Goal: Task Accomplishment & Management: Manage account settings

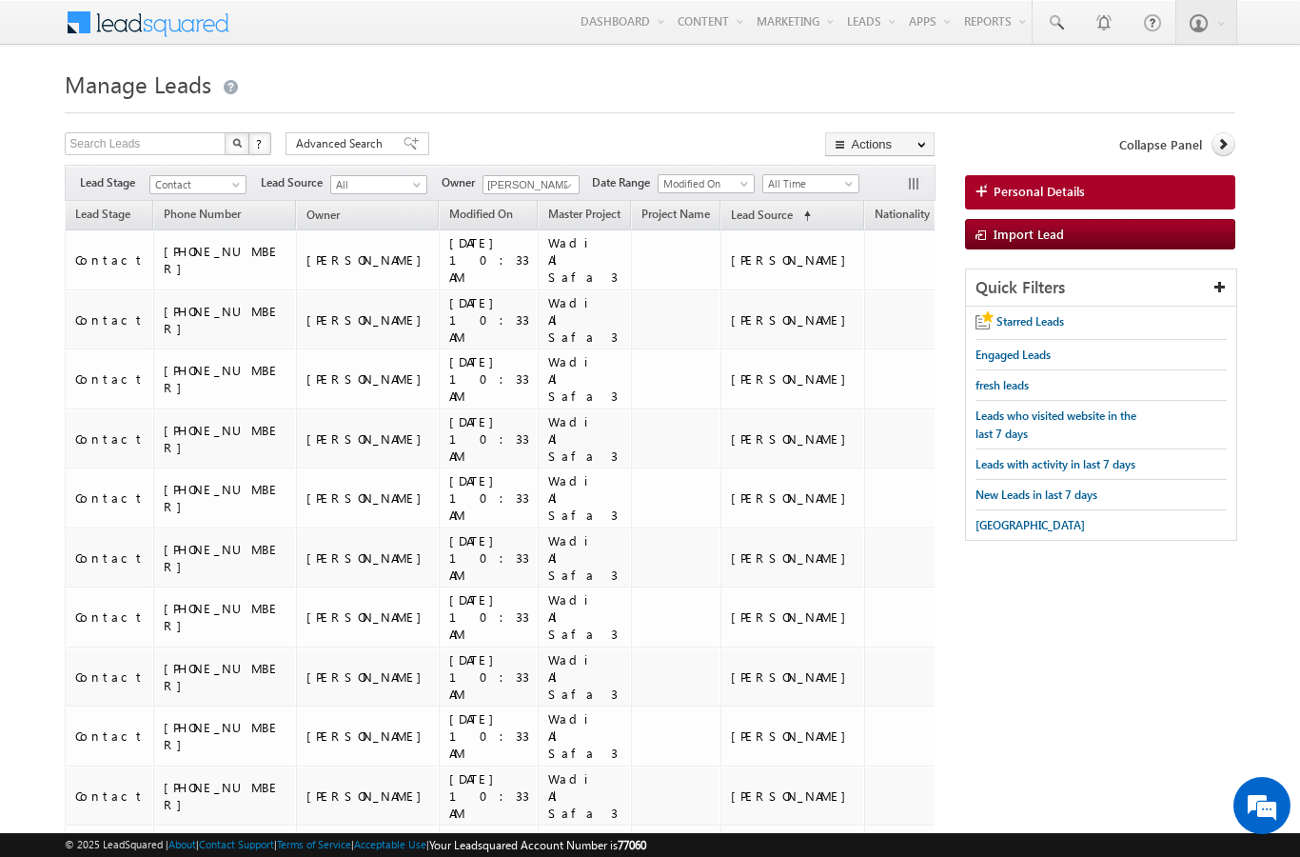
click at [342, 151] on span "Advanced Search" at bounding box center [342, 143] width 92 height 17
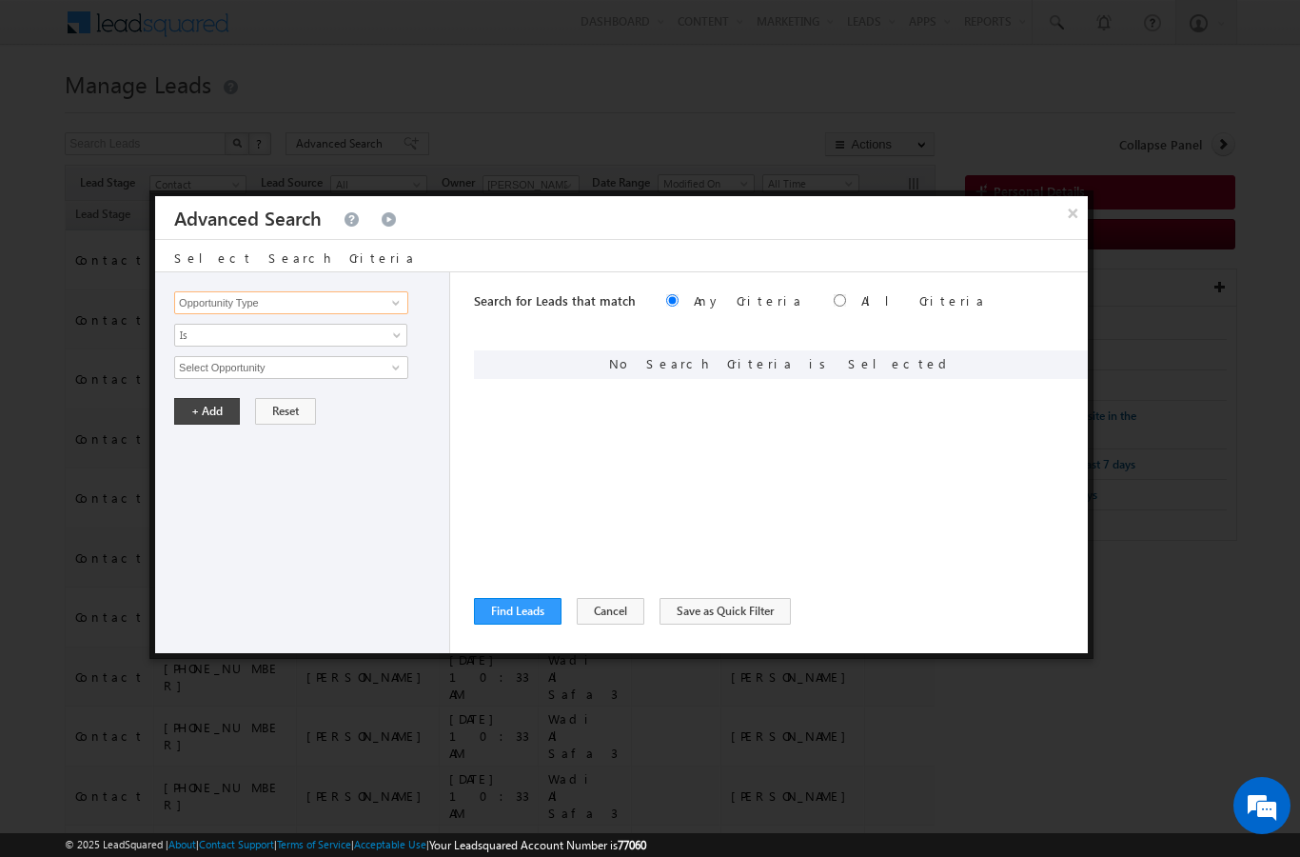
click at [211, 308] on input "Opportunity Type" at bounding box center [291, 302] width 234 height 23
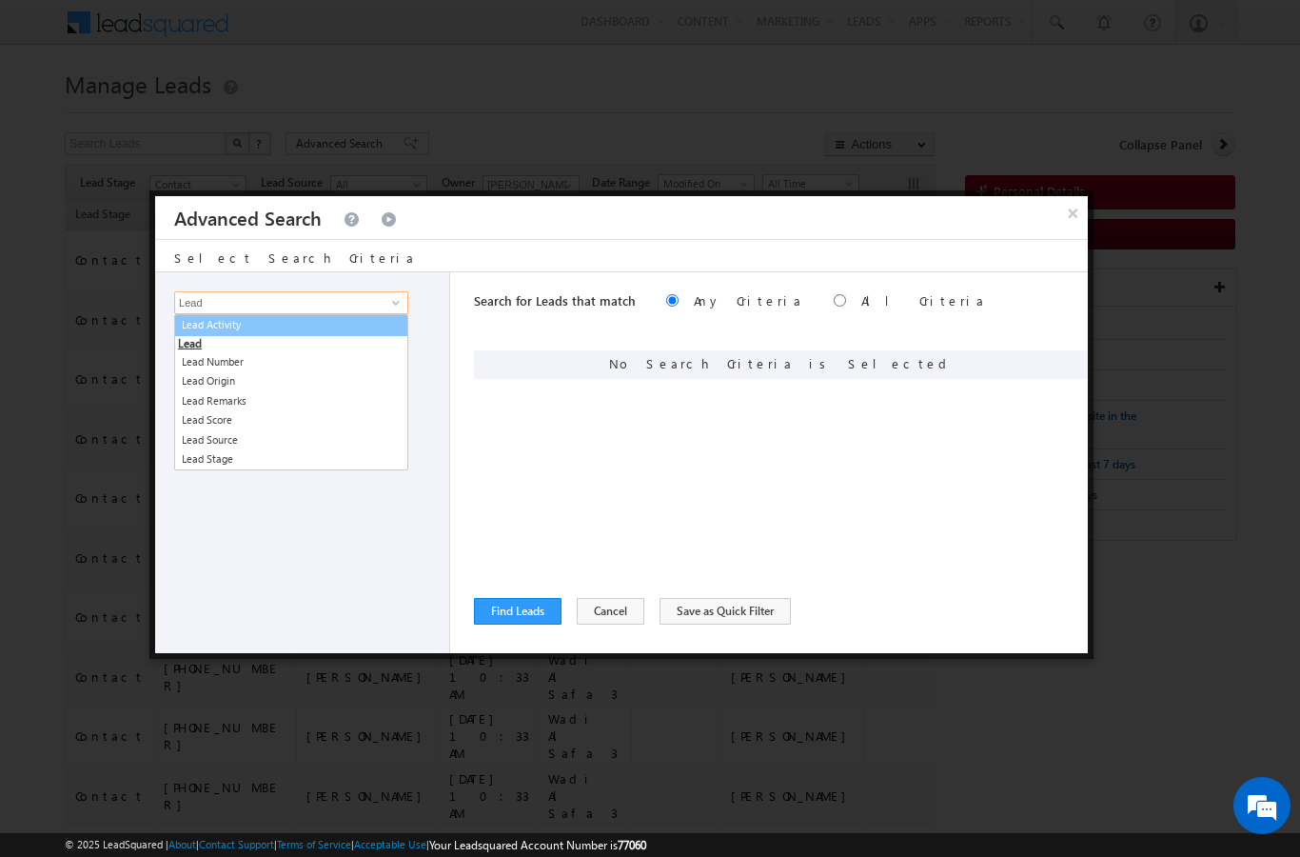
click at [319, 334] on link "Lead Activity" at bounding box center [291, 325] width 234 height 22
type input "Lead Activity"
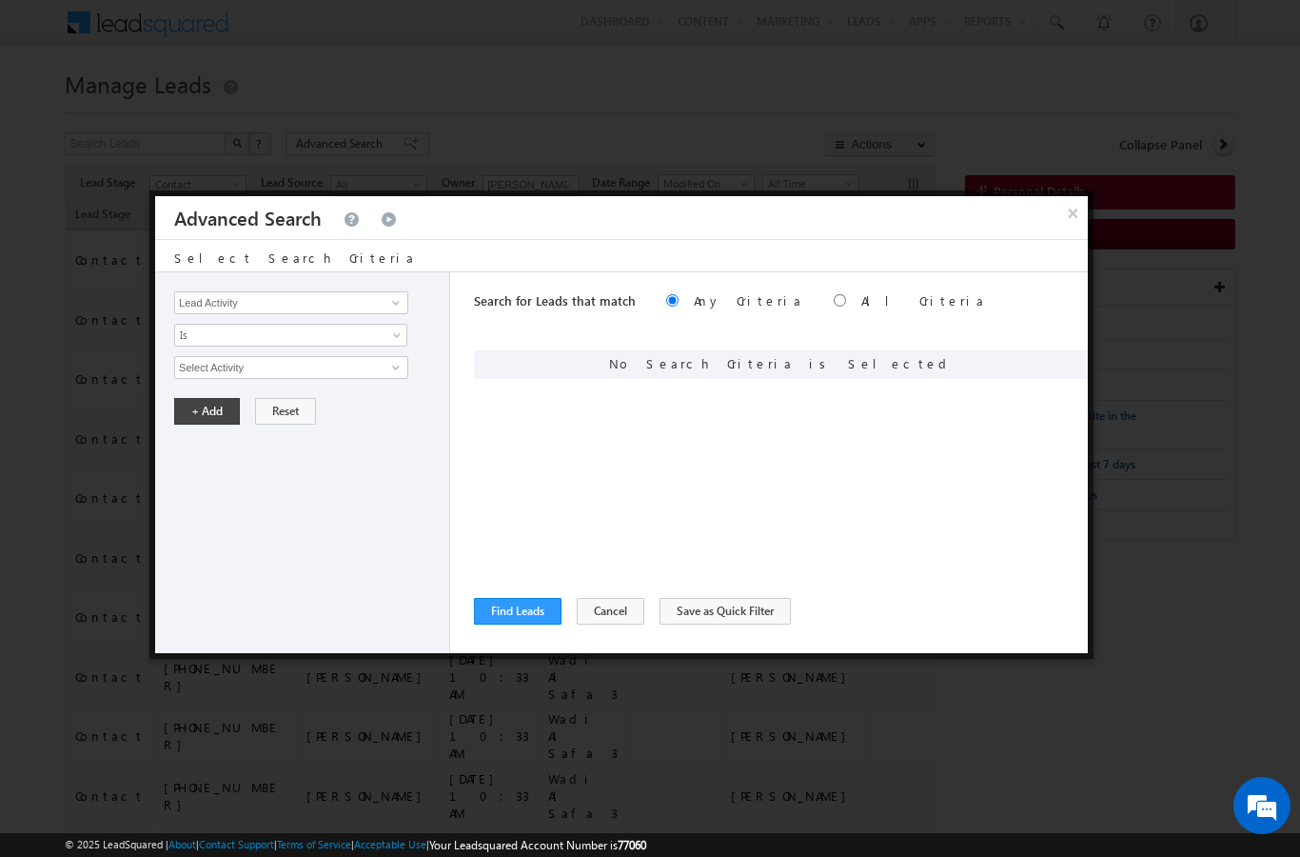
click at [373, 332] on span "Is" at bounding box center [278, 334] width 207 height 17
click at [381, 370] on link "Is Not" at bounding box center [291, 376] width 232 height 17
click at [405, 365] on link at bounding box center [394, 367] width 24 height 19
click at [265, 414] on link "Outbound Phone Call Activity" at bounding box center [291, 407] width 234 height 22
type input "Outbound Phone Call Activity"
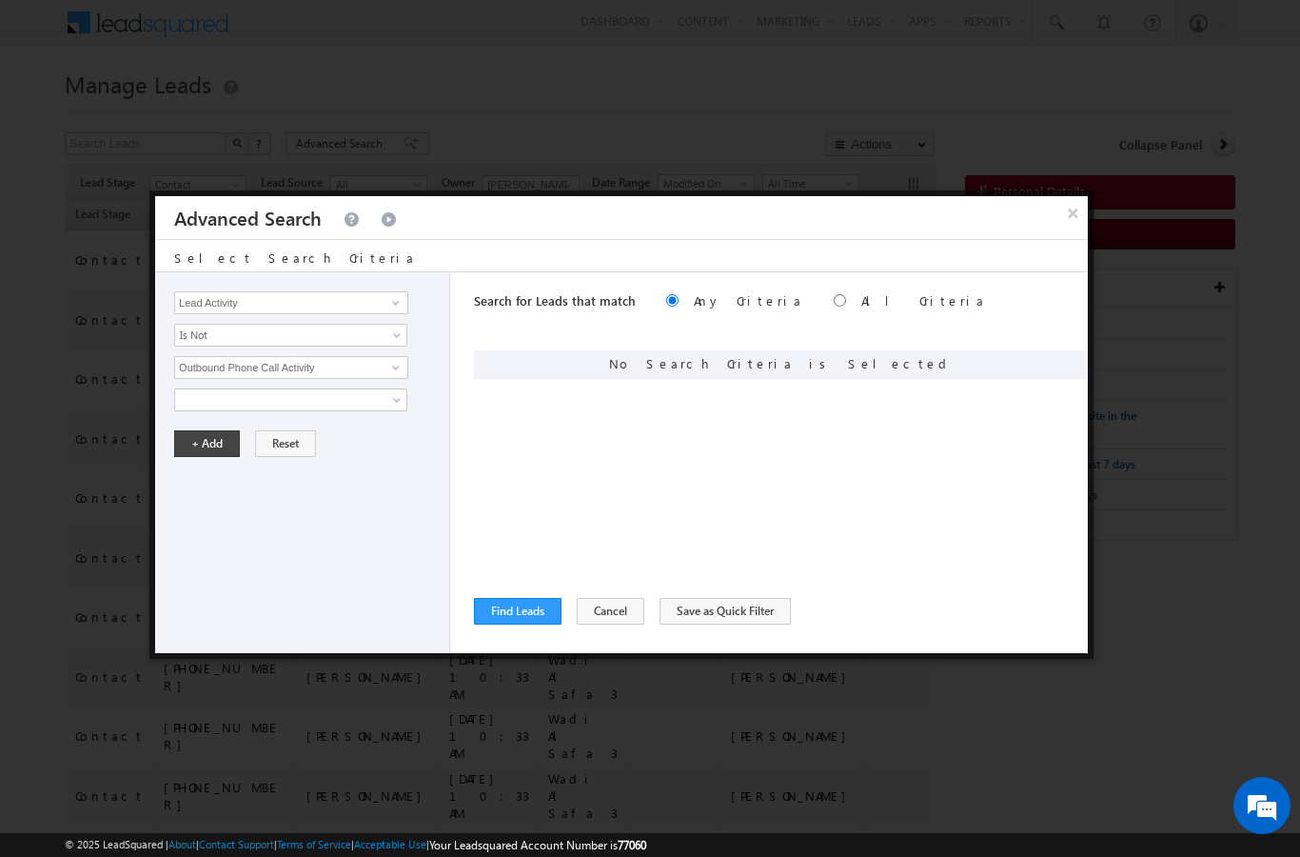
click at [448, 407] on div "Opportunity Type Lead Activity Task Sales Group Prospect Id Address 1 Address 2…" at bounding box center [302, 462] width 295 height 381
click at [205, 457] on button "+ Add" at bounding box center [207, 443] width 66 height 27
click at [504, 603] on button "Find Leads" at bounding box center [518, 611] width 88 height 27
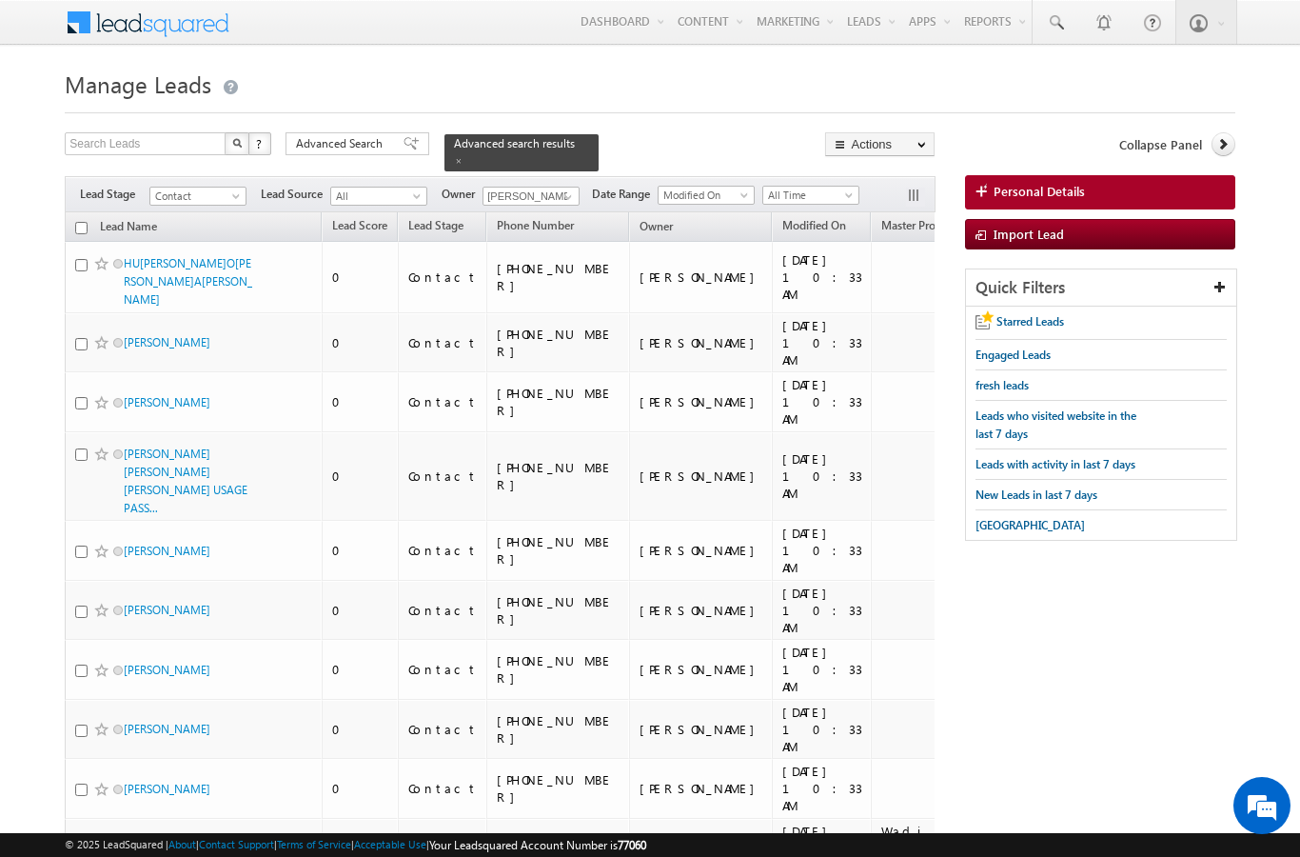
click at [81, 222] on input "checkbox" at bounding box center [81, 228] width 12 height 12
checkbox input "true"
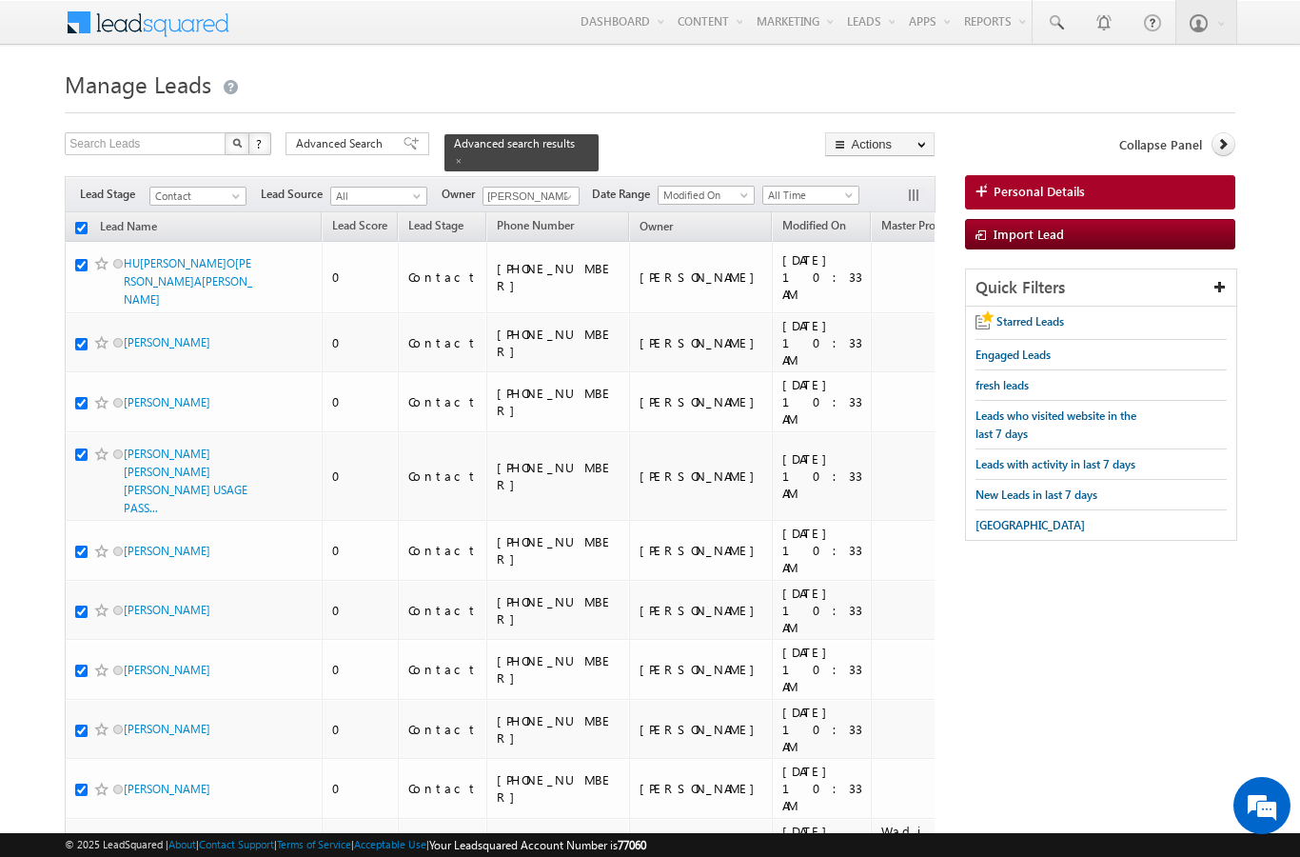
checkbox input "true"
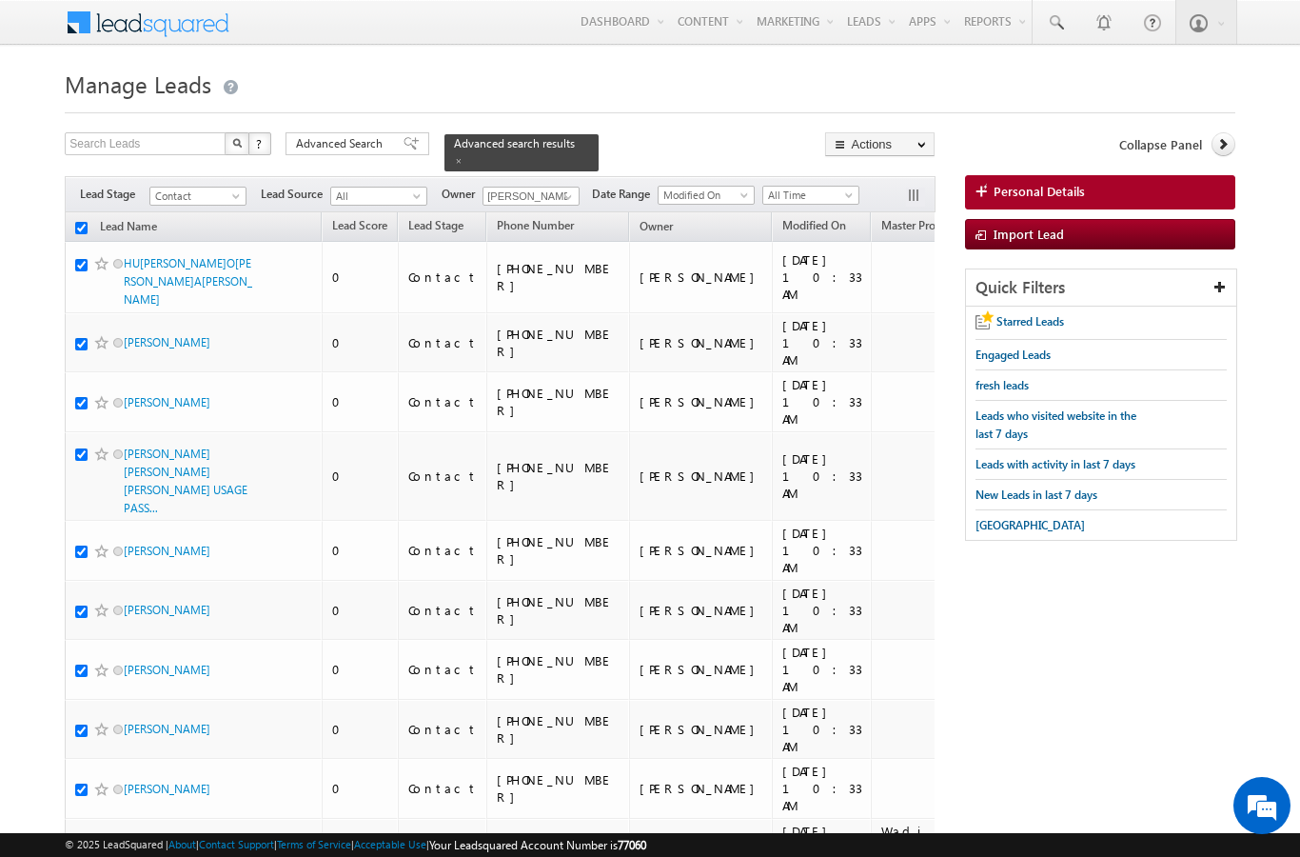
checkbox input "true"
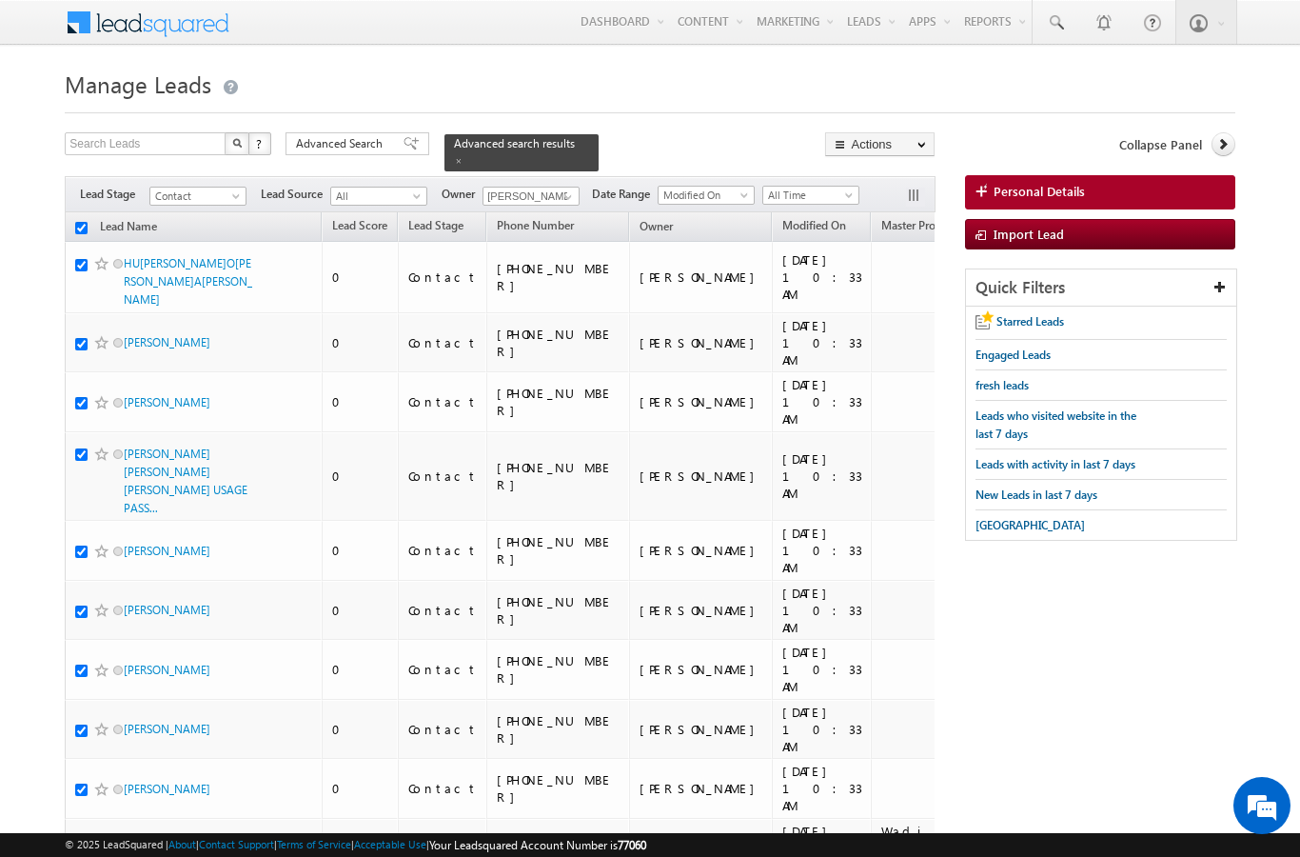
checkbox input "true"
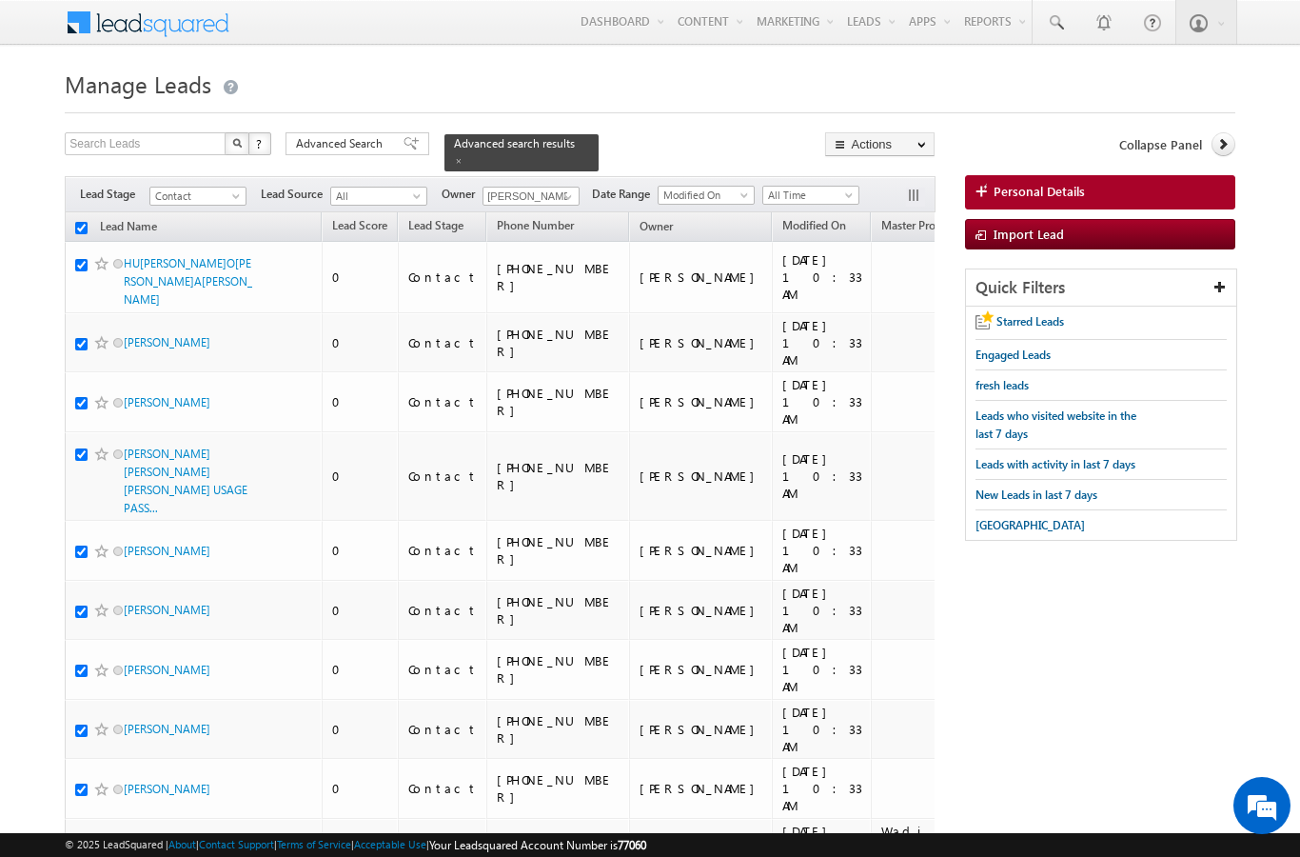
checkbox input "true"
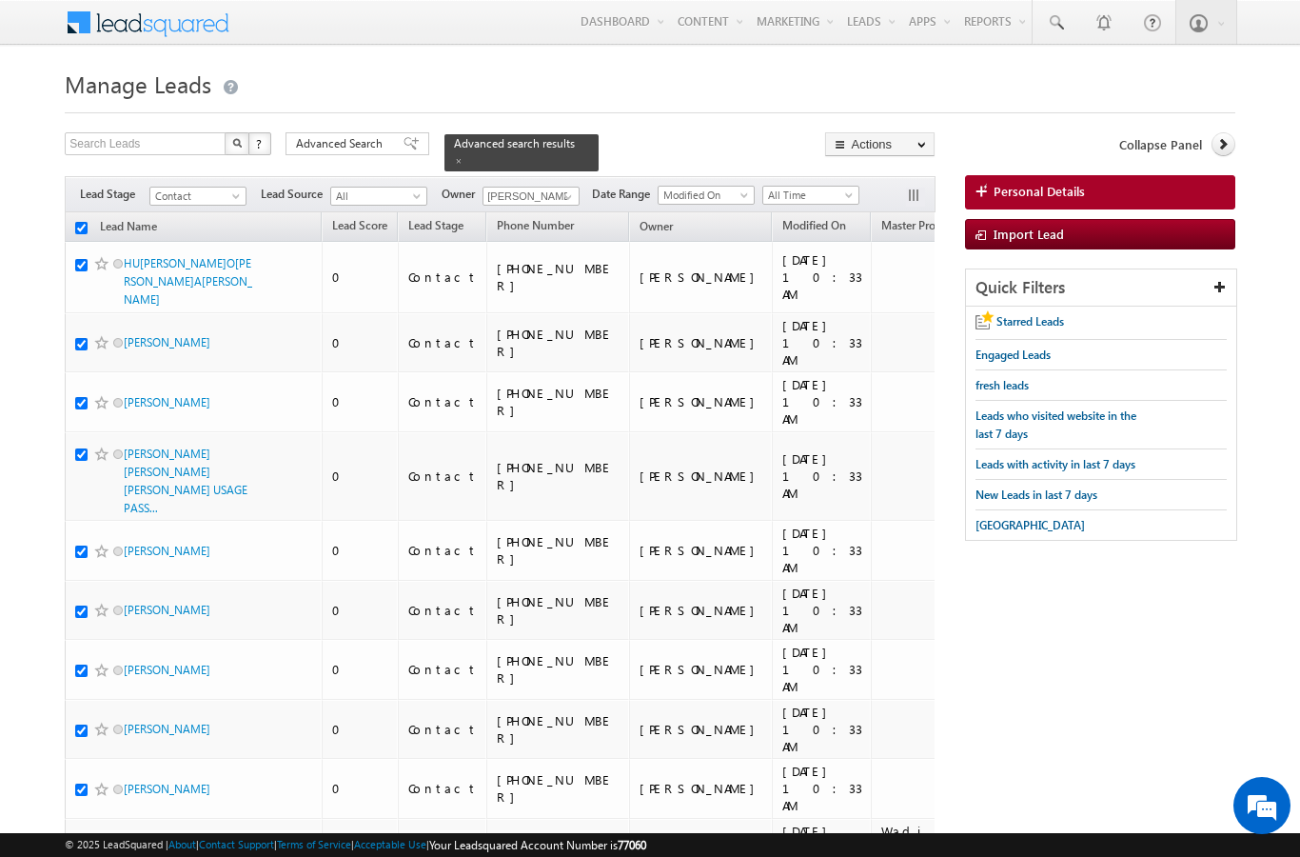
checkbox input "true"
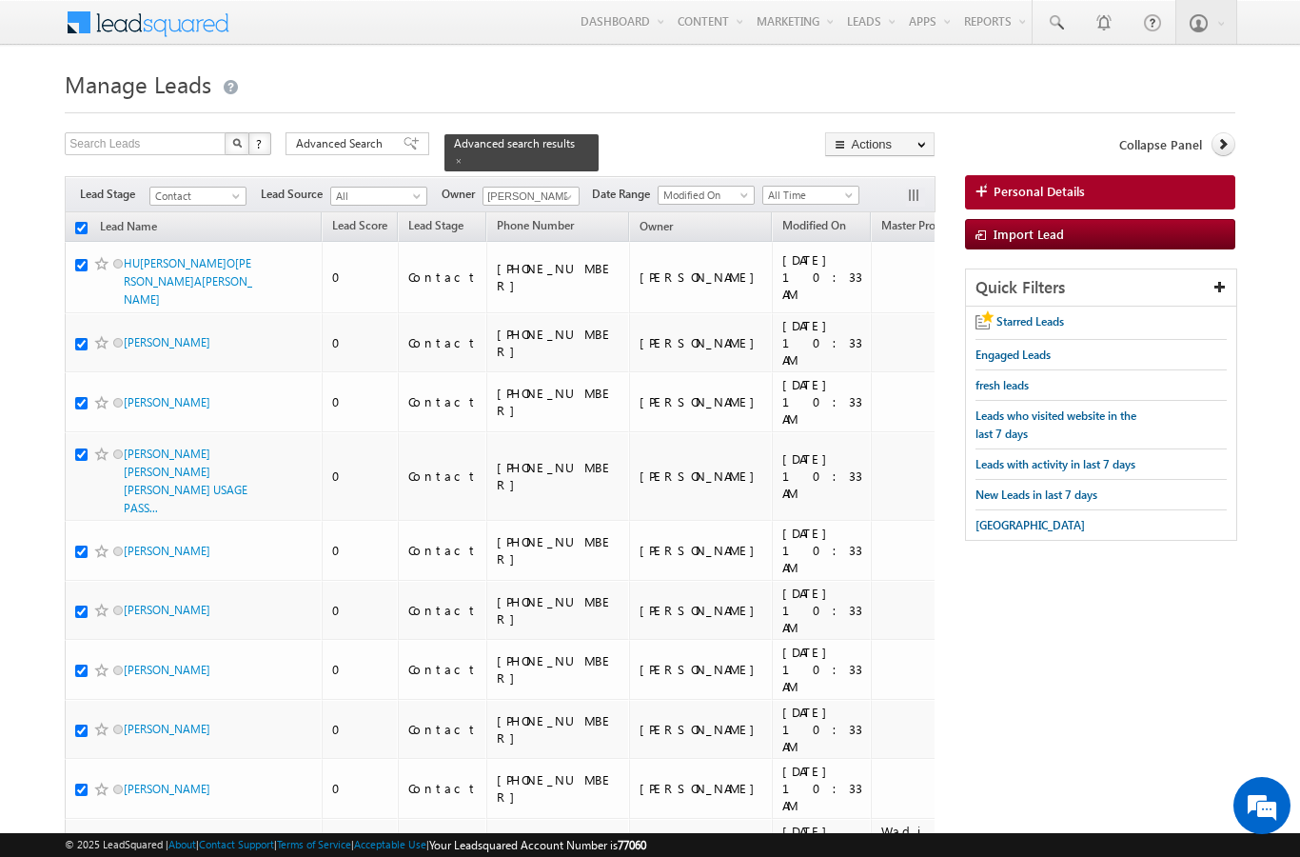
checkbox input "true"
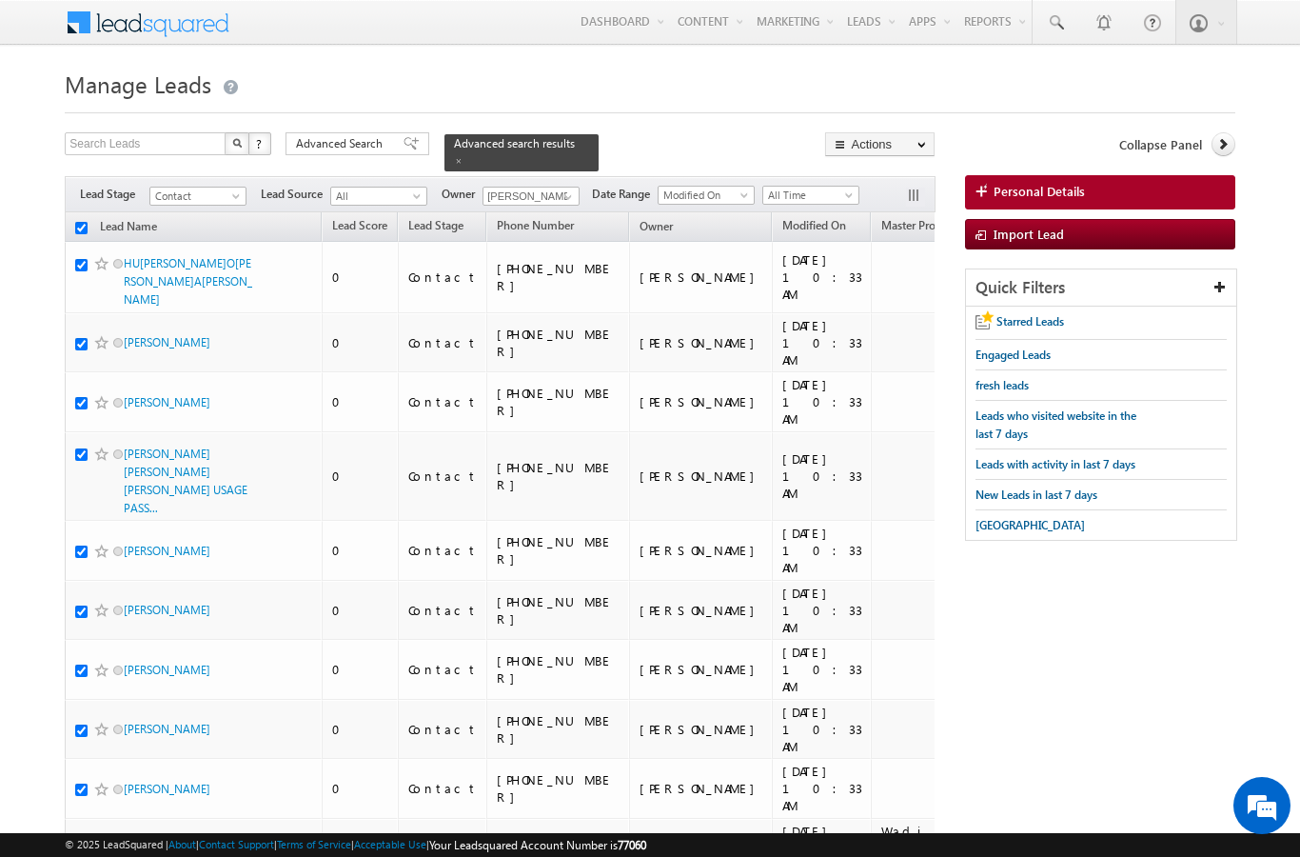
checkbox input "true"
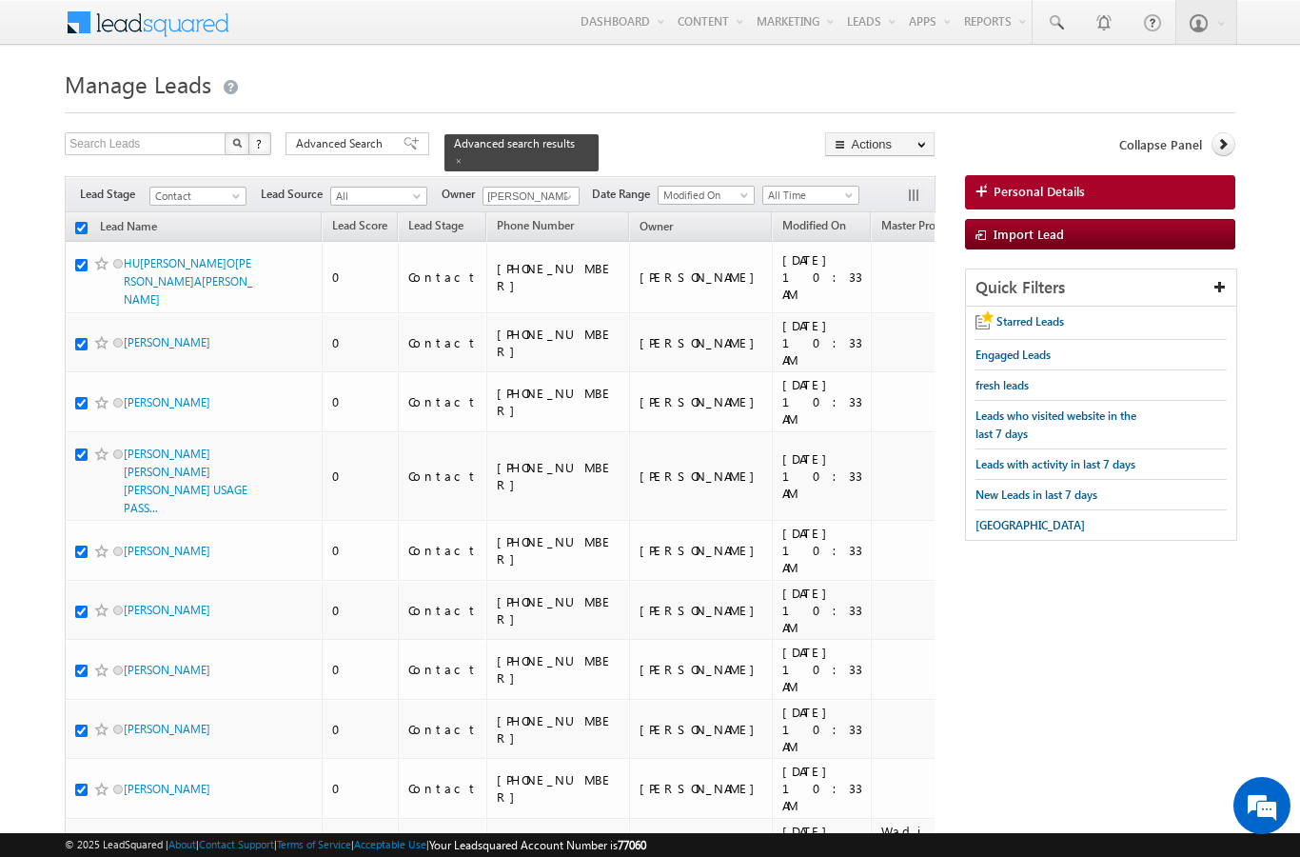
checkbox input "true"
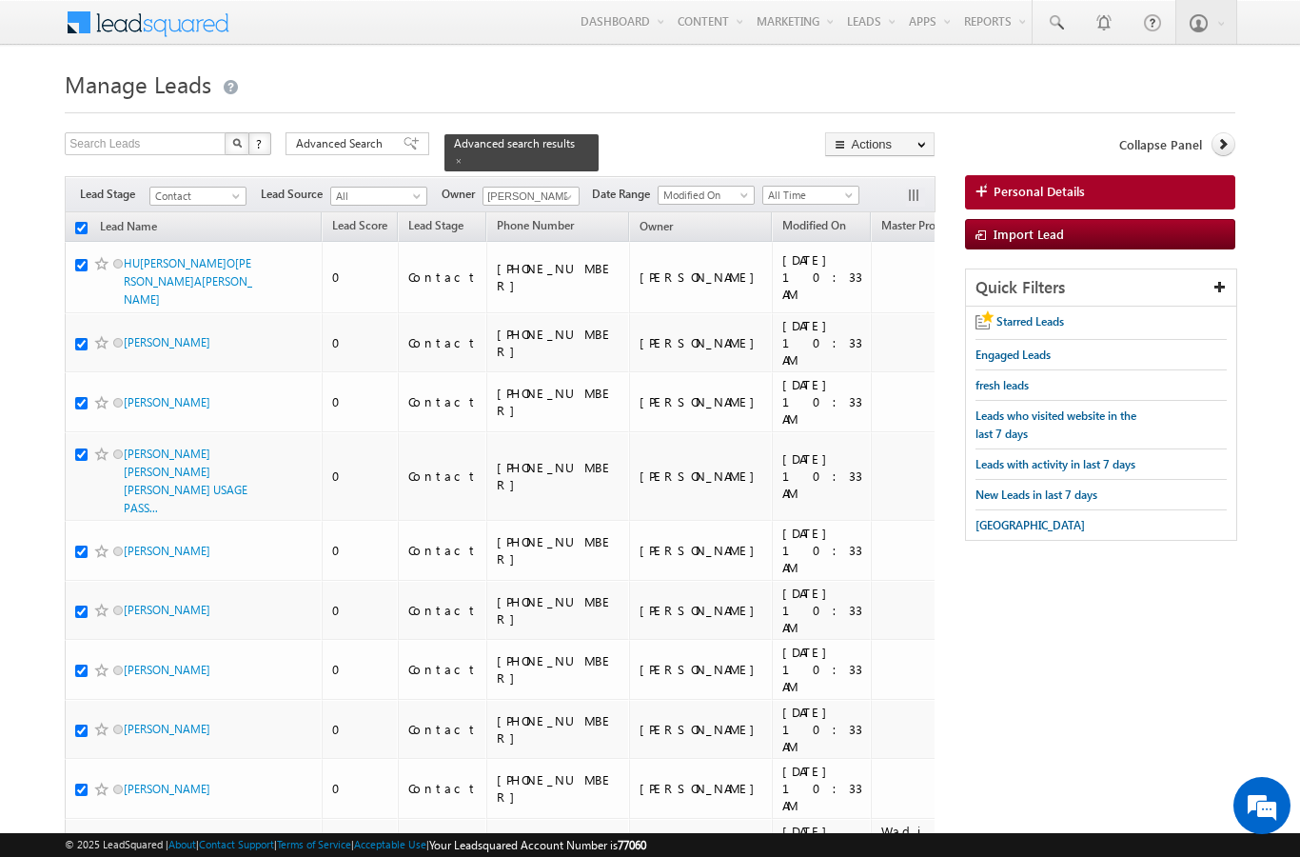
checkbox input "true"
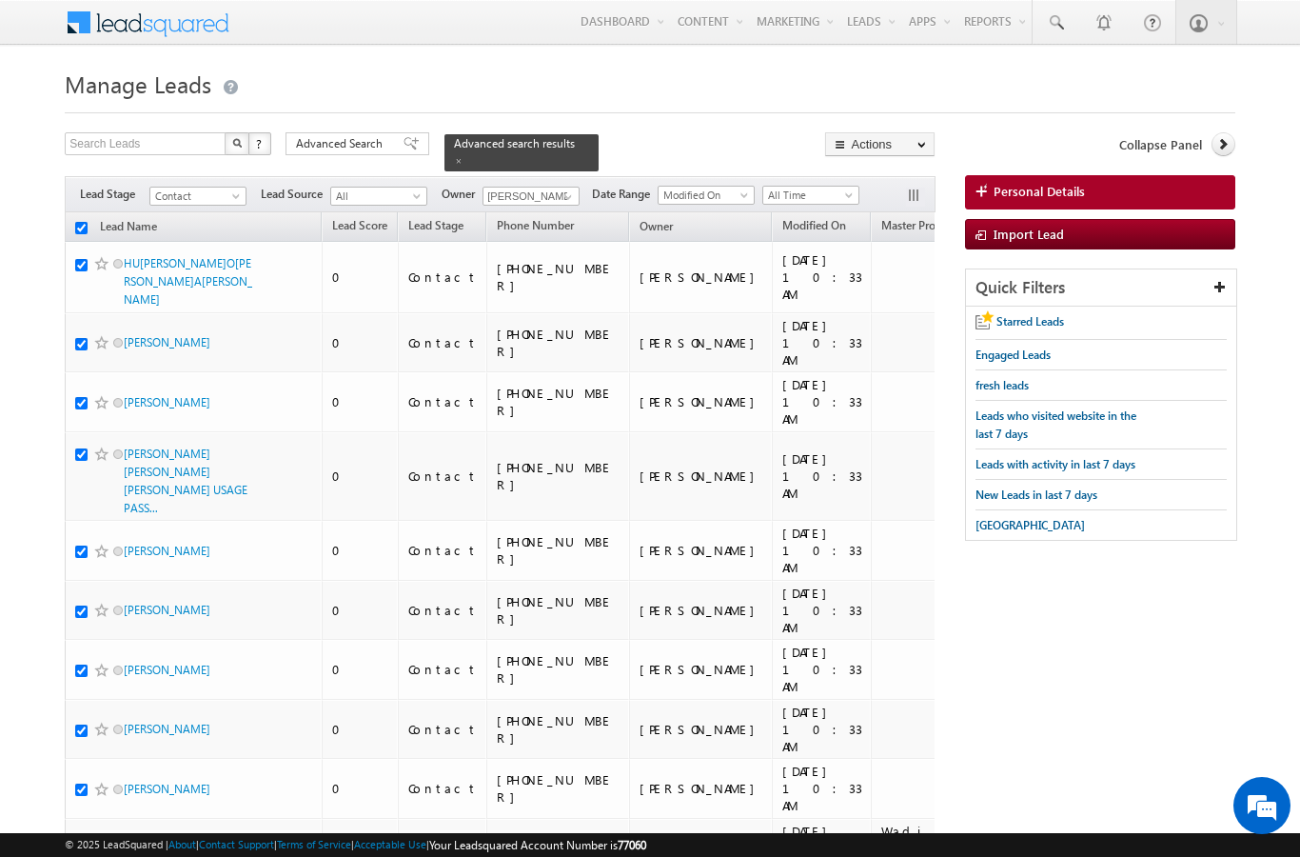
checkbox input "true"
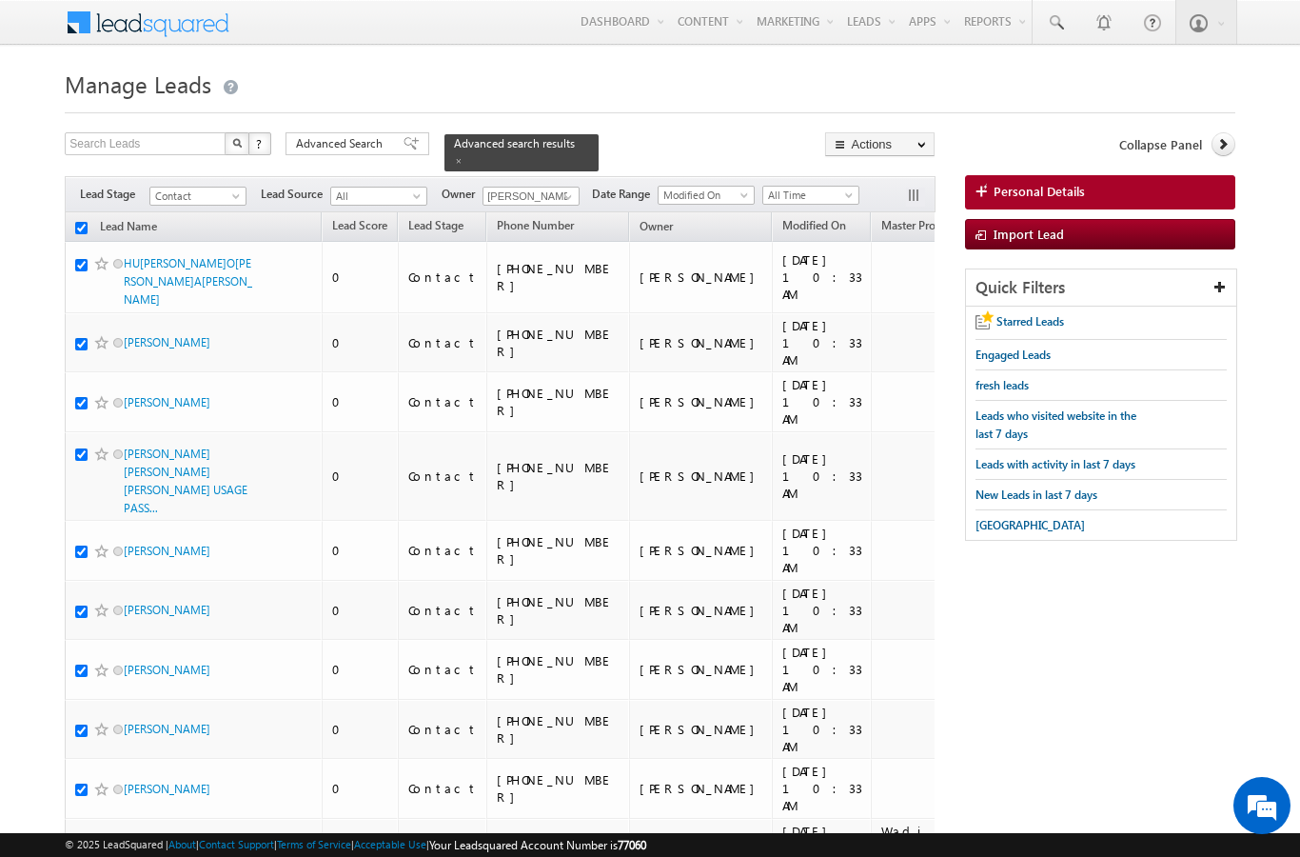
checkbox input "true"
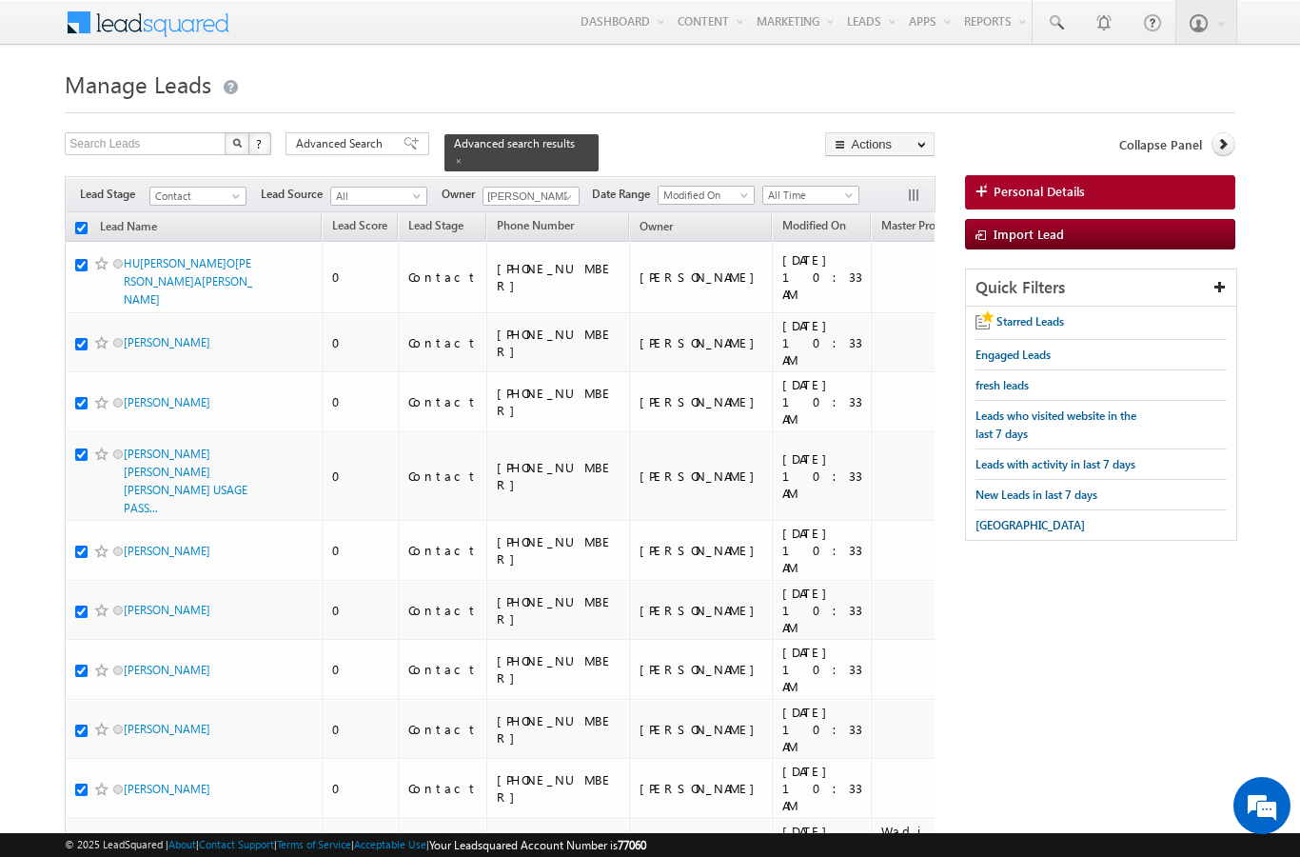
checkbox input "true"
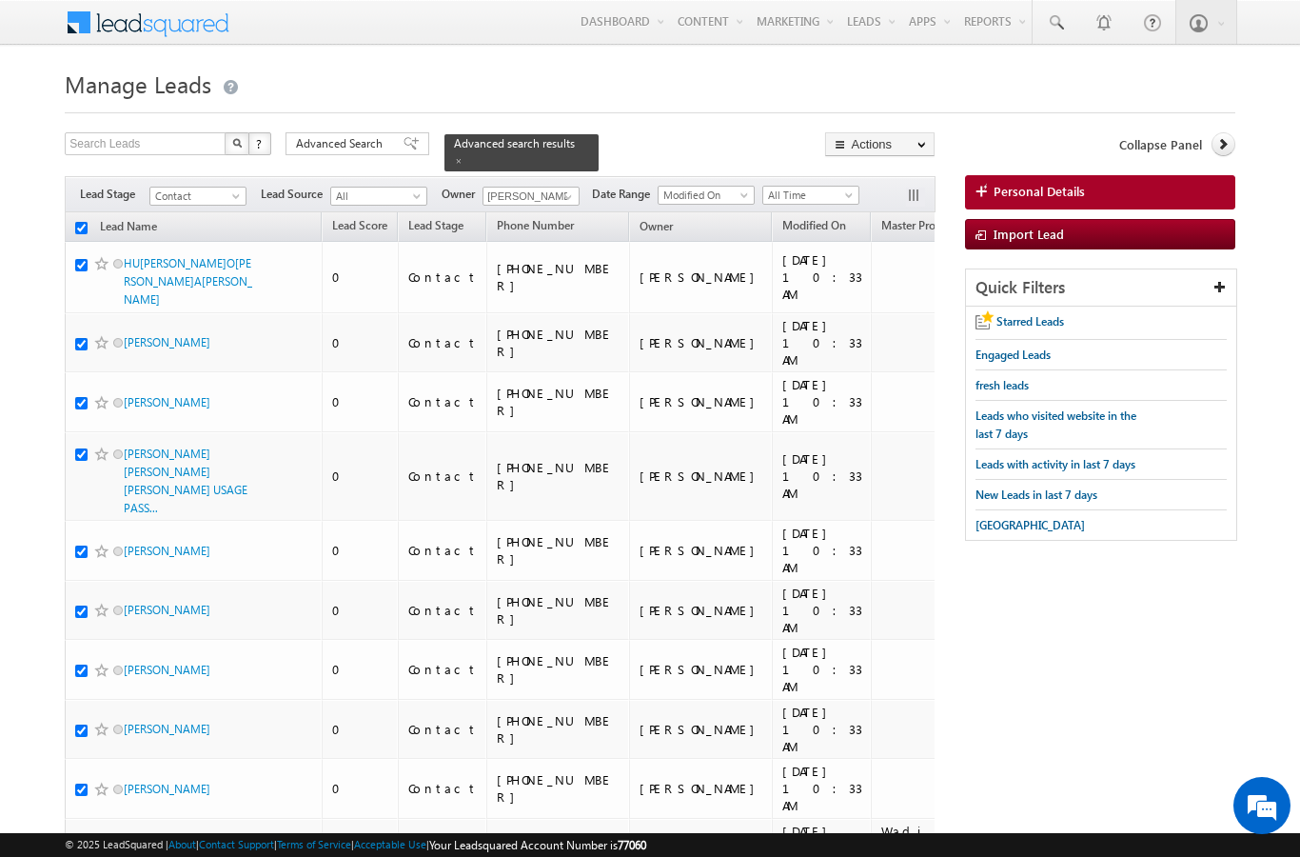
checkbox input "true"
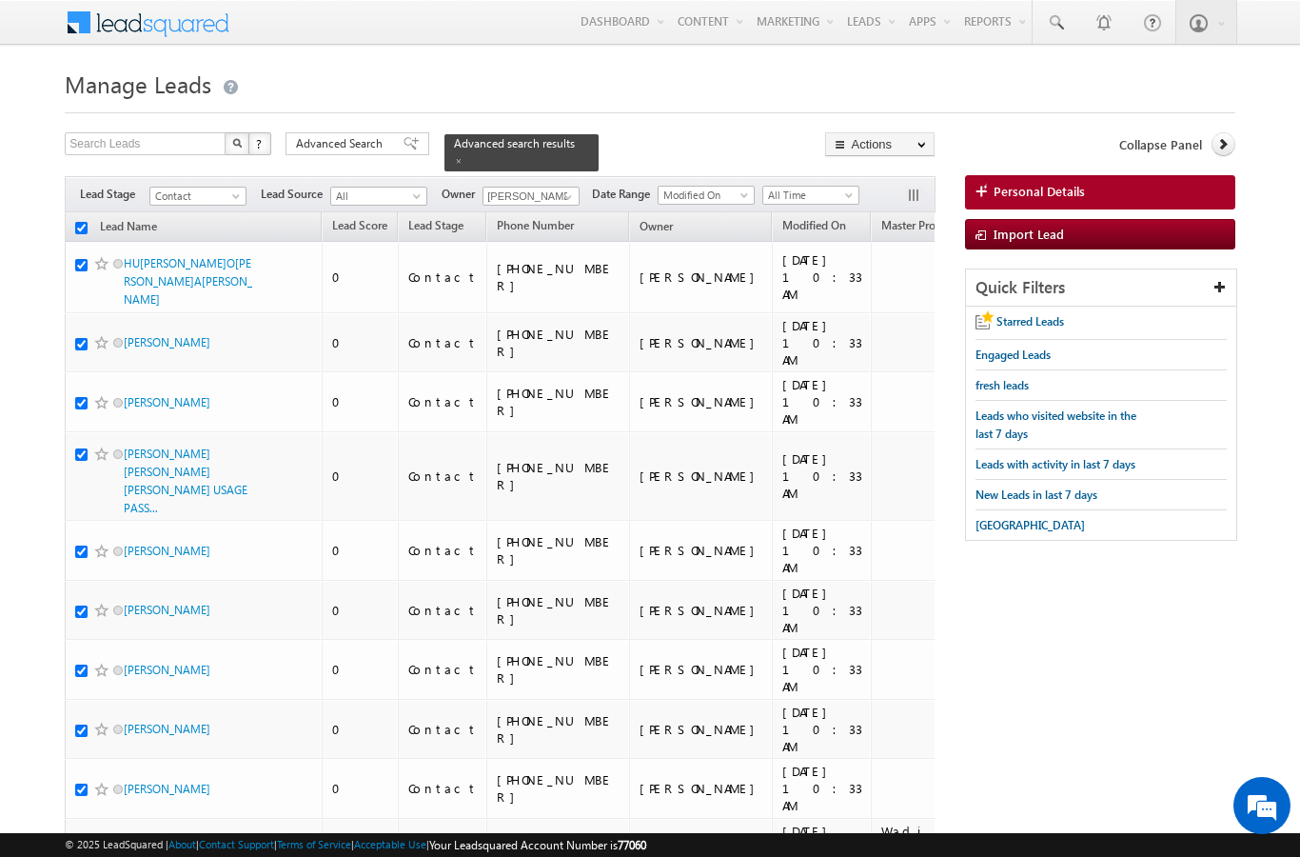
checkbox input "true"
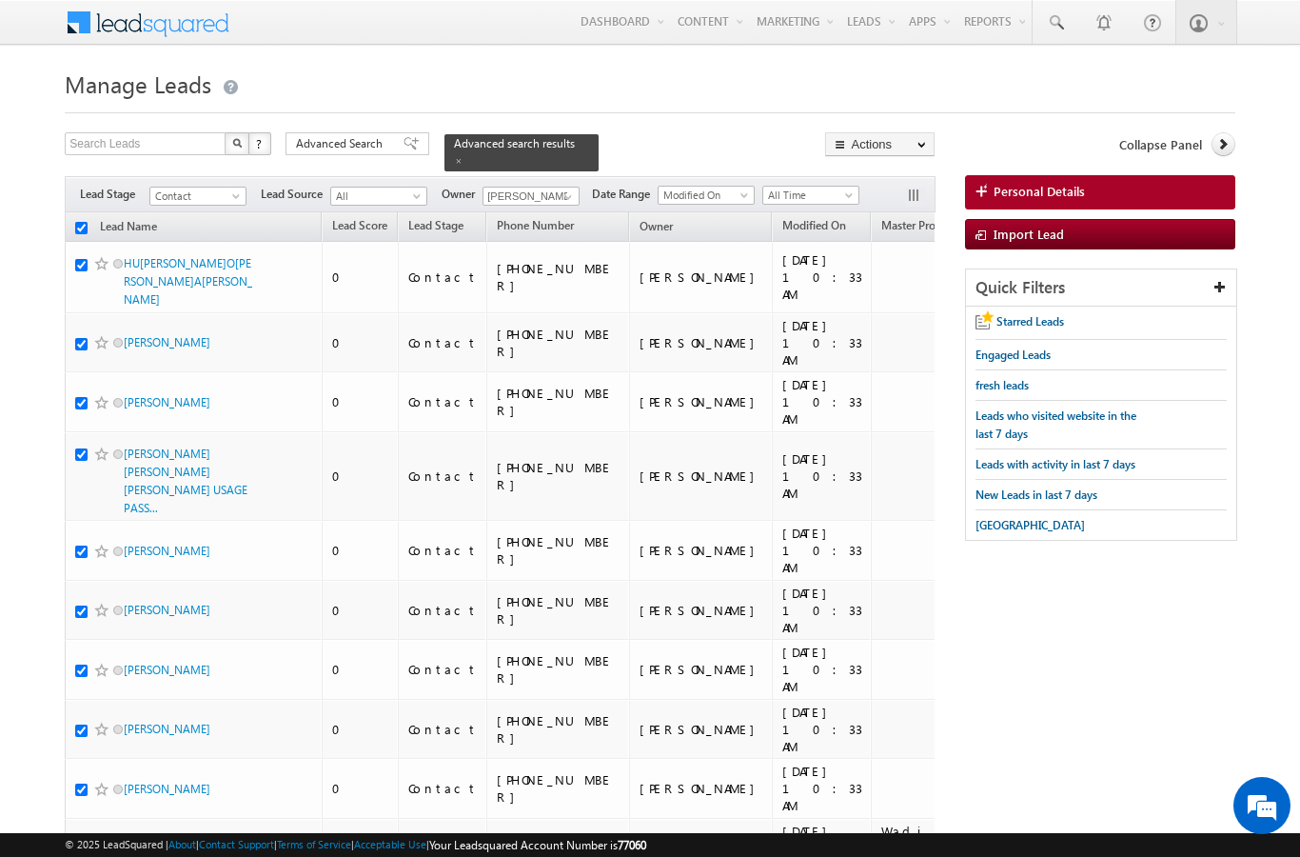
checkbox input "true"
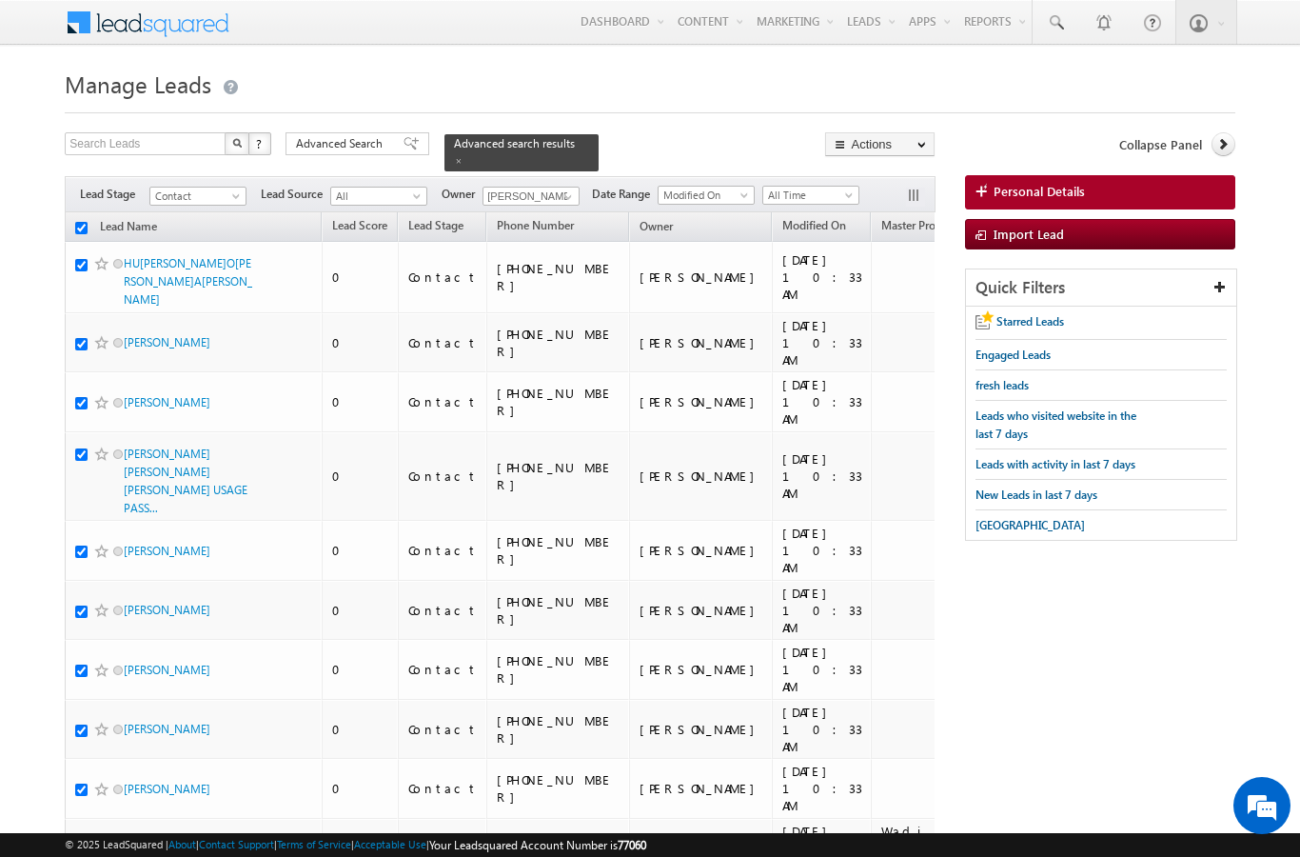
checkbox input "true"
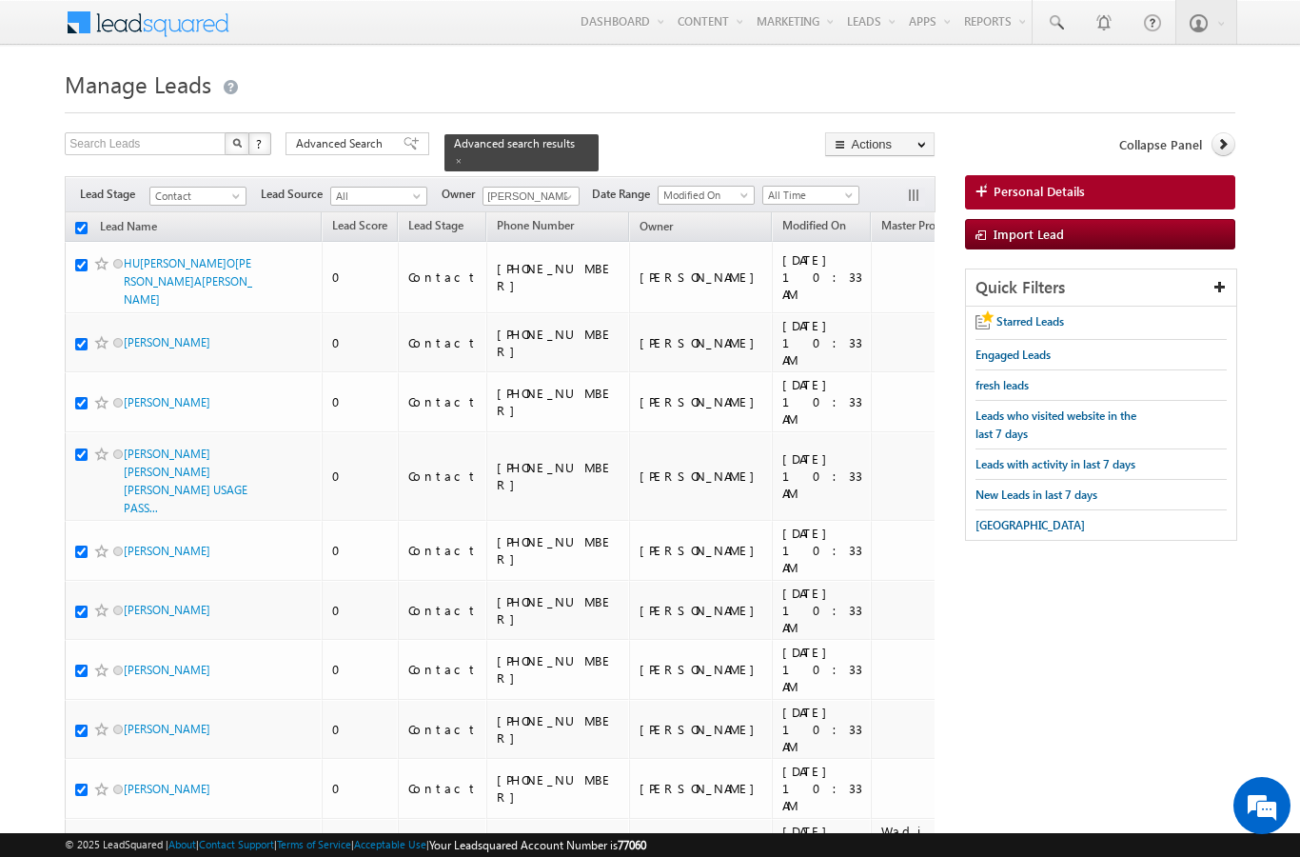
checkbox input "true"
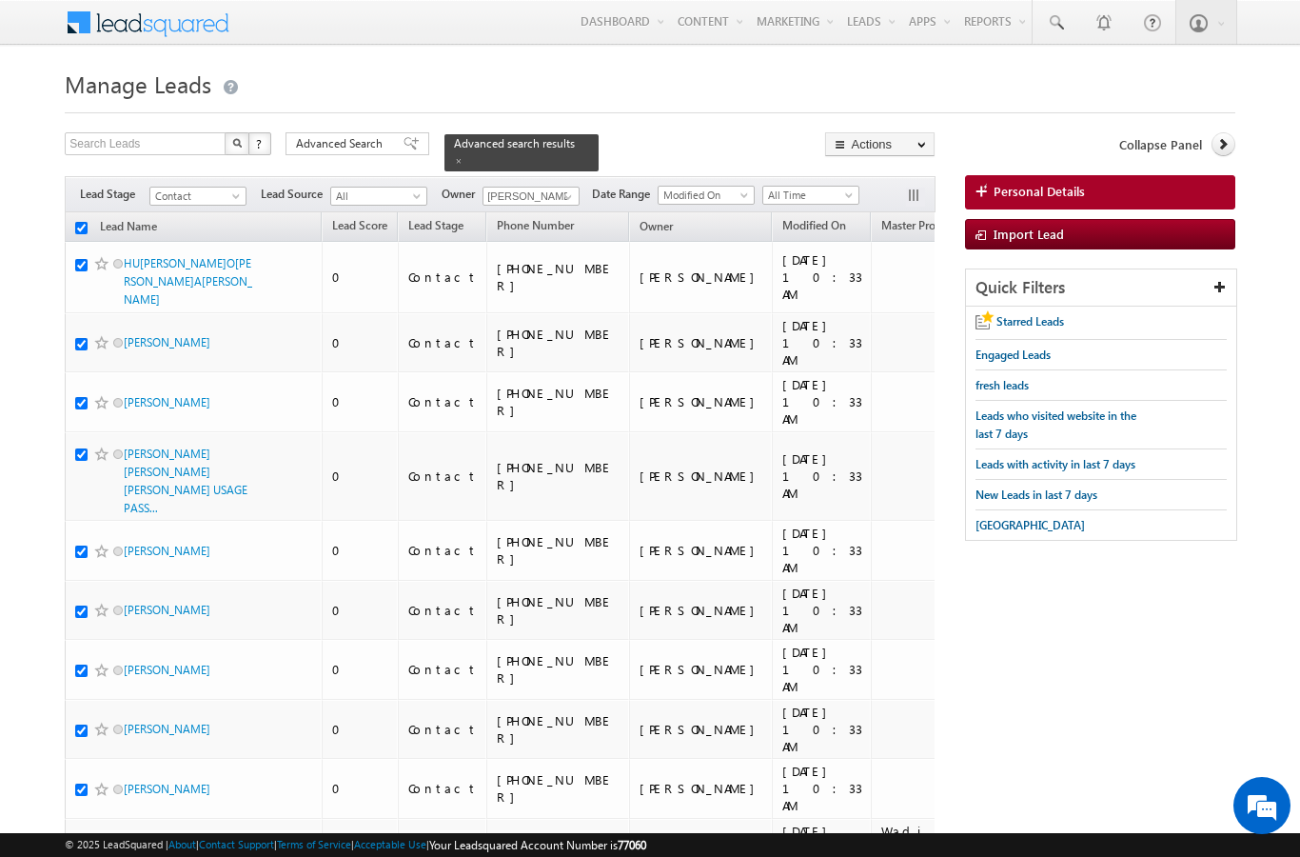
checkbox input "true"
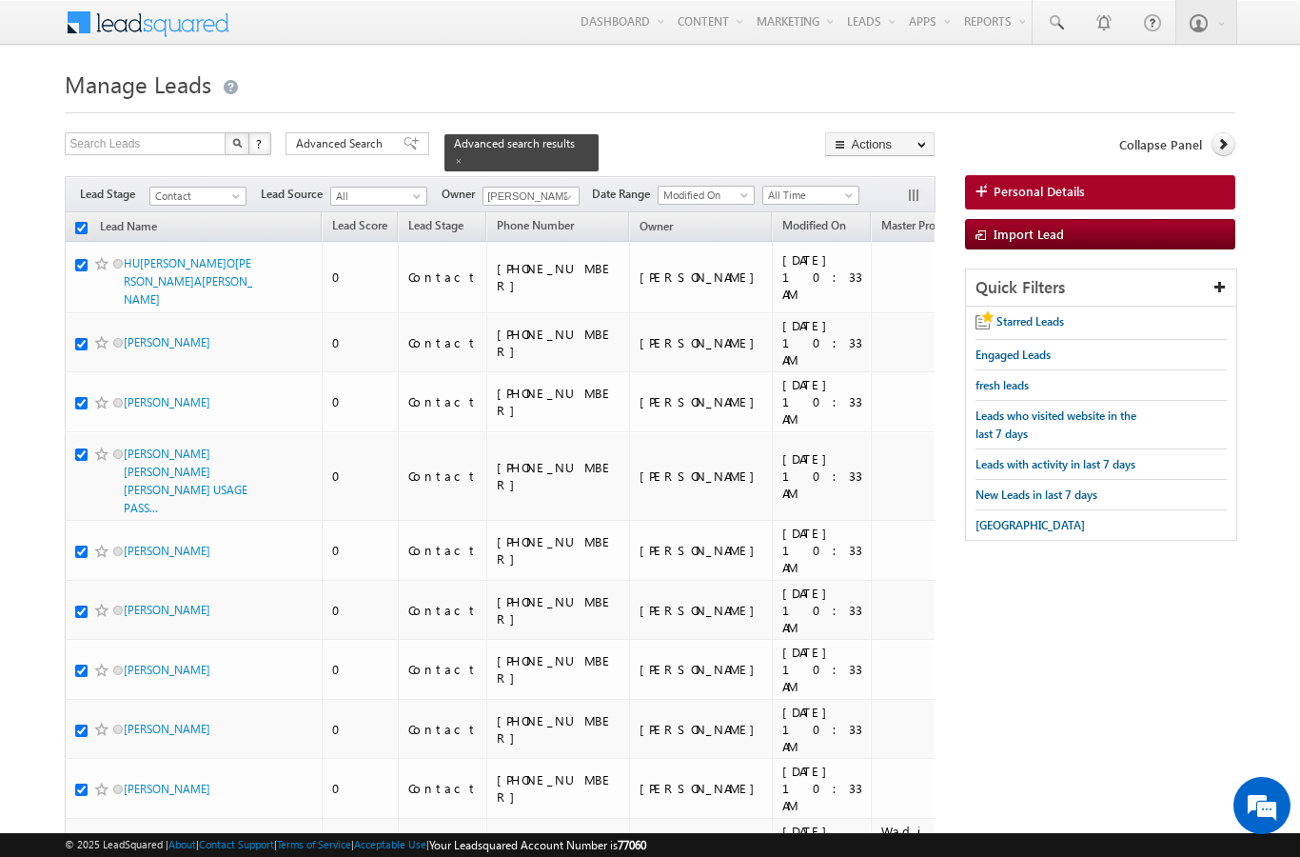
checkbox input "true"
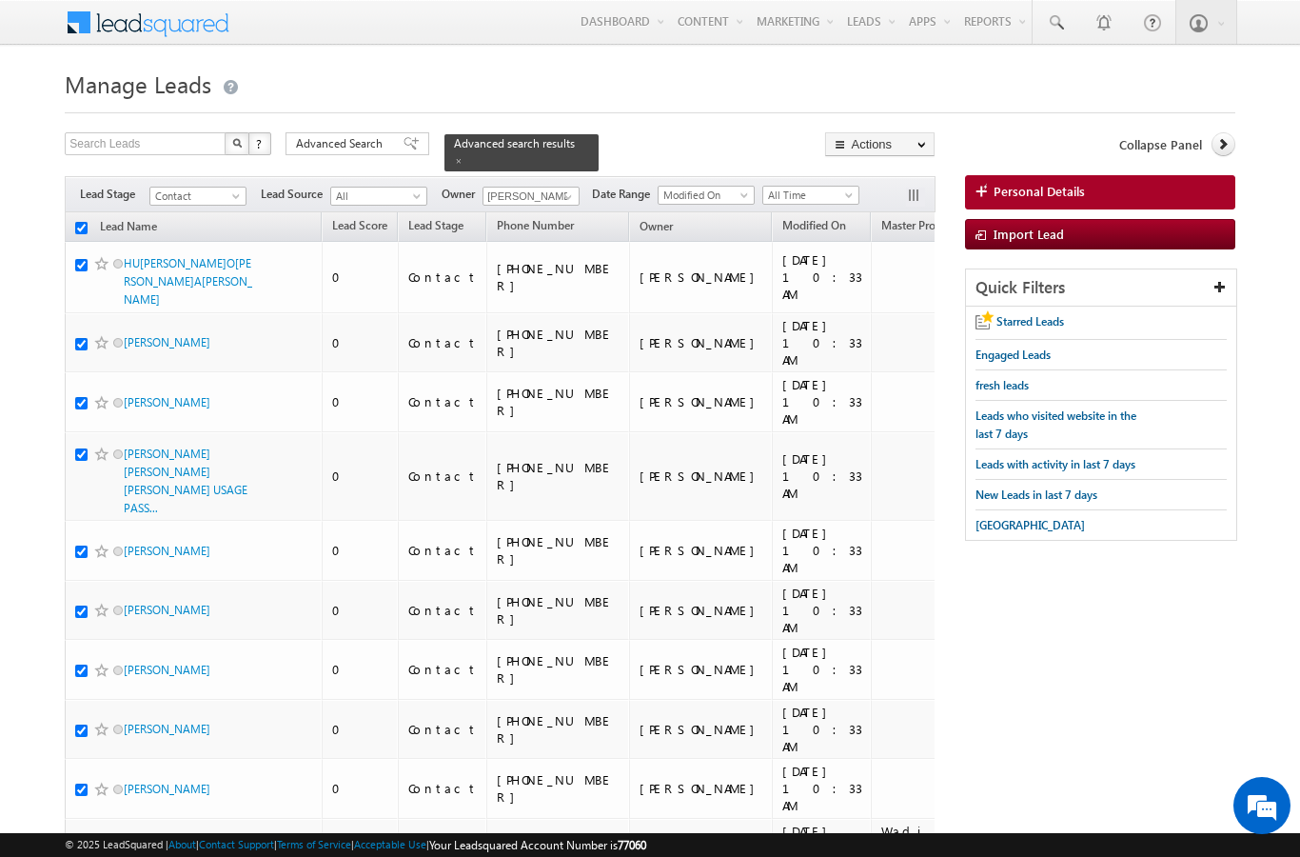
checkbox input "true"
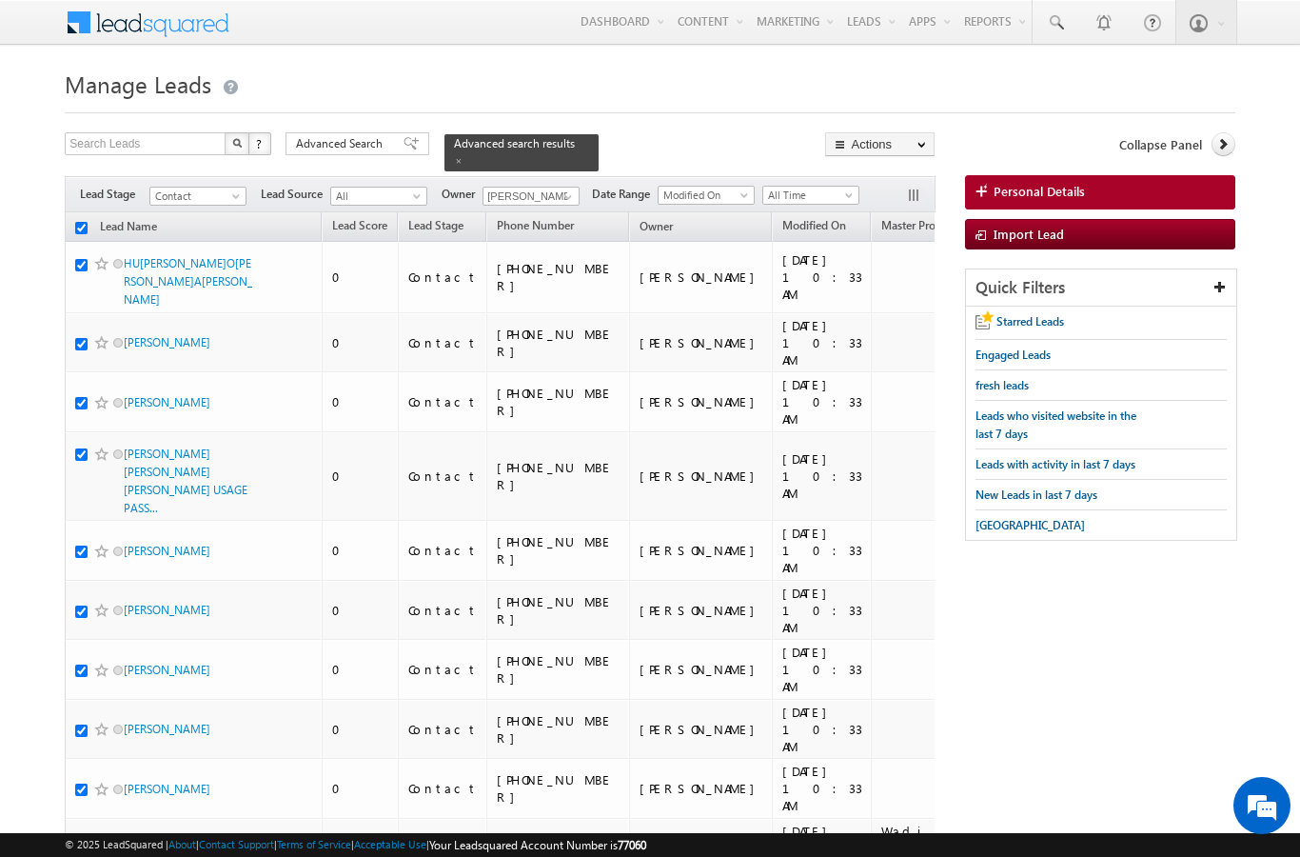
checkbox input "true"
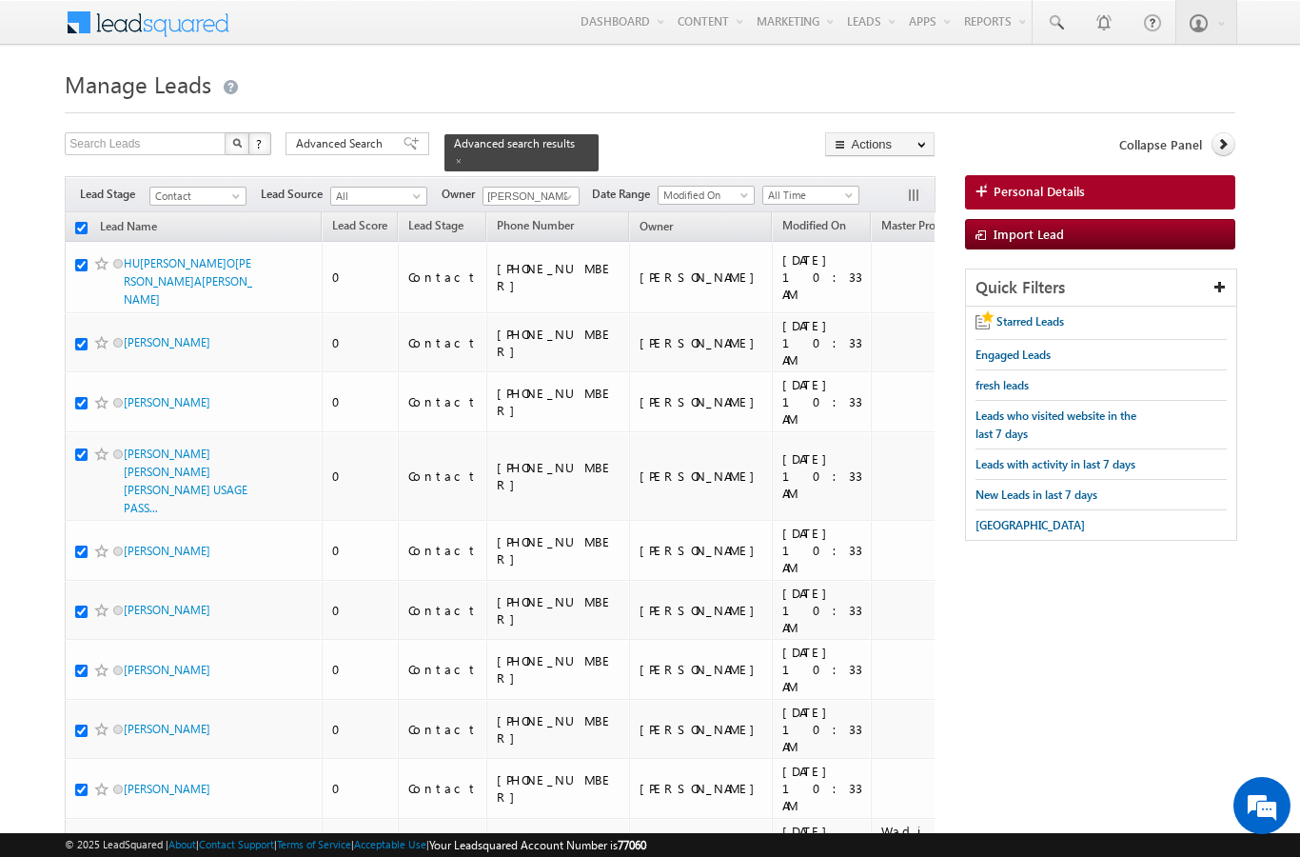
checkbox input "true"
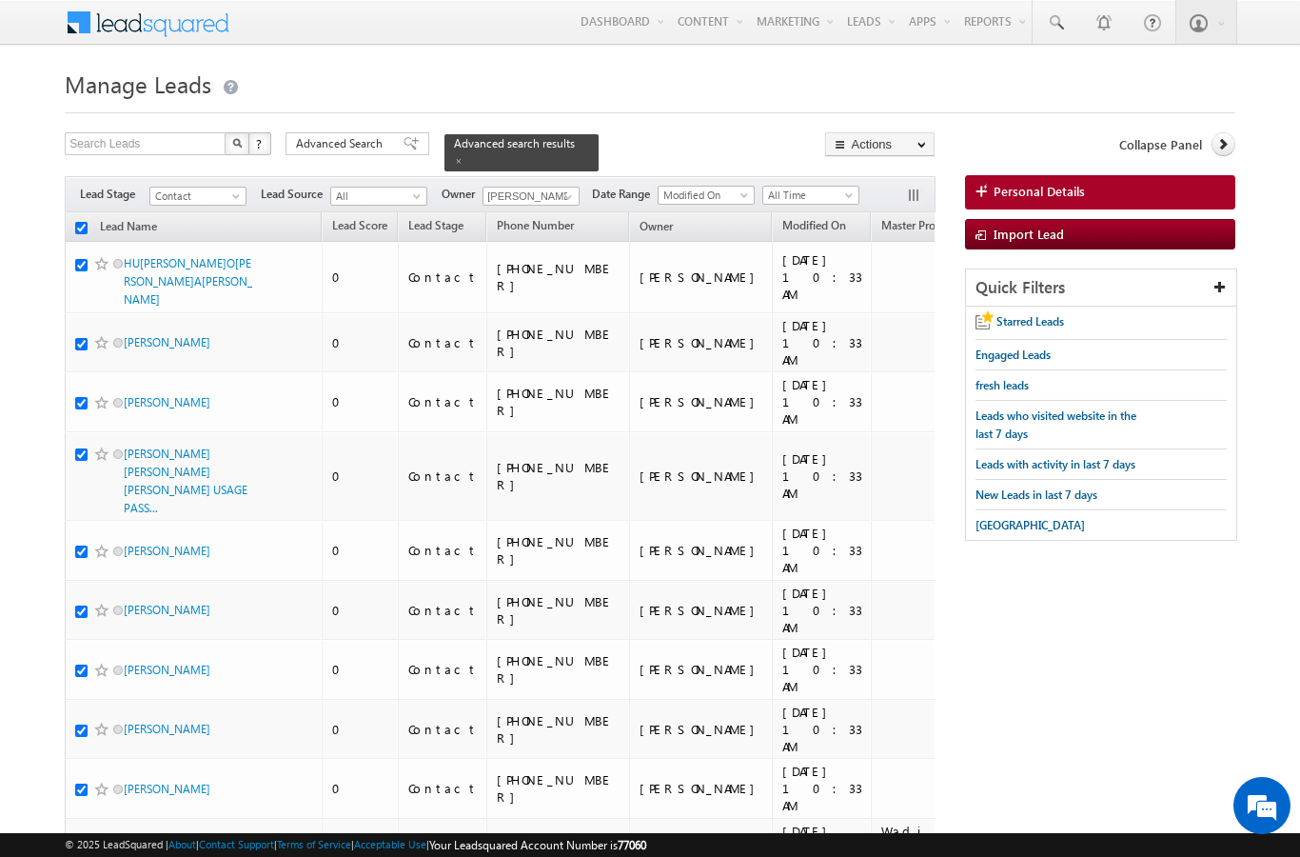
checkbox input "true"
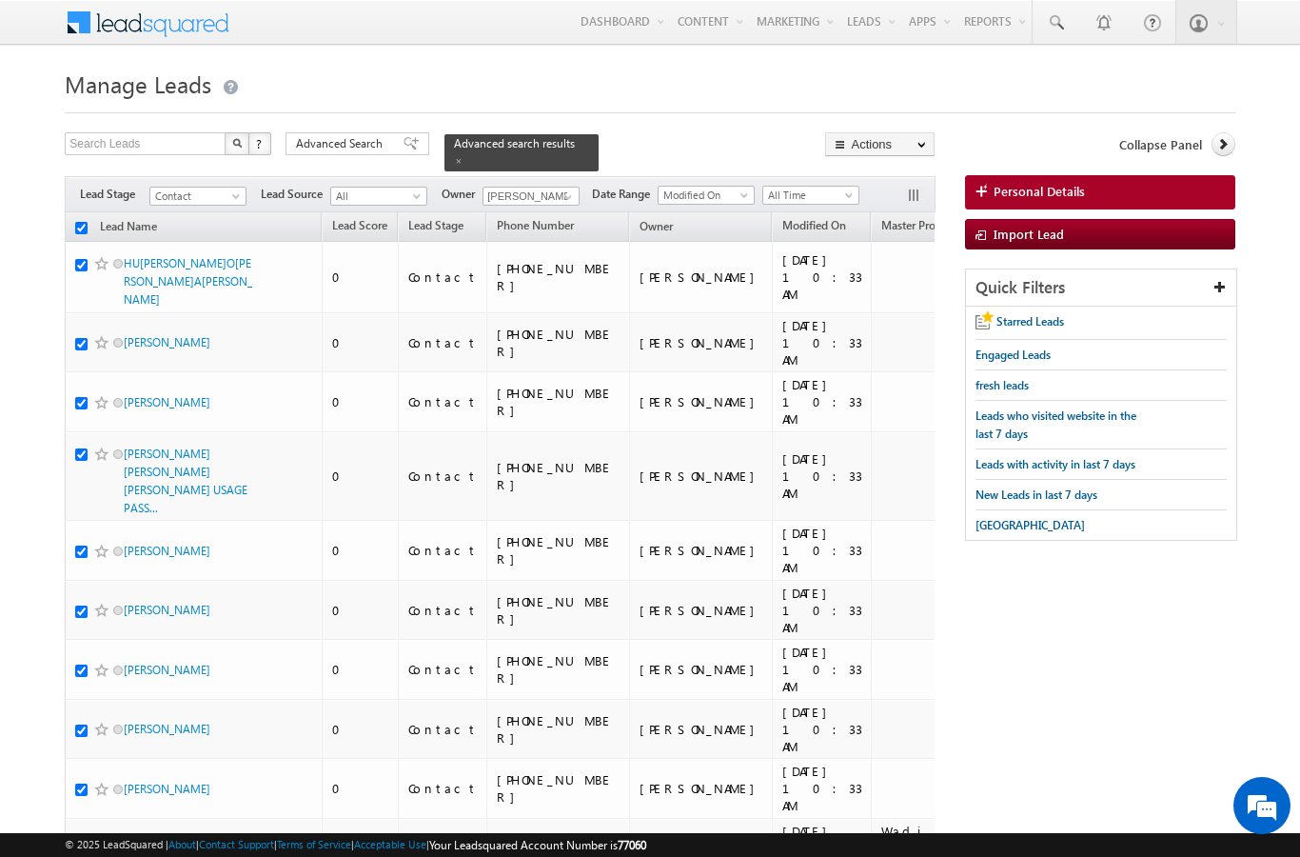
checkbox input "true"
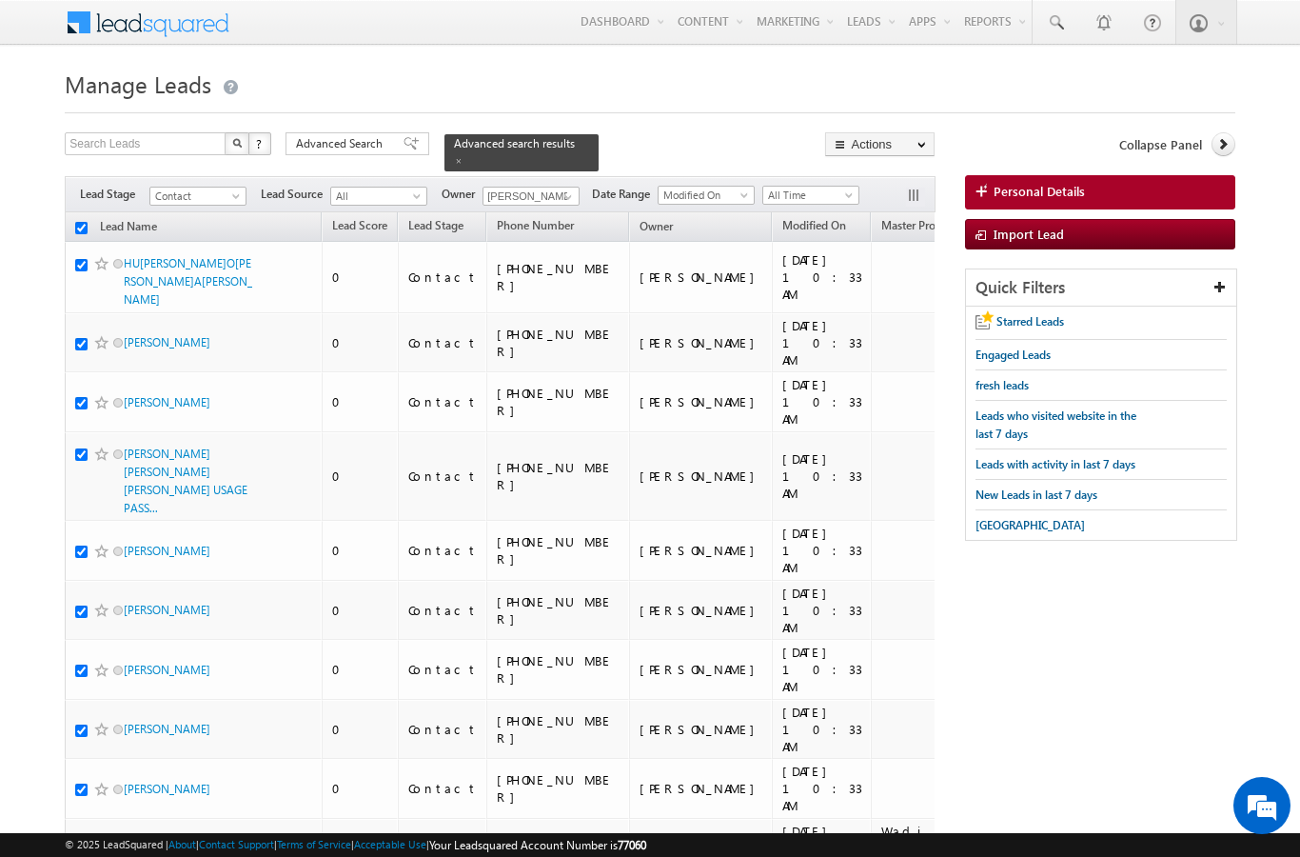
checkbox input "true"
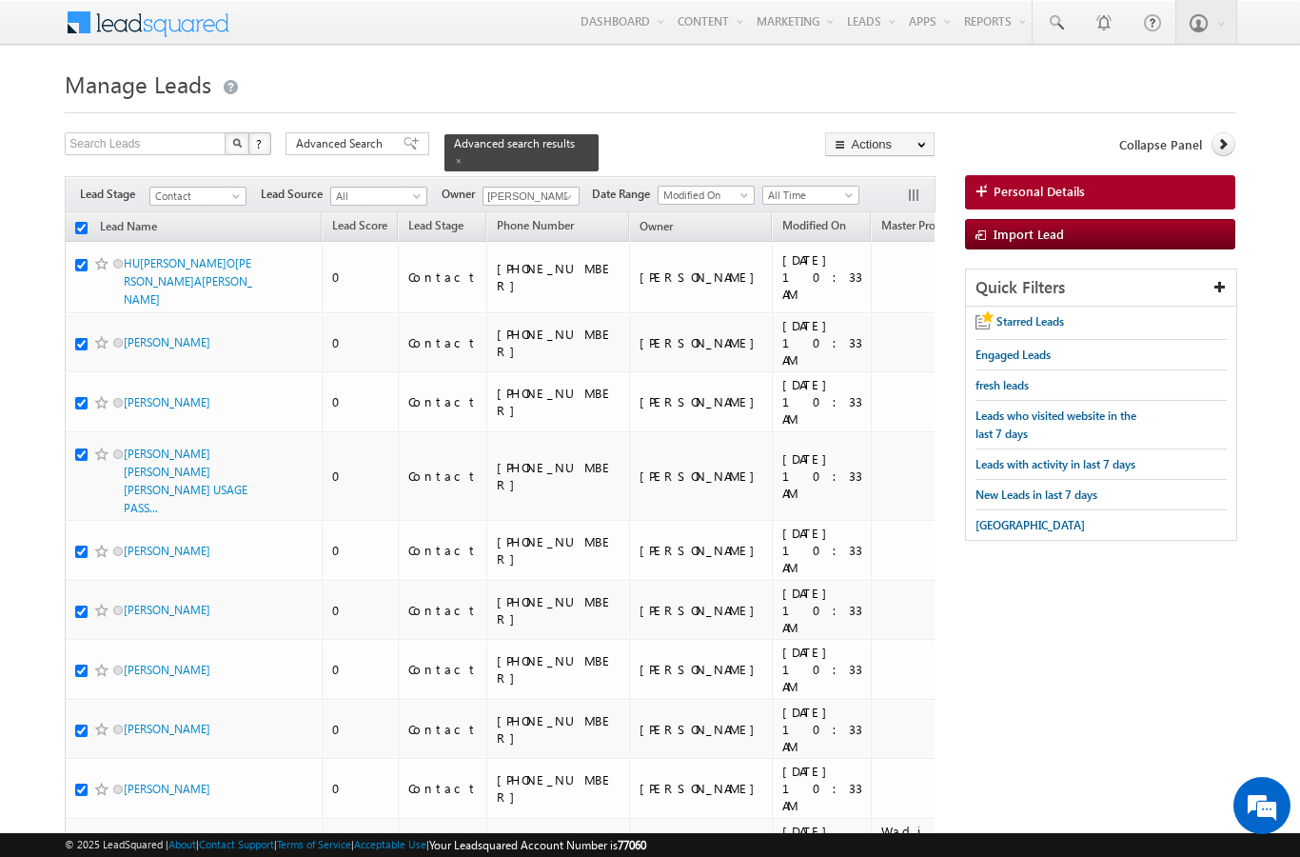
checkbox input "true"
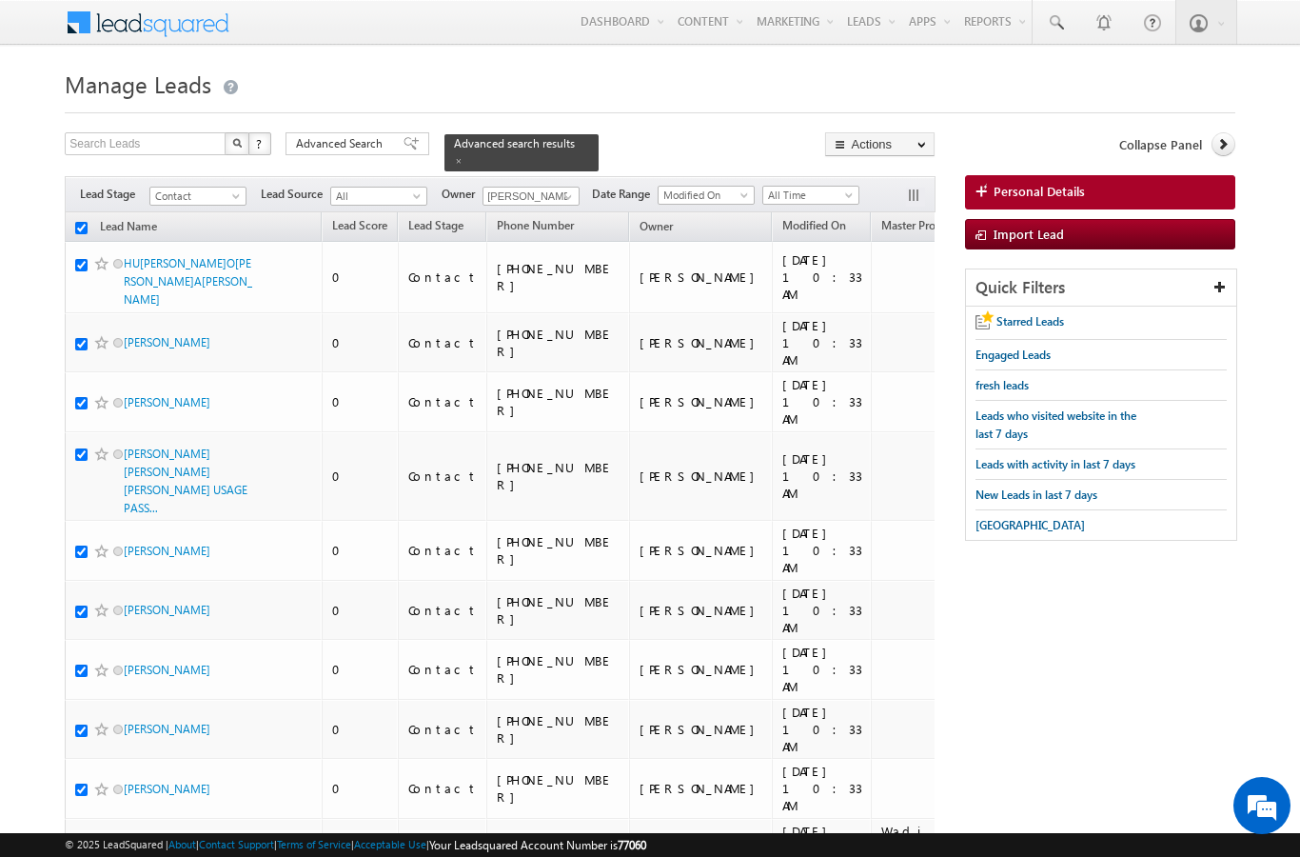
checkbox input "true"
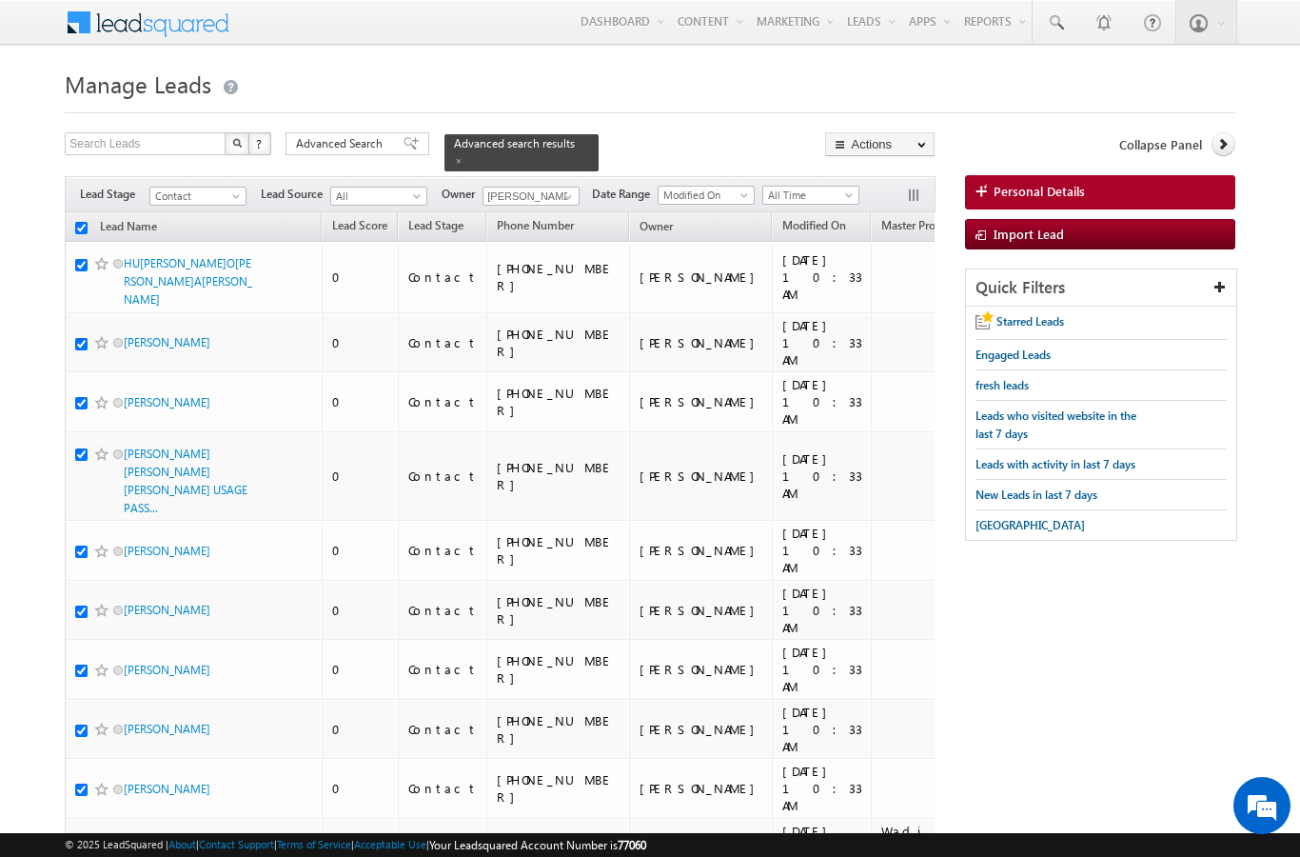
checkbox input "true"
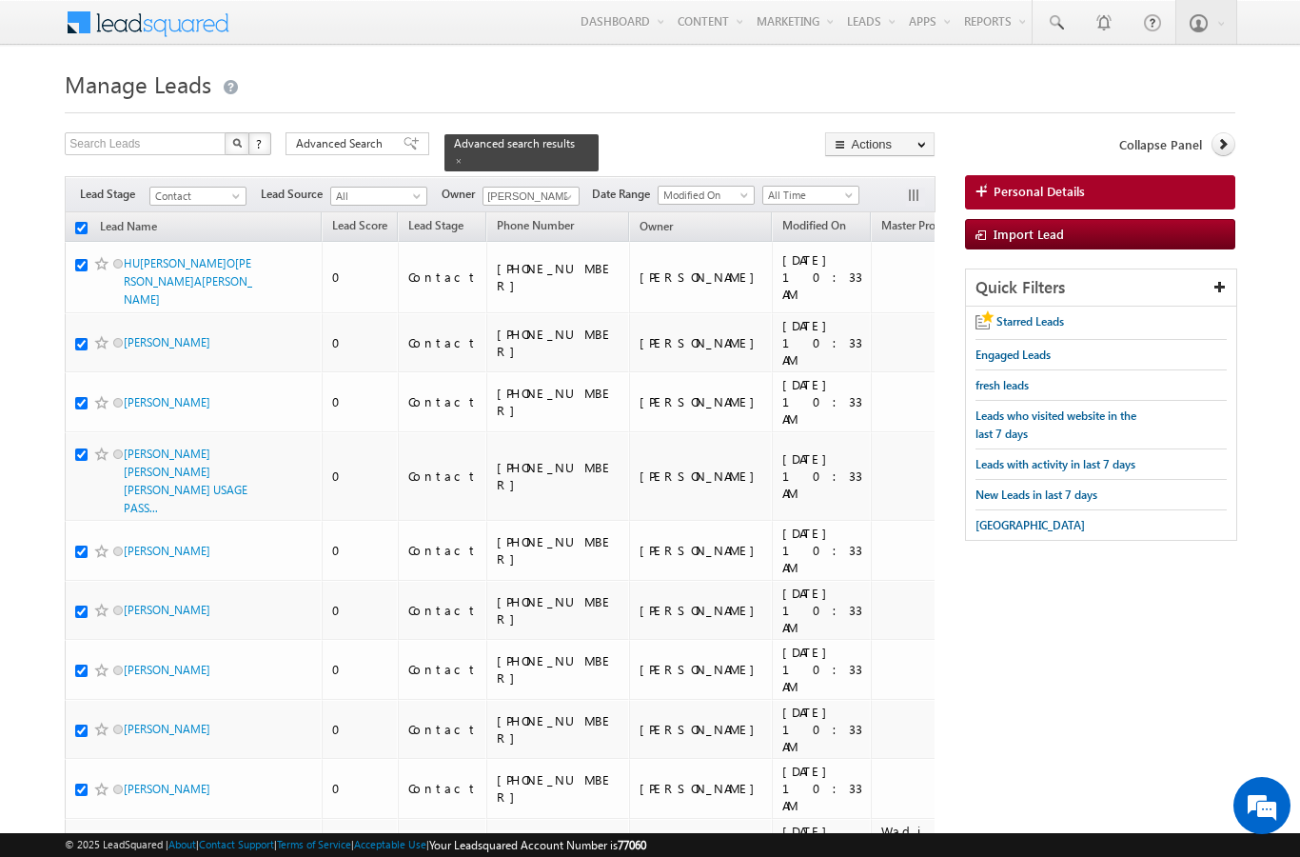
checkbox input "true"
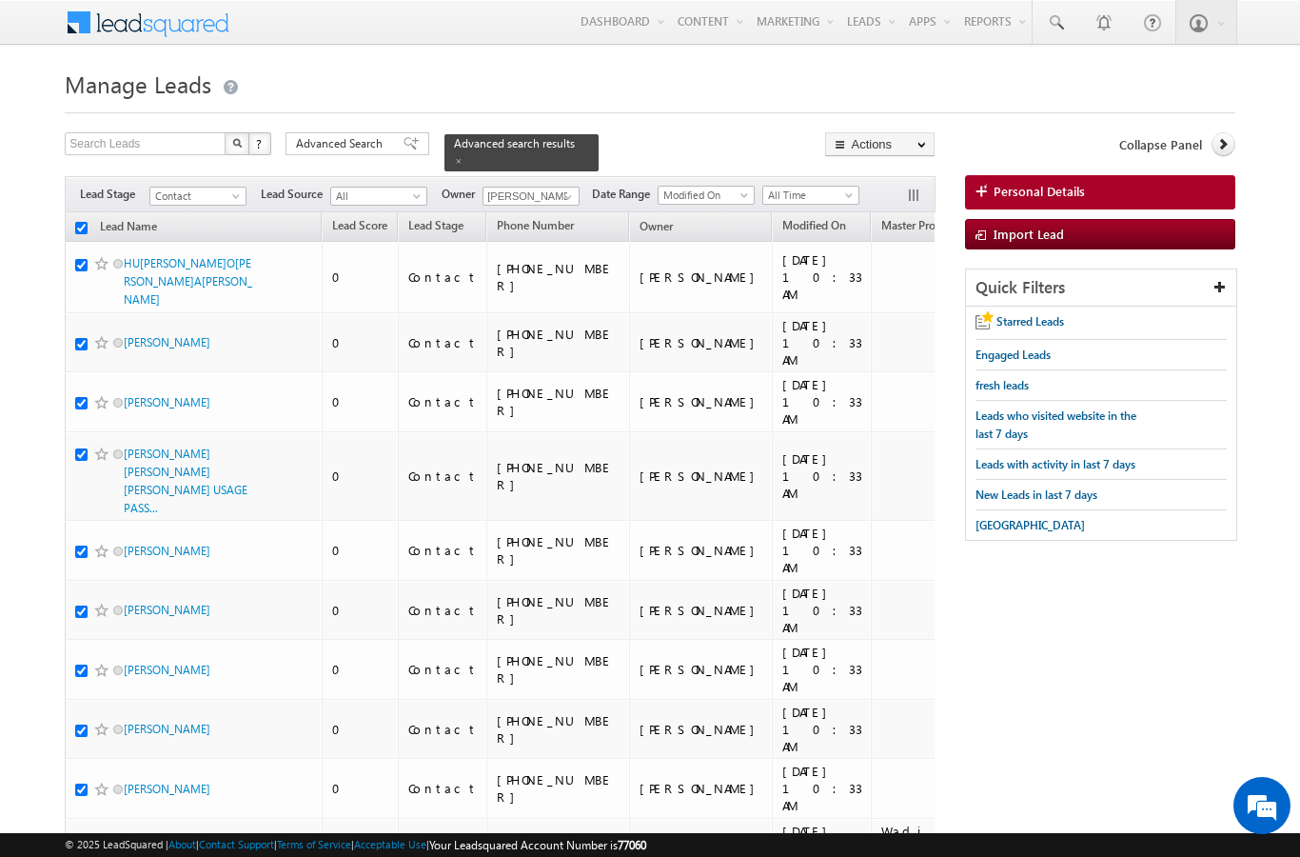
checkbox input "true"
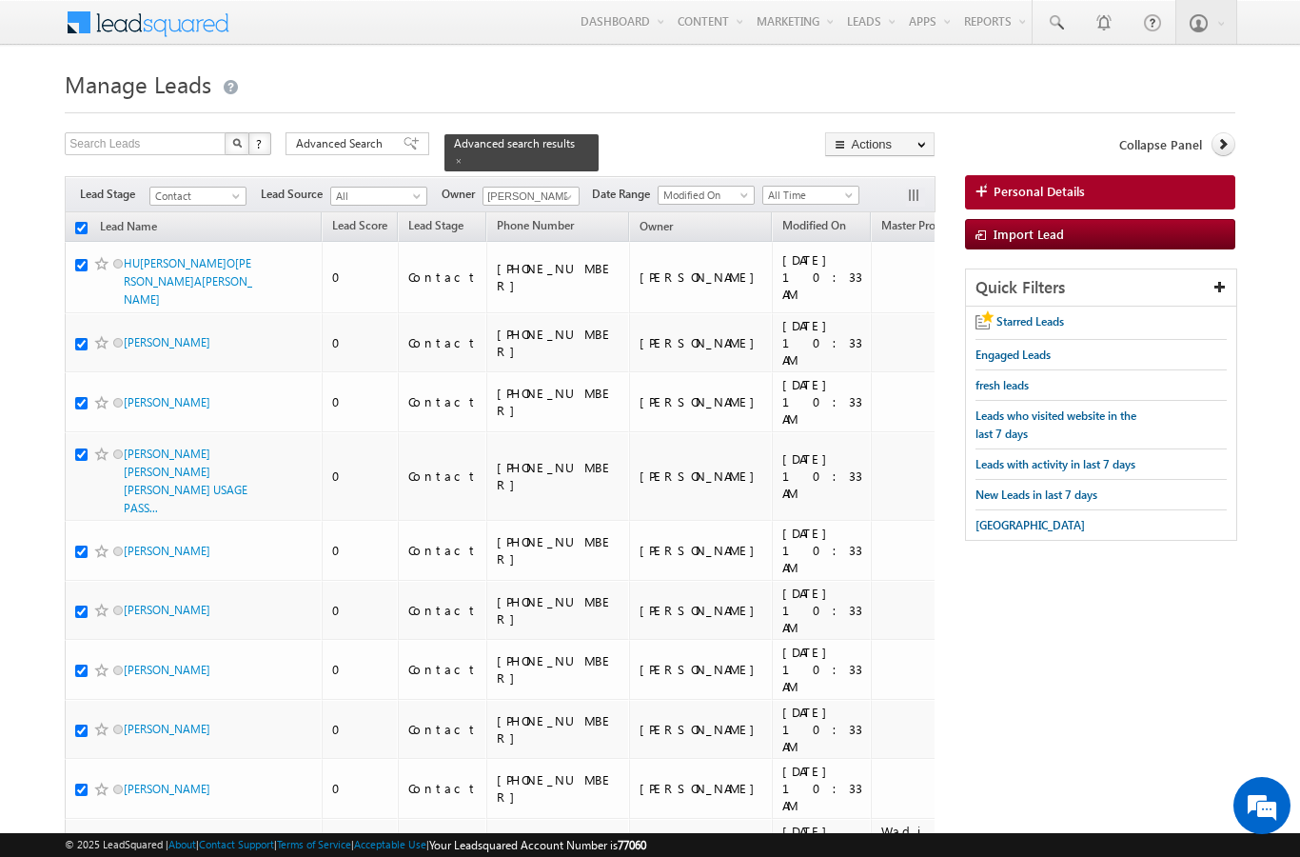
checkbox input "true"
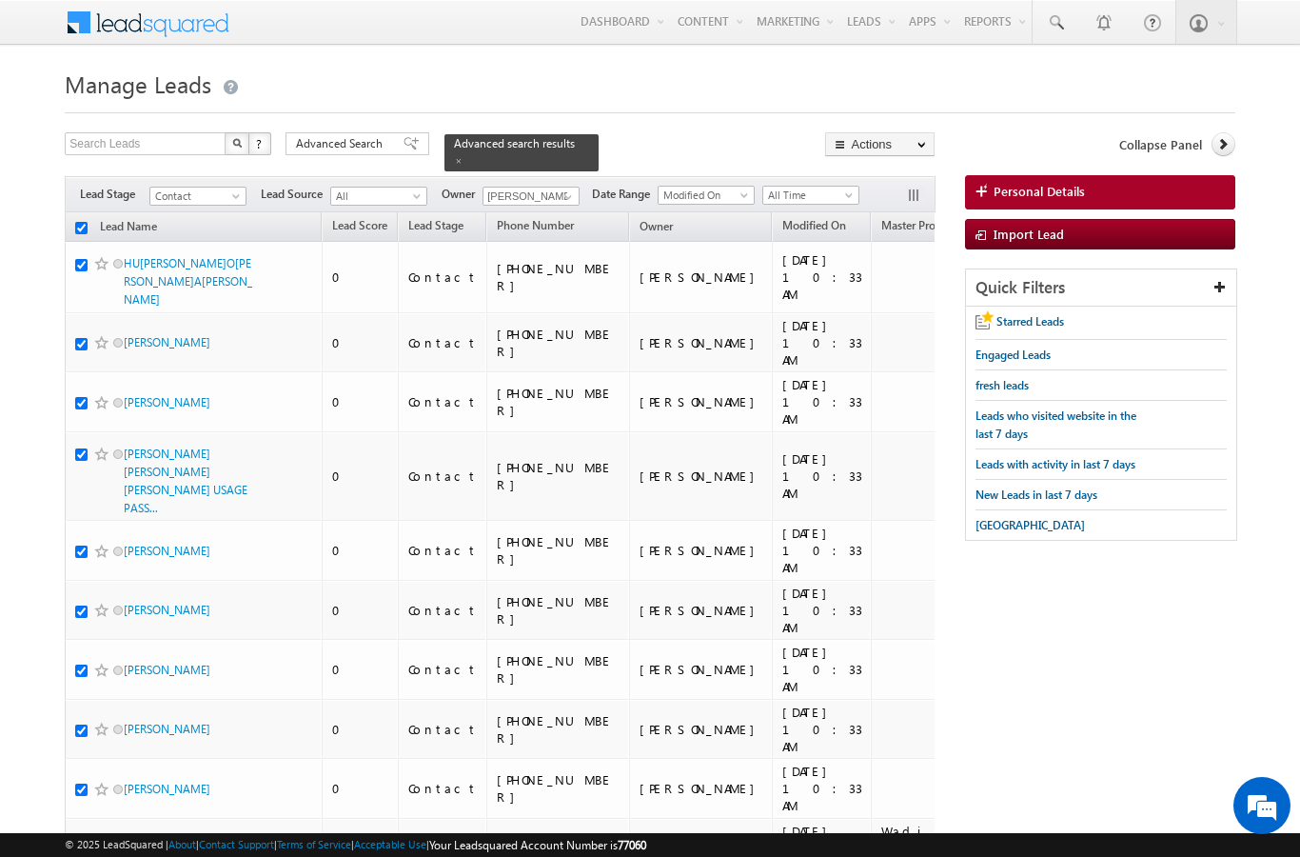
checkbox input "true"
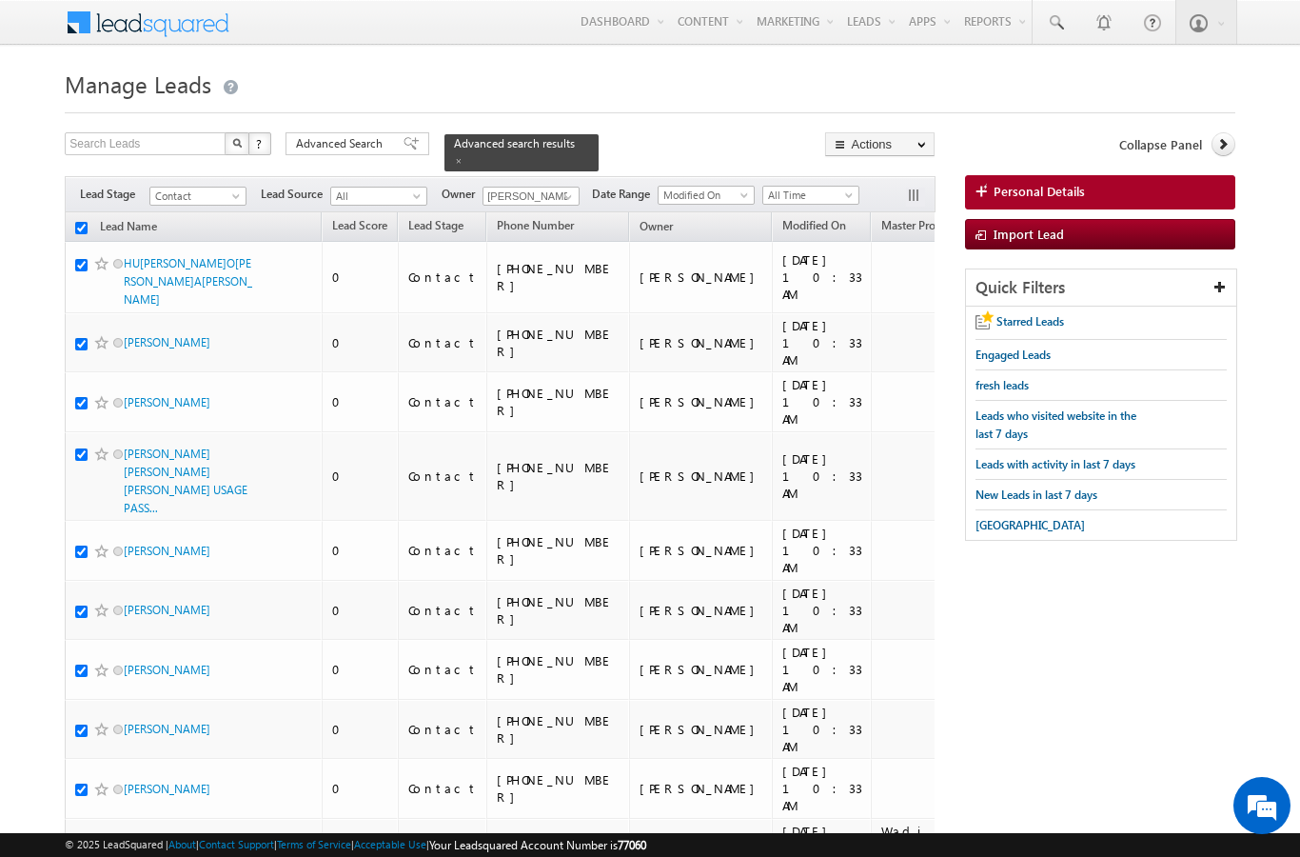
checkbox input "true"
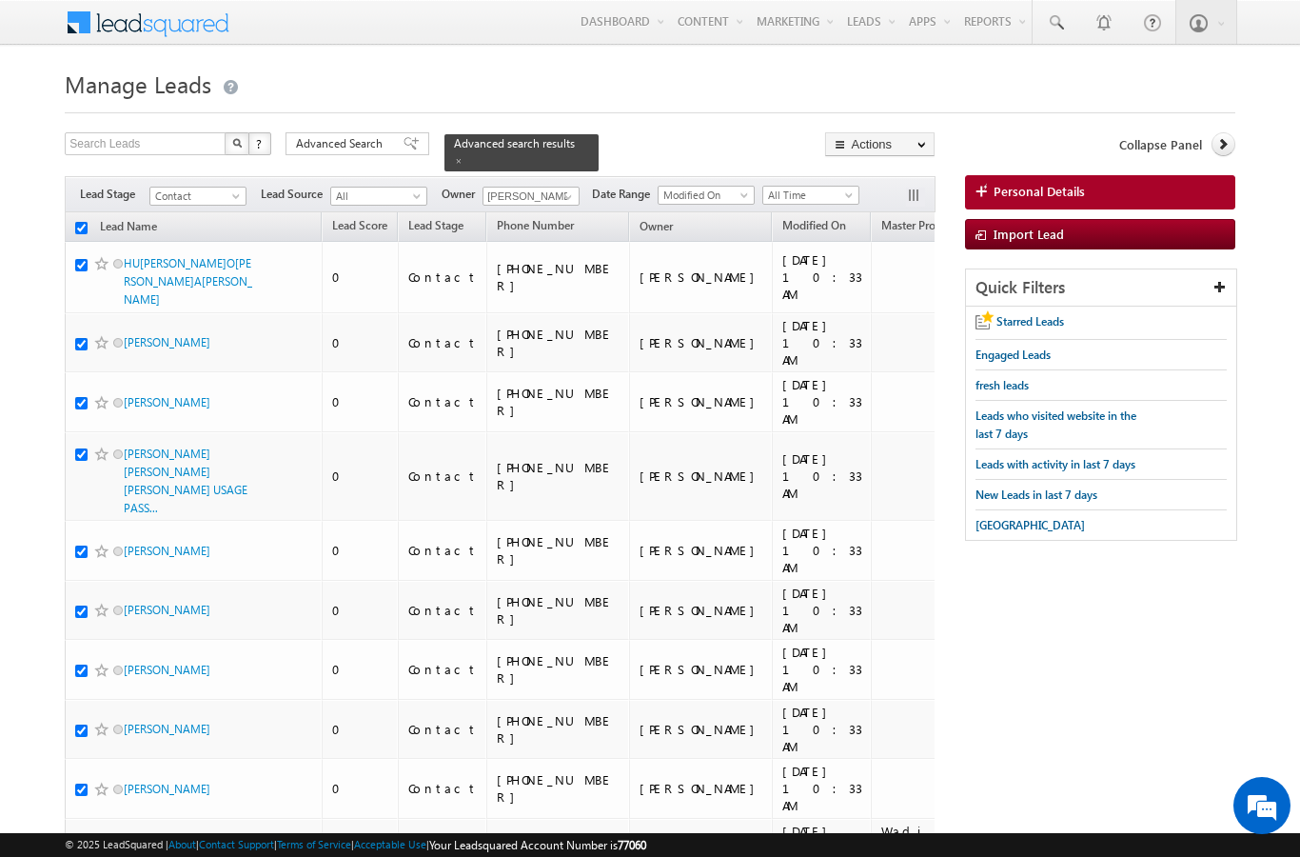
checkbox input "true"
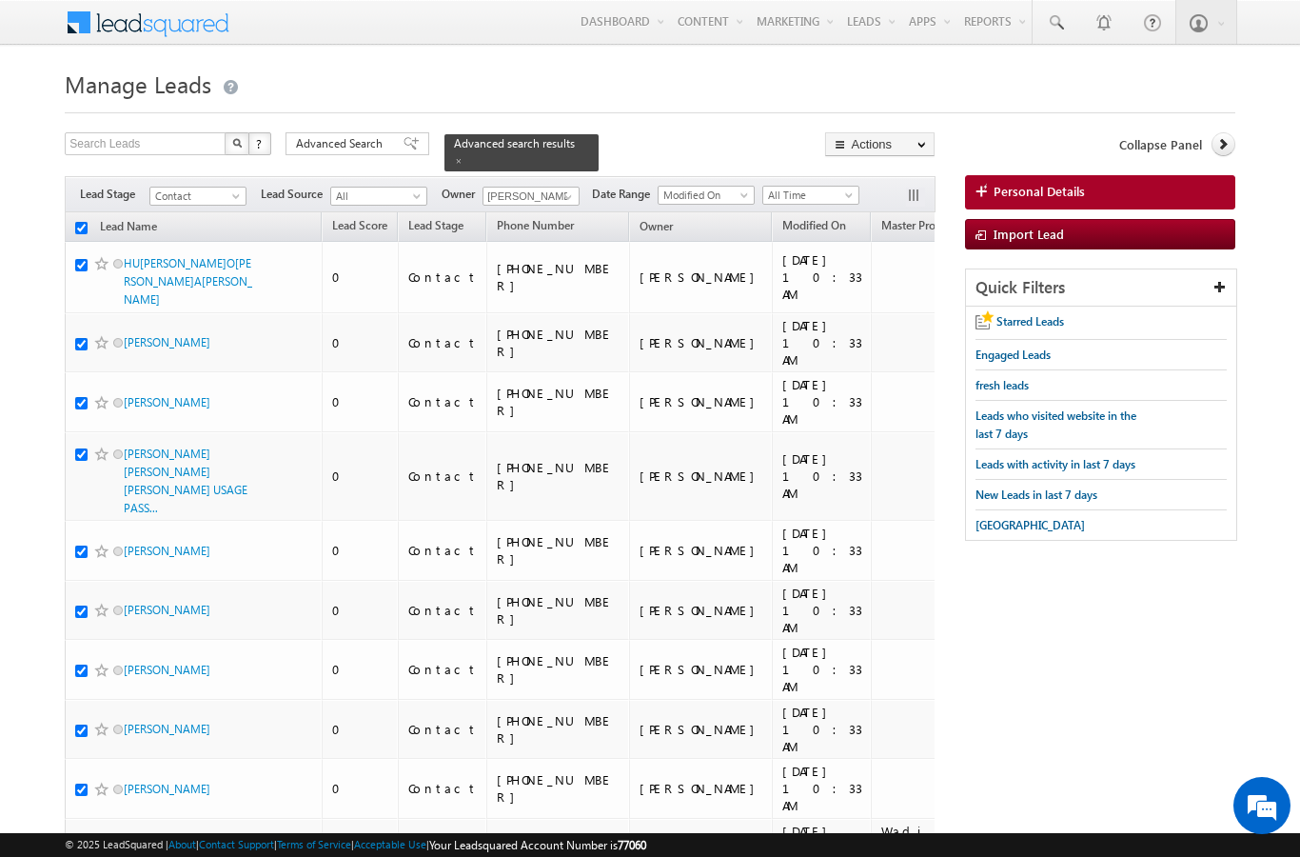
checkbox input "true"
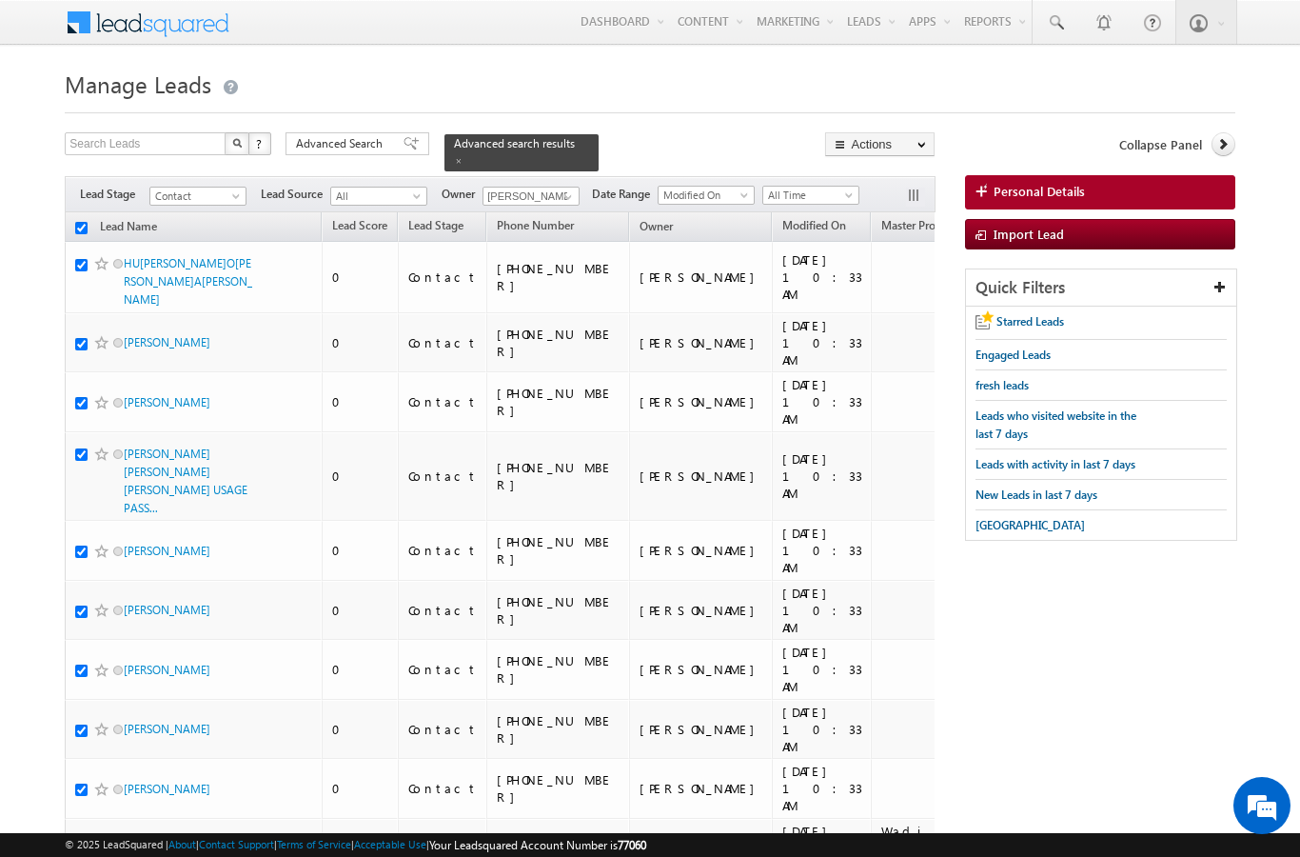
checkbox input "true"
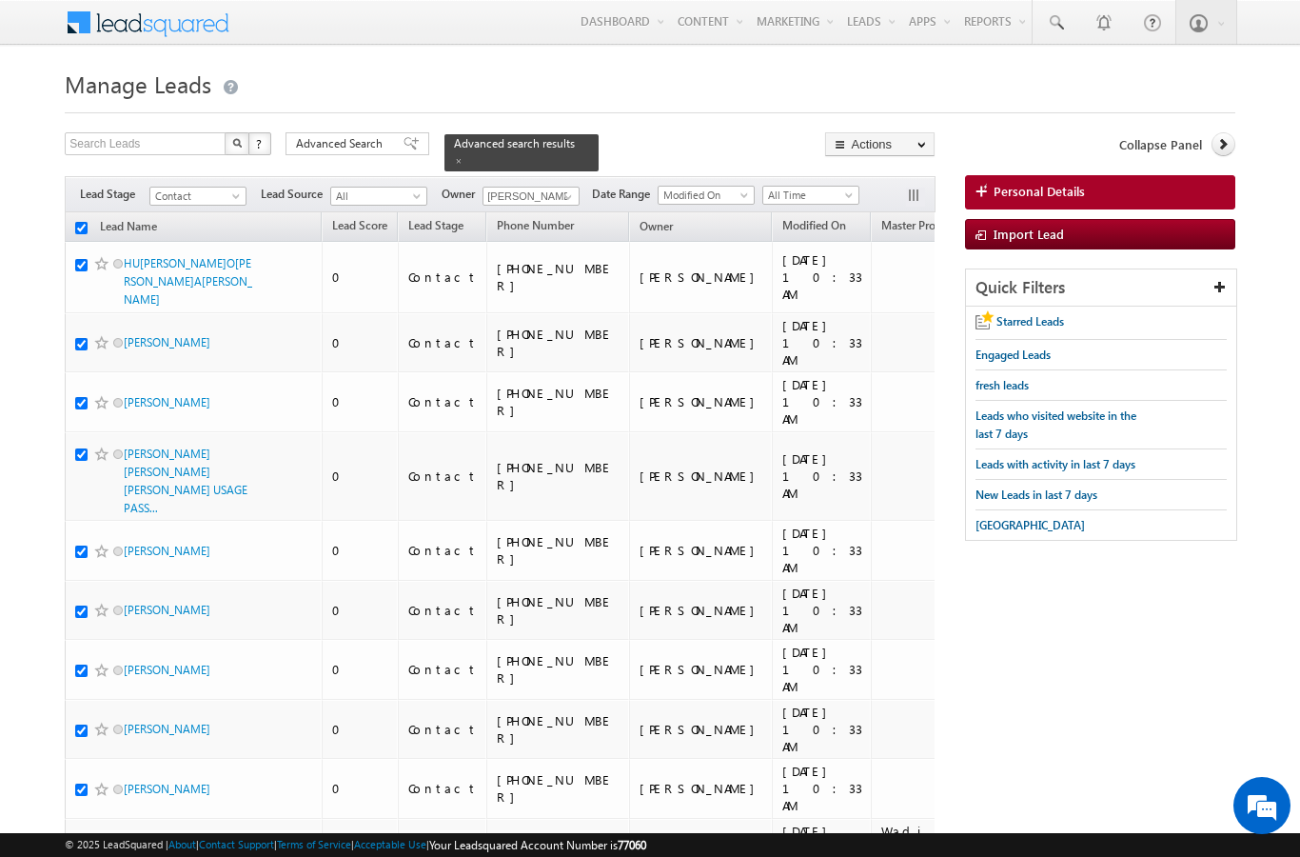
checkbox input "true"
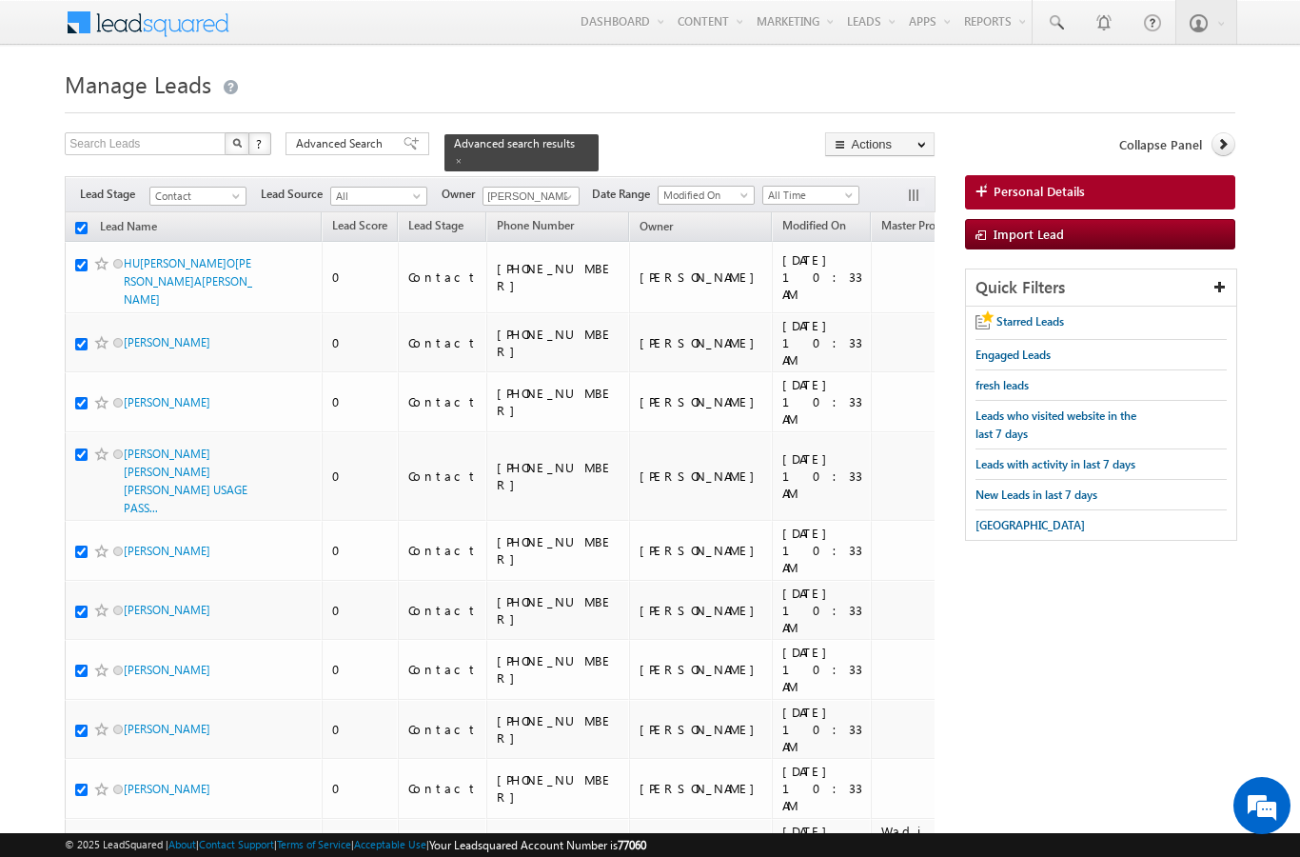
checkbox input "true"
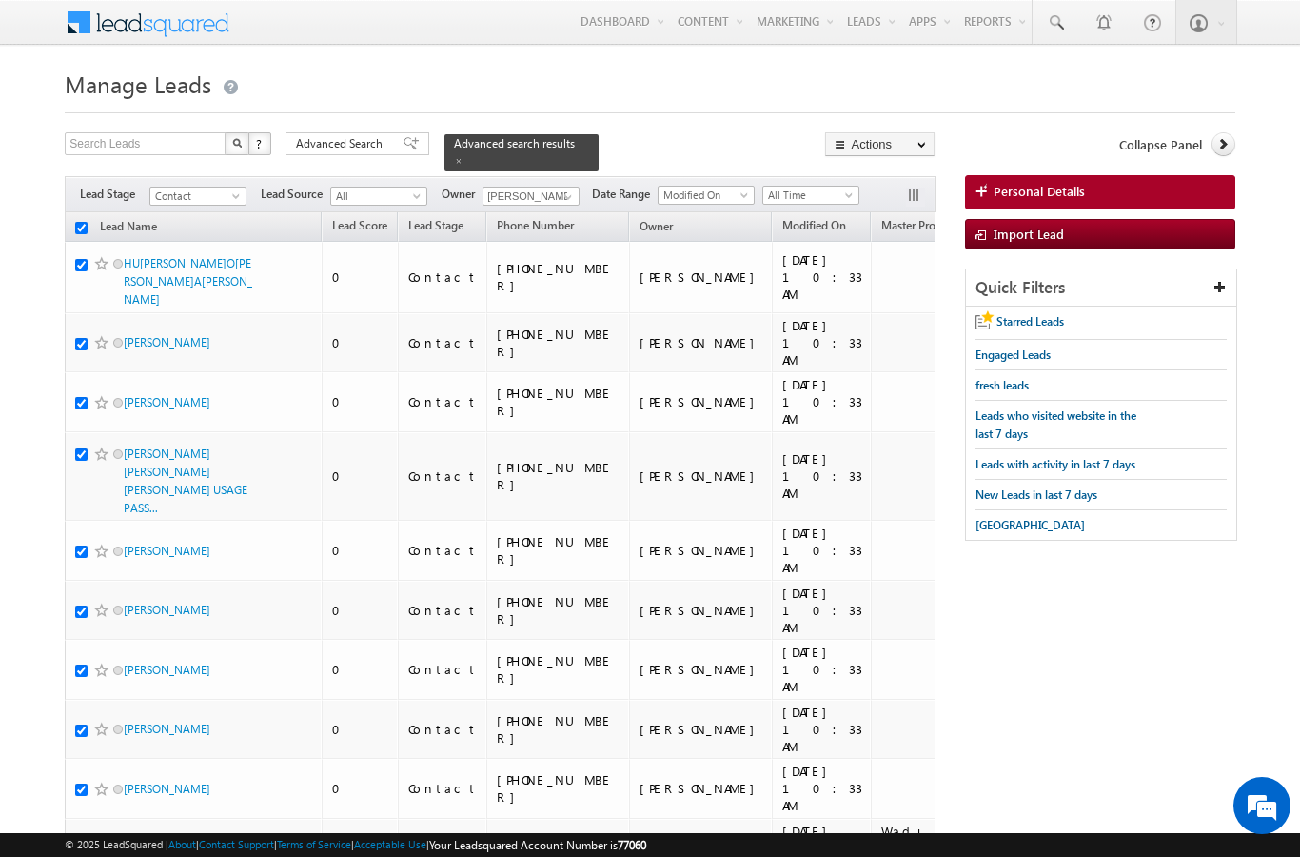
checkbox input "true"
click at [70, 212] on th "Lead Name" at bounding box center [193, 227] width 257 height 30
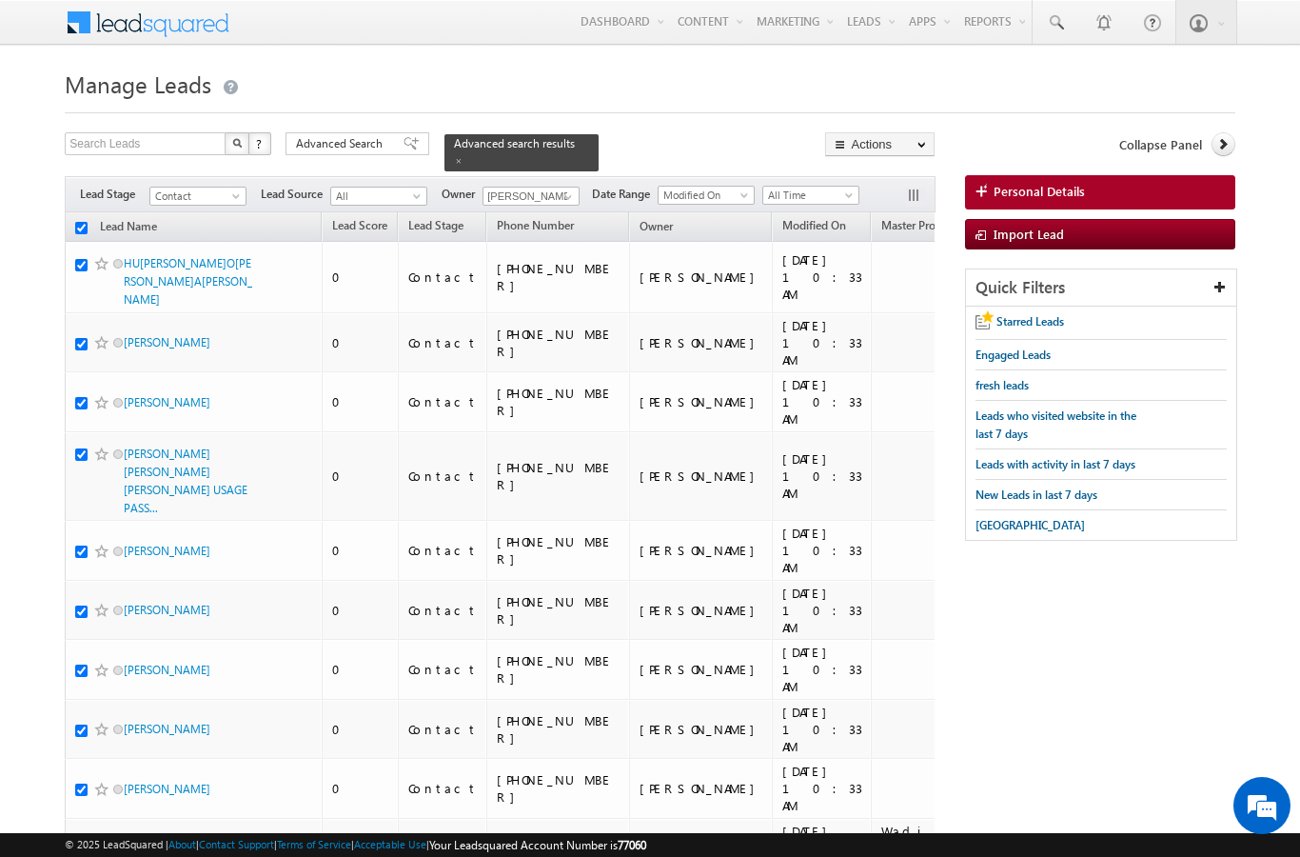
click at [75, 222] on input "checkbox" at bounding box center [81, 228] width 12 height 12
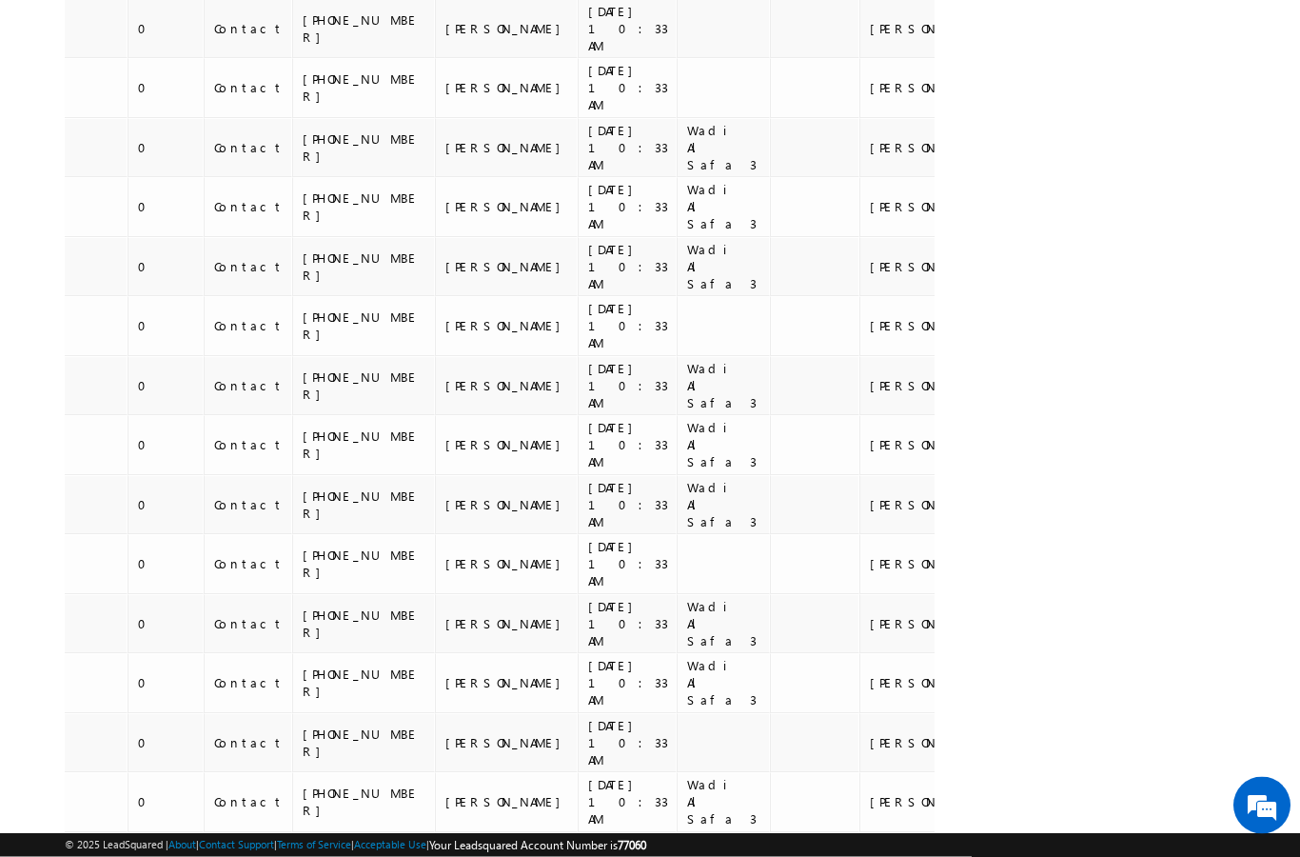
scroll to position [0, 194]
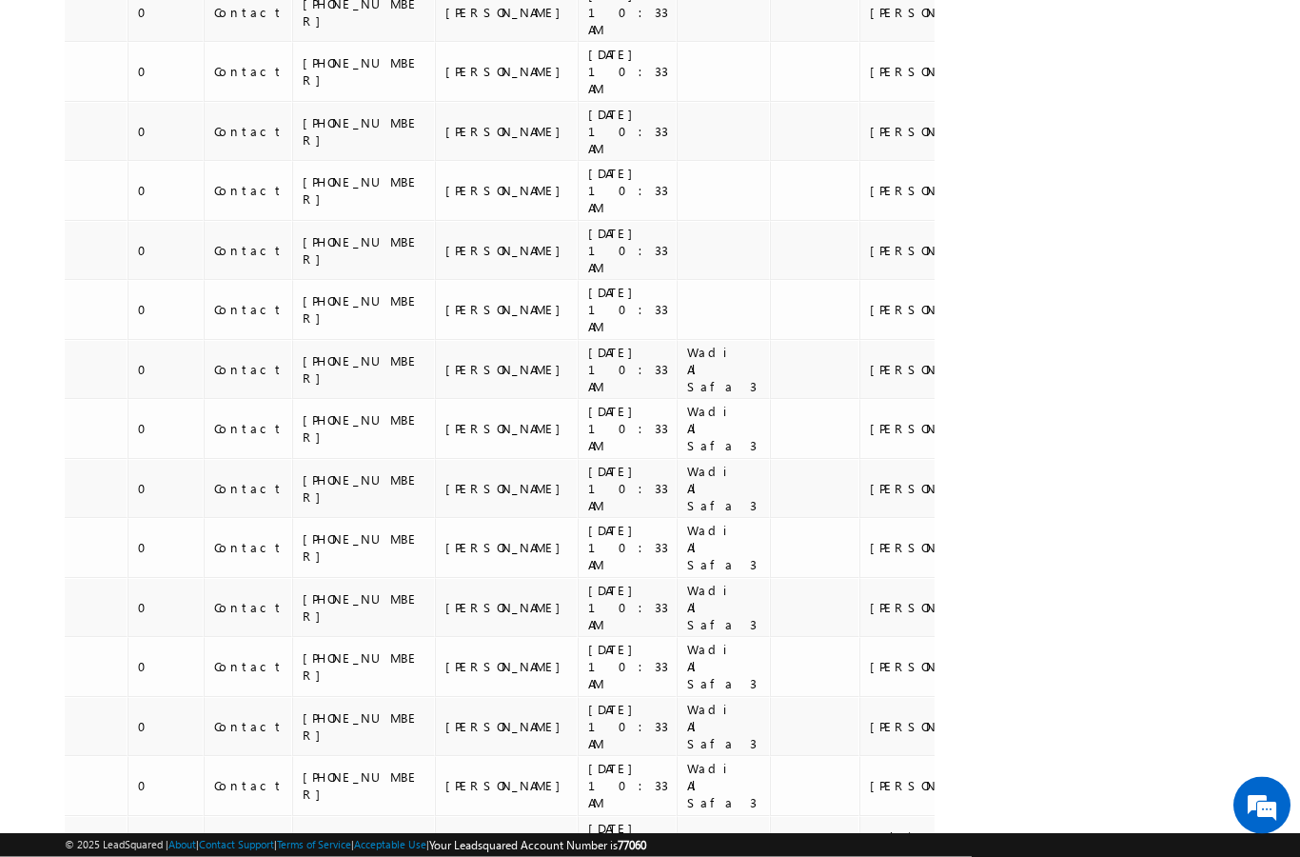
click at [1198, 854] on div "© 2025 LeadSquared | About | Contact Support | Terms of Service | Acceptable Us…" at bounding box center [650, 845] width 1170 height 18
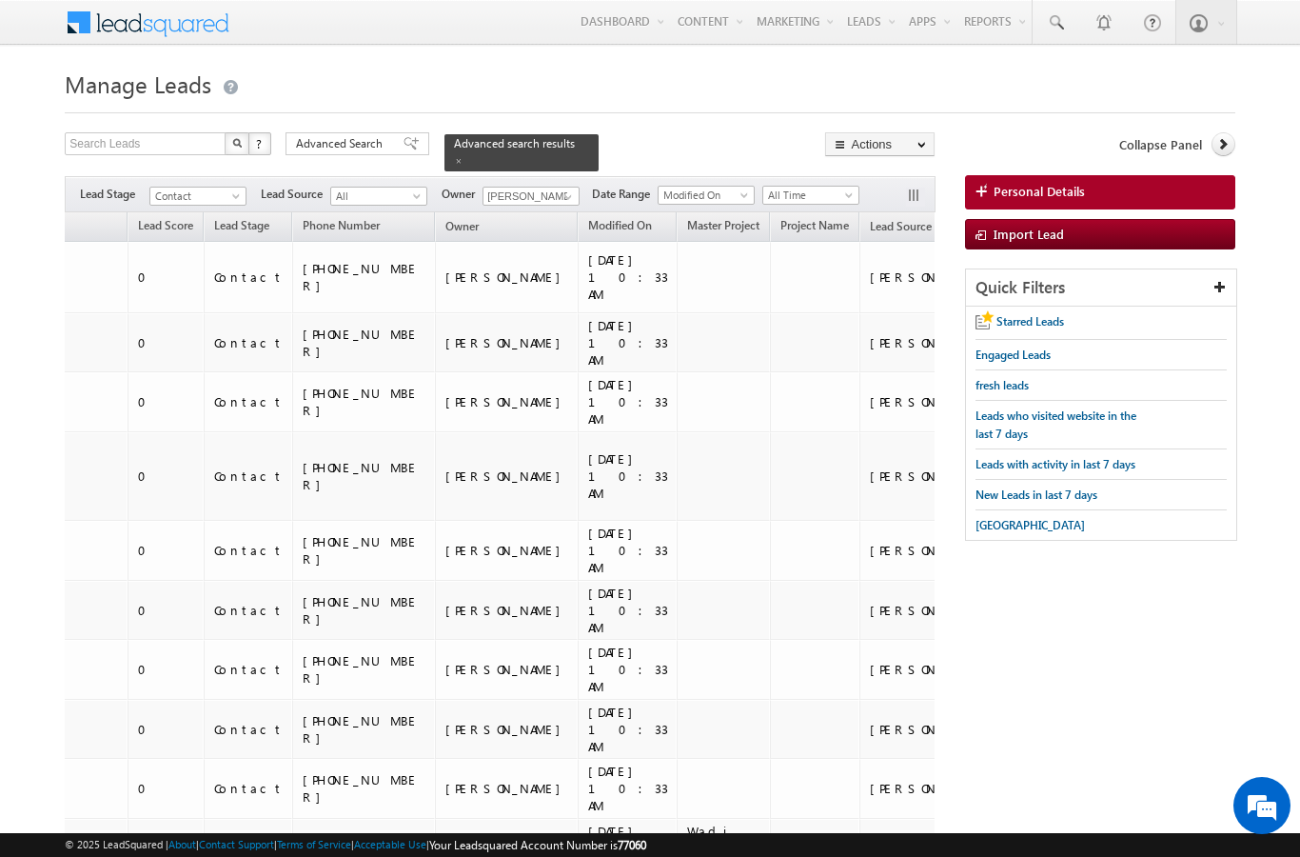
scroll to position [9243, 0]
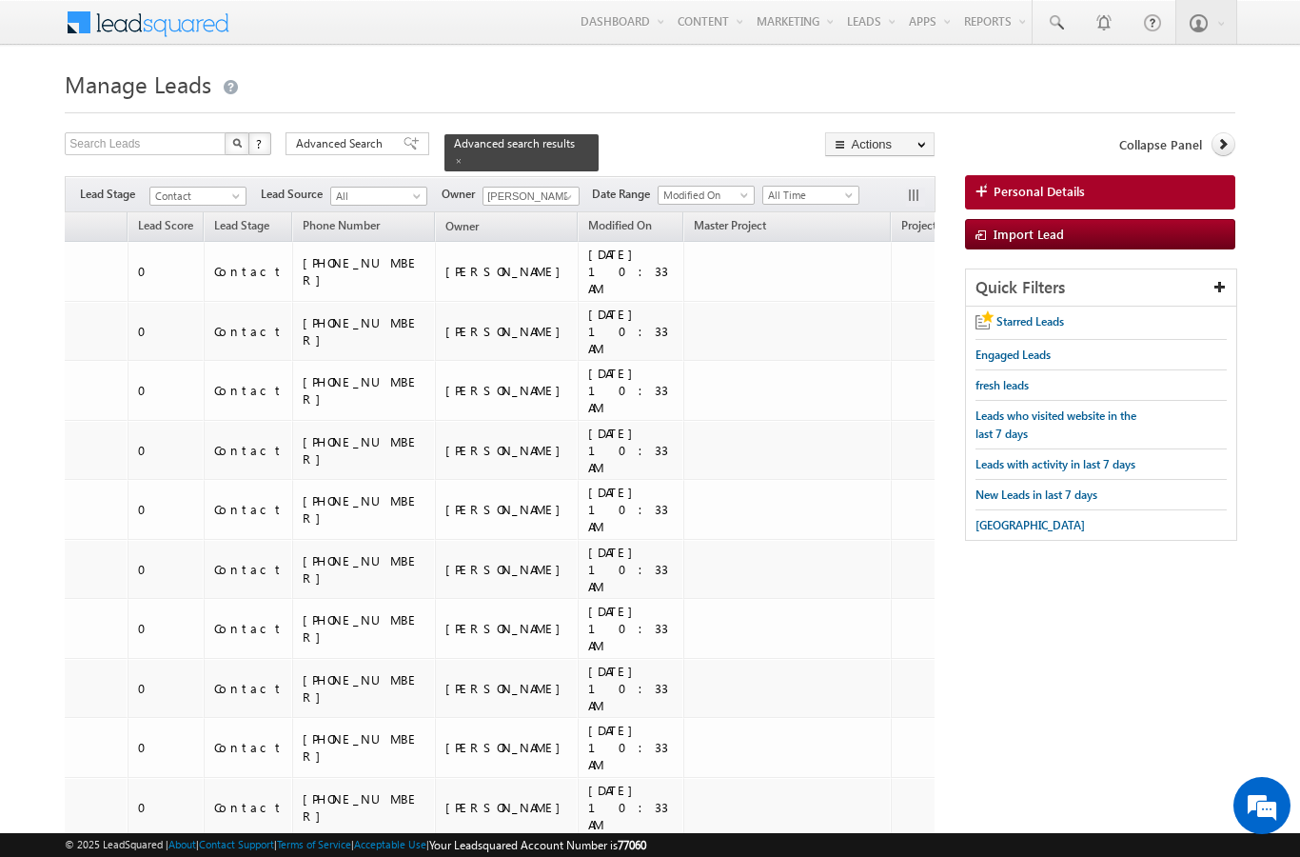
scroll to position [9823, 0]
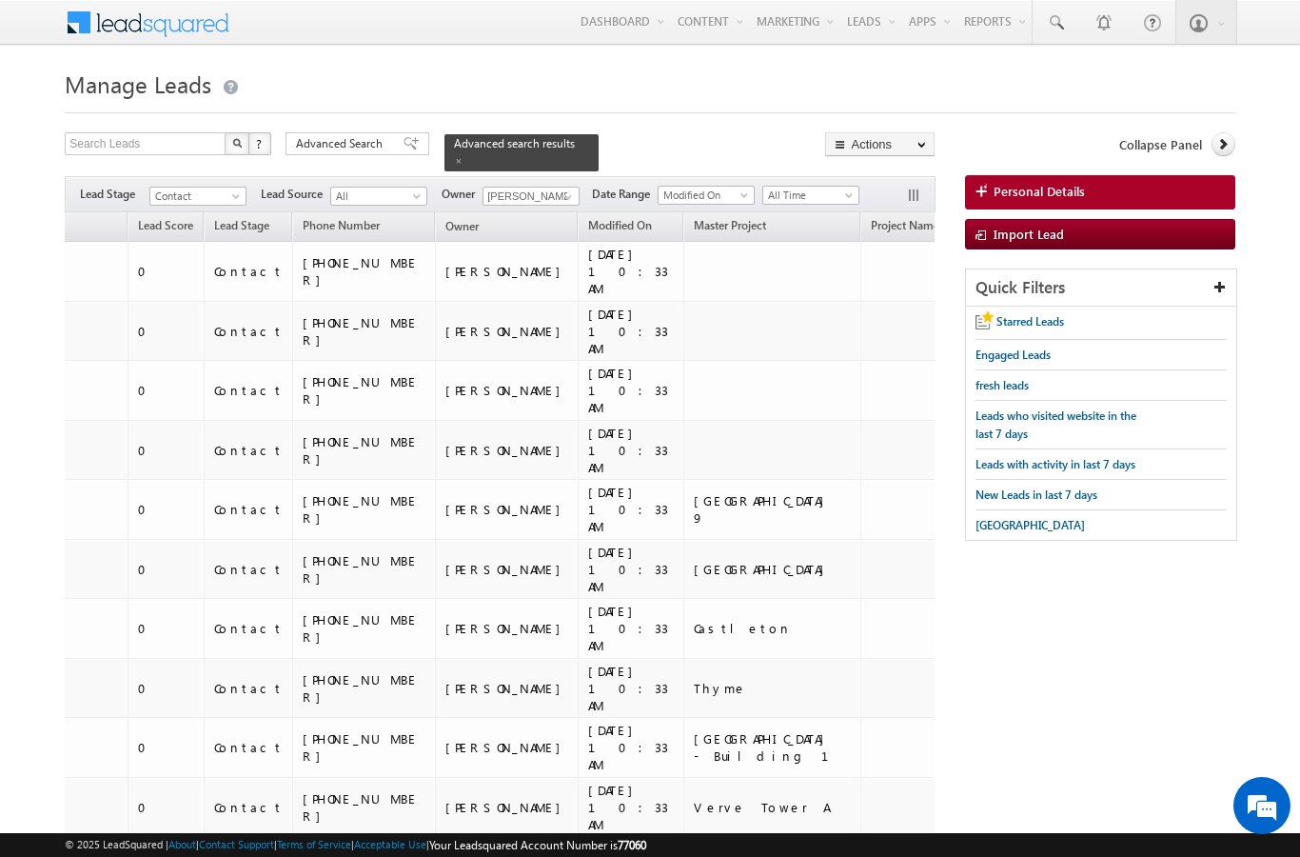
scroll to position [10246, 0]
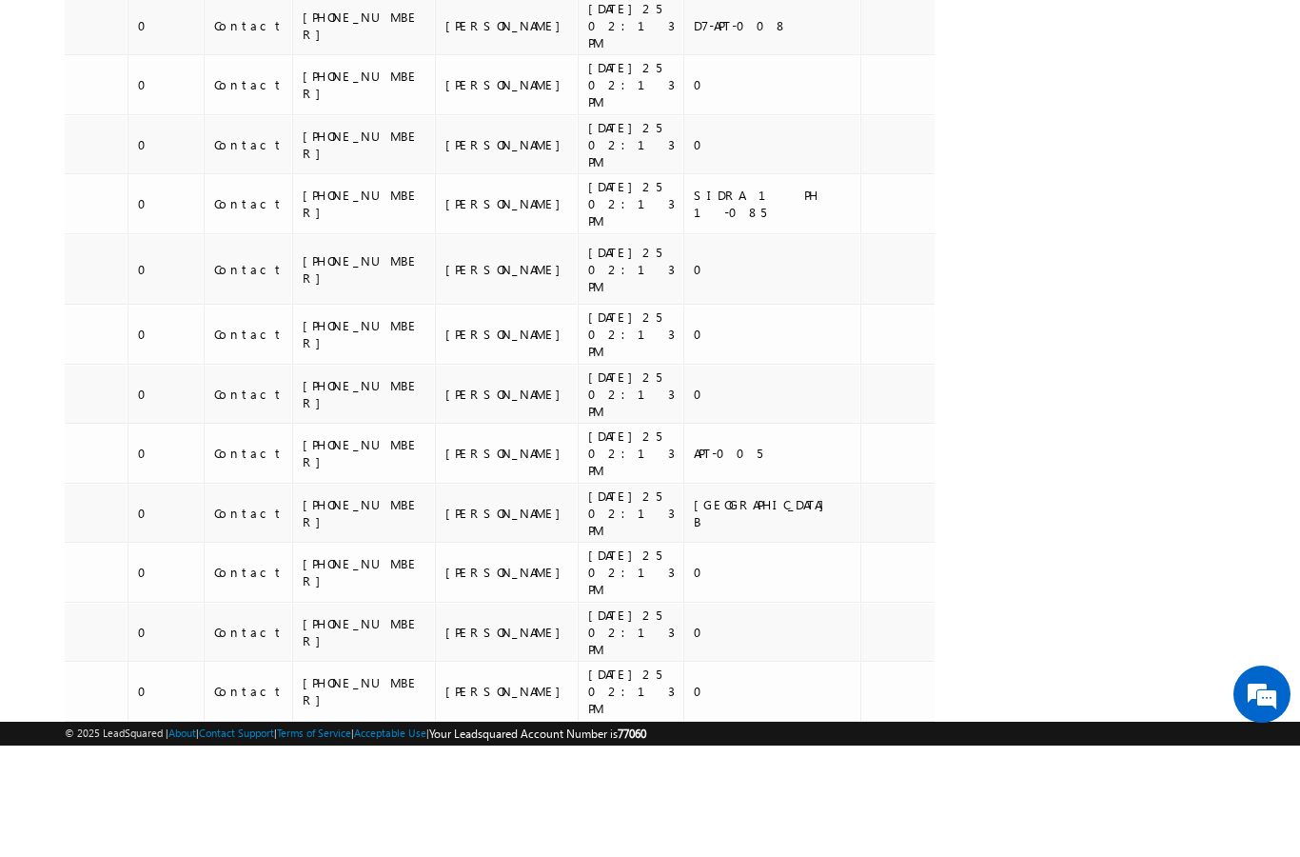
scroll to position [10195, 0]
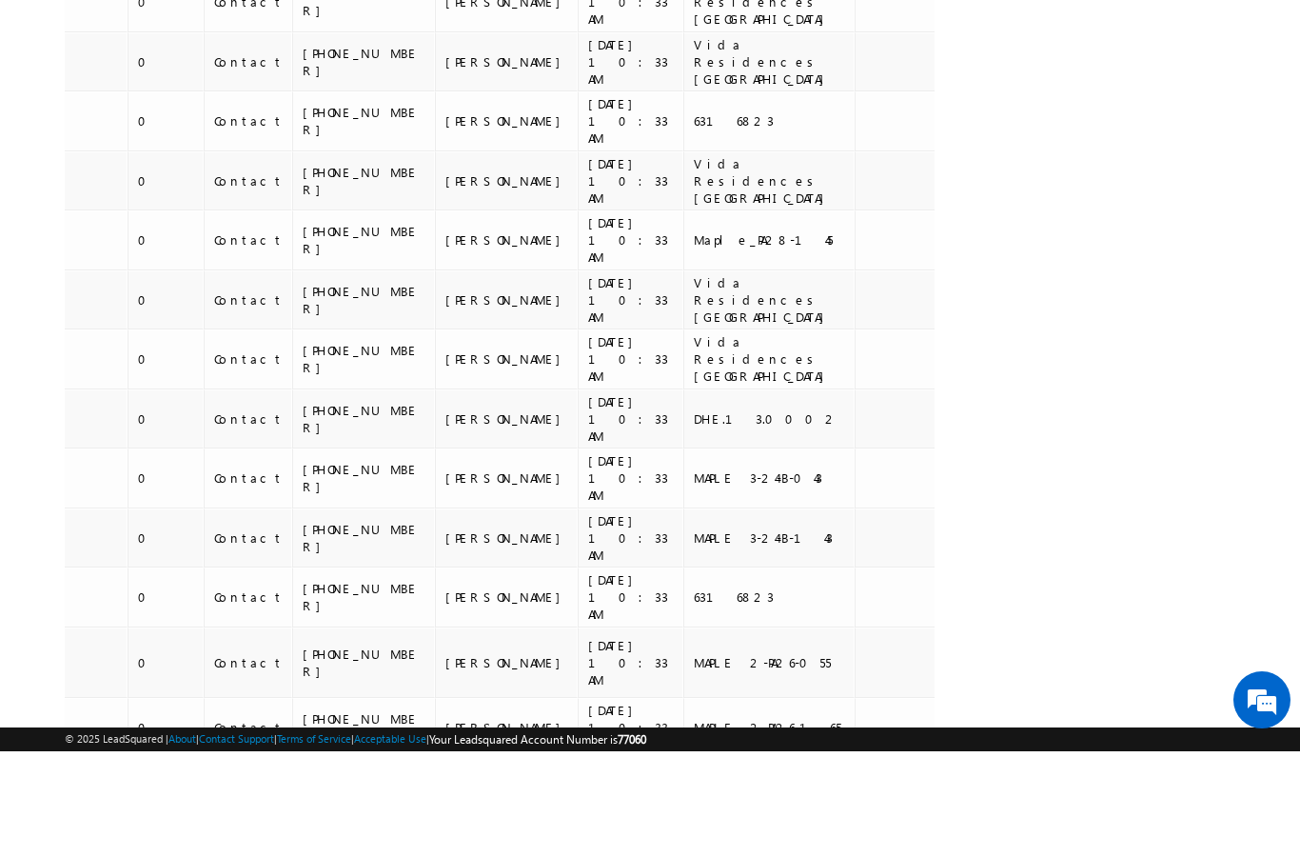
scroll to position [10062, 0]
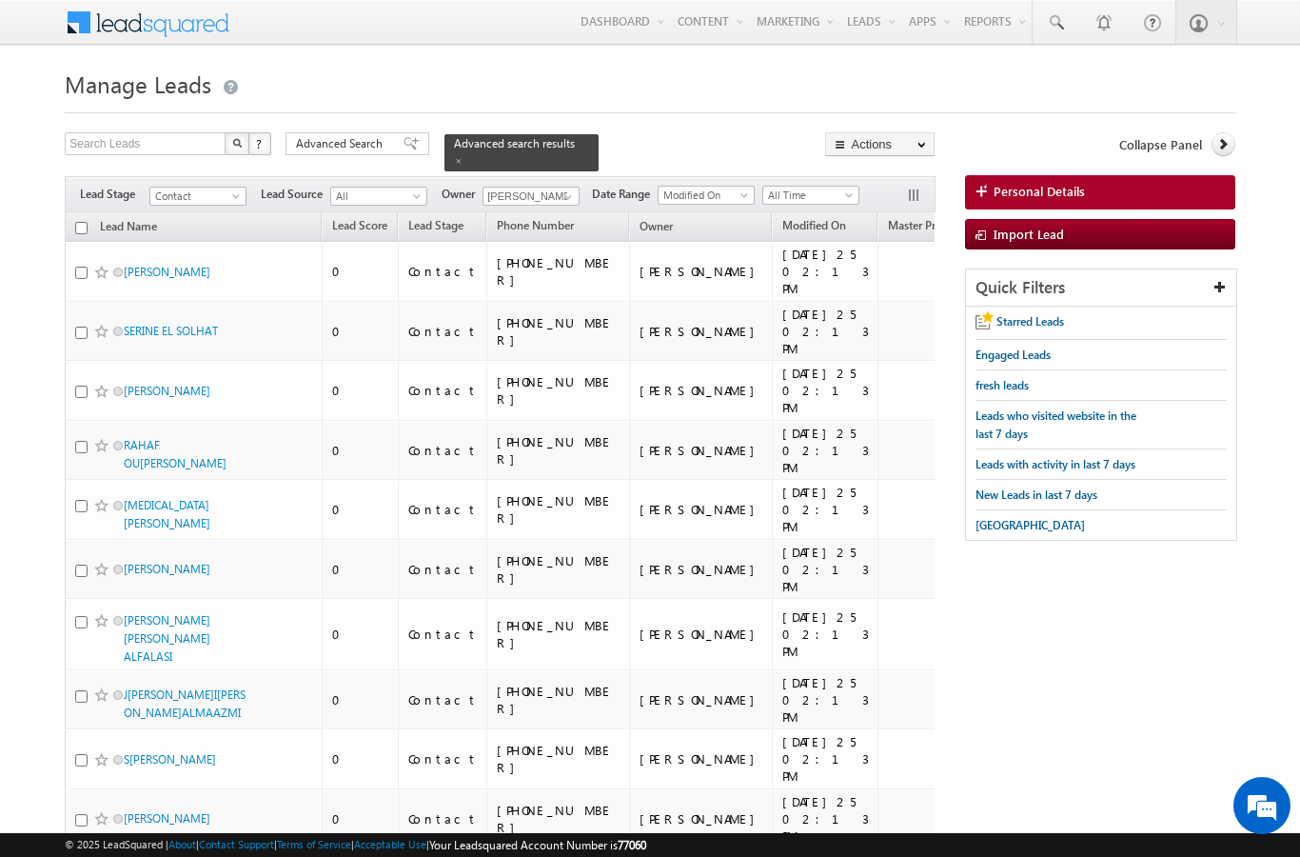
scroll to position [0, 0]
click at [85, 222] on input "checkbox" at bounding box center [81, 228] width 12 height 12
click at [0, 0] on link "Change Owner" at bounding box center [0, 0] width 0 height 0
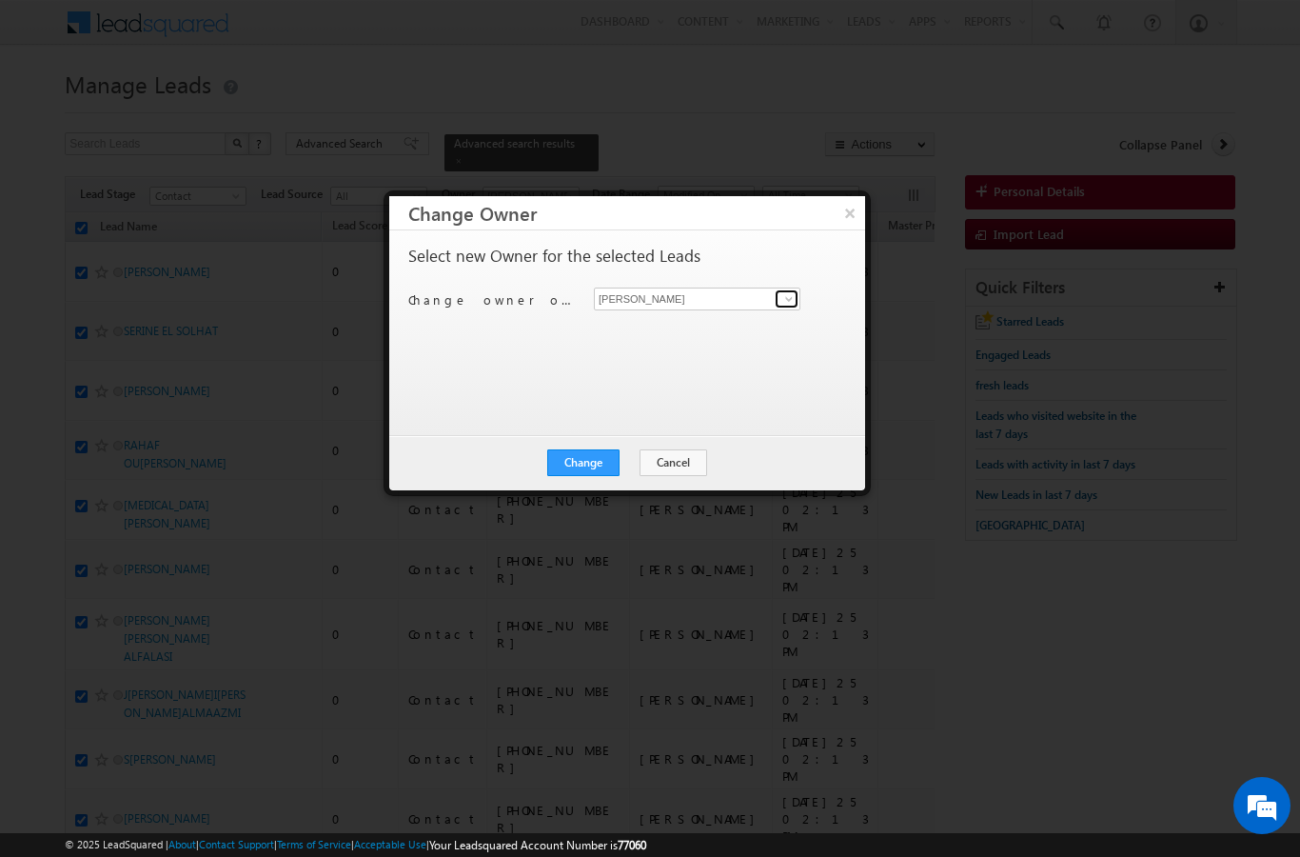
click at [779, 301] on link at bounding box center [787, 298] width 24 height 19
click at [739, 344] on link "Vr[PERSON_NAME] [EMAIL_ADDRESS][PERSON_NAME][DOMAIN_NAME]" at bounding box center [697, 328] width 207 height 36
click at [579, 465] on button "Change" at bounding box center [583, 462] width 72 height 27
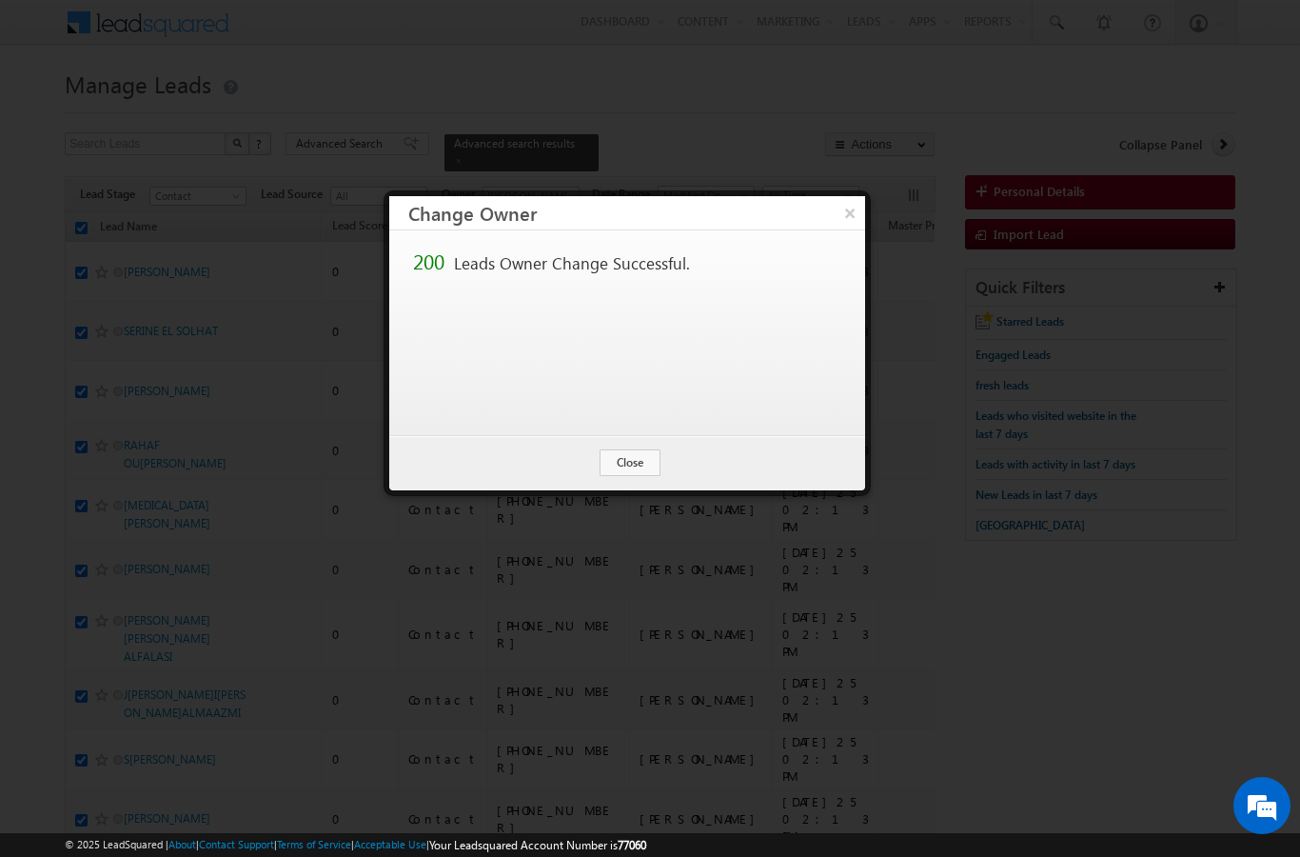
click at [638, 464] on button "Close" at bounding box center [630, 462] width 61 height 27
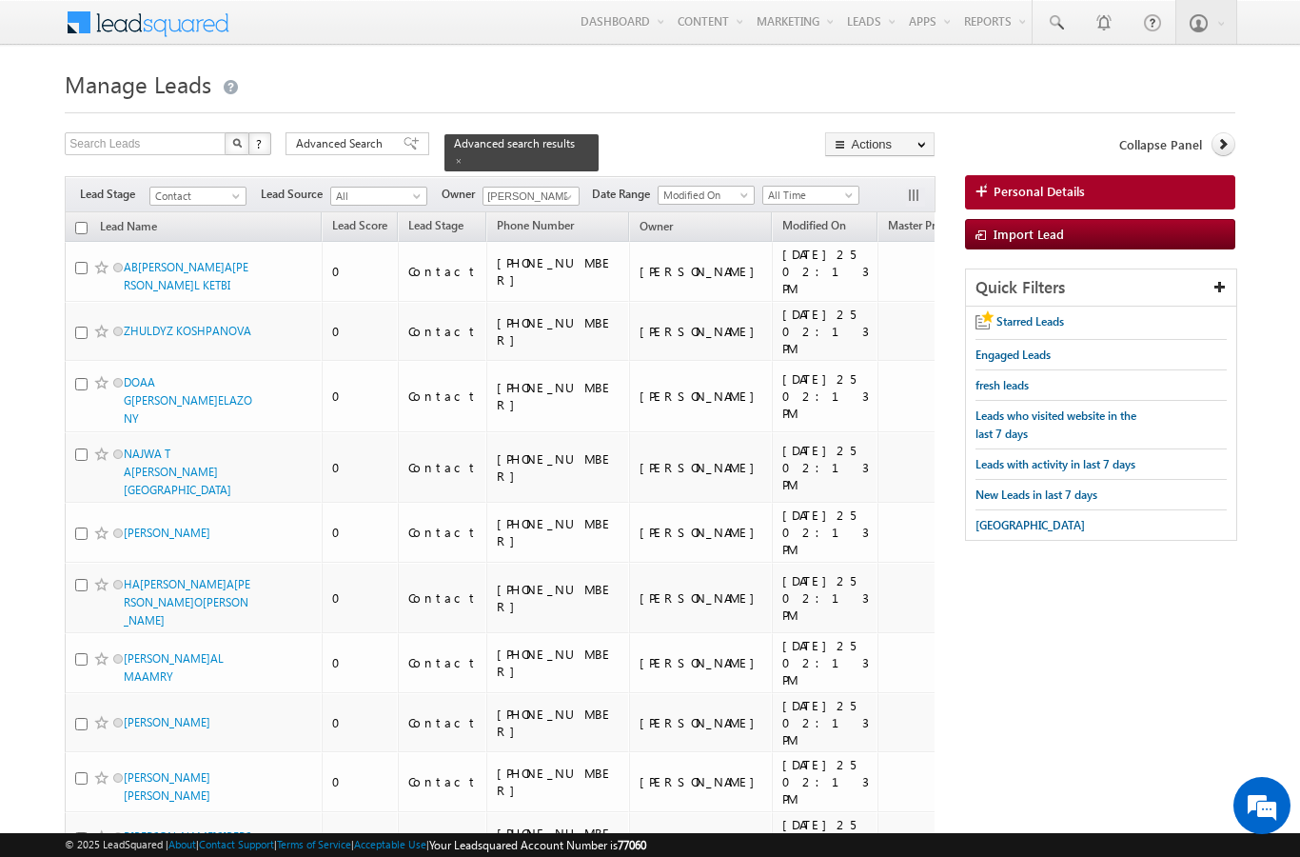
click at [67, 218] on th "Lead Name" at bounding box center [193, 227] width 257 height 30
click at [81, 222] on input "checkbox" at bounding box center [81, 228] width 12 height 12
click at [0, 0] on link "Change Owner" at bounding box center [0, 0] width 0 height 0
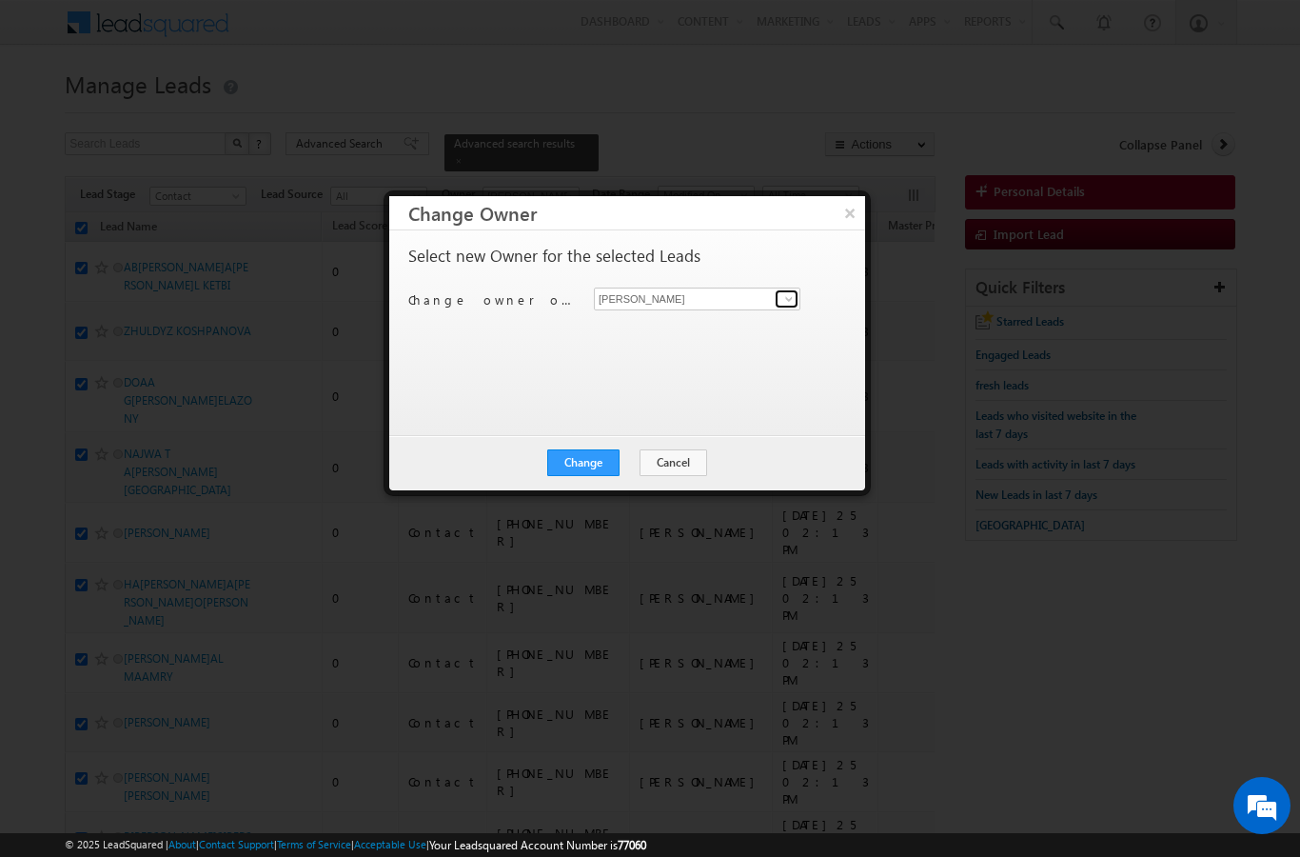
click at [797, 295] on link at bounding box center [787, 298] width 24 height 19
click at [654, 330] on span "[PERSON_NAME][EMAIL_ADDRESS][DOMAIN_NAME]" at bounding box center [687, 336] width 171 height 14
click at [586, 474] on button "Change" at bounding box center [583, 462] width 72 height 27
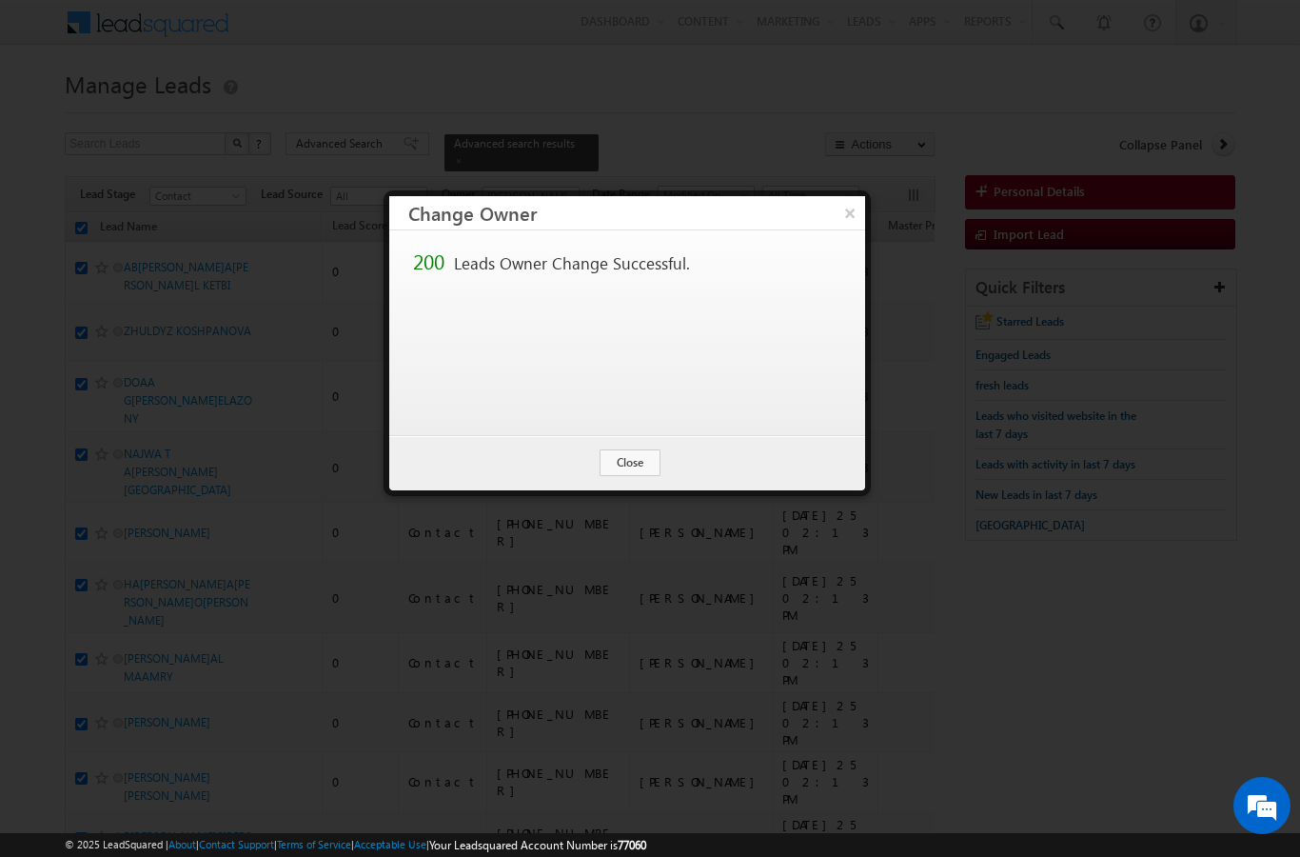
click at [635, 468] on button "Close" at bounding box center [630, 462] width 61 height 27
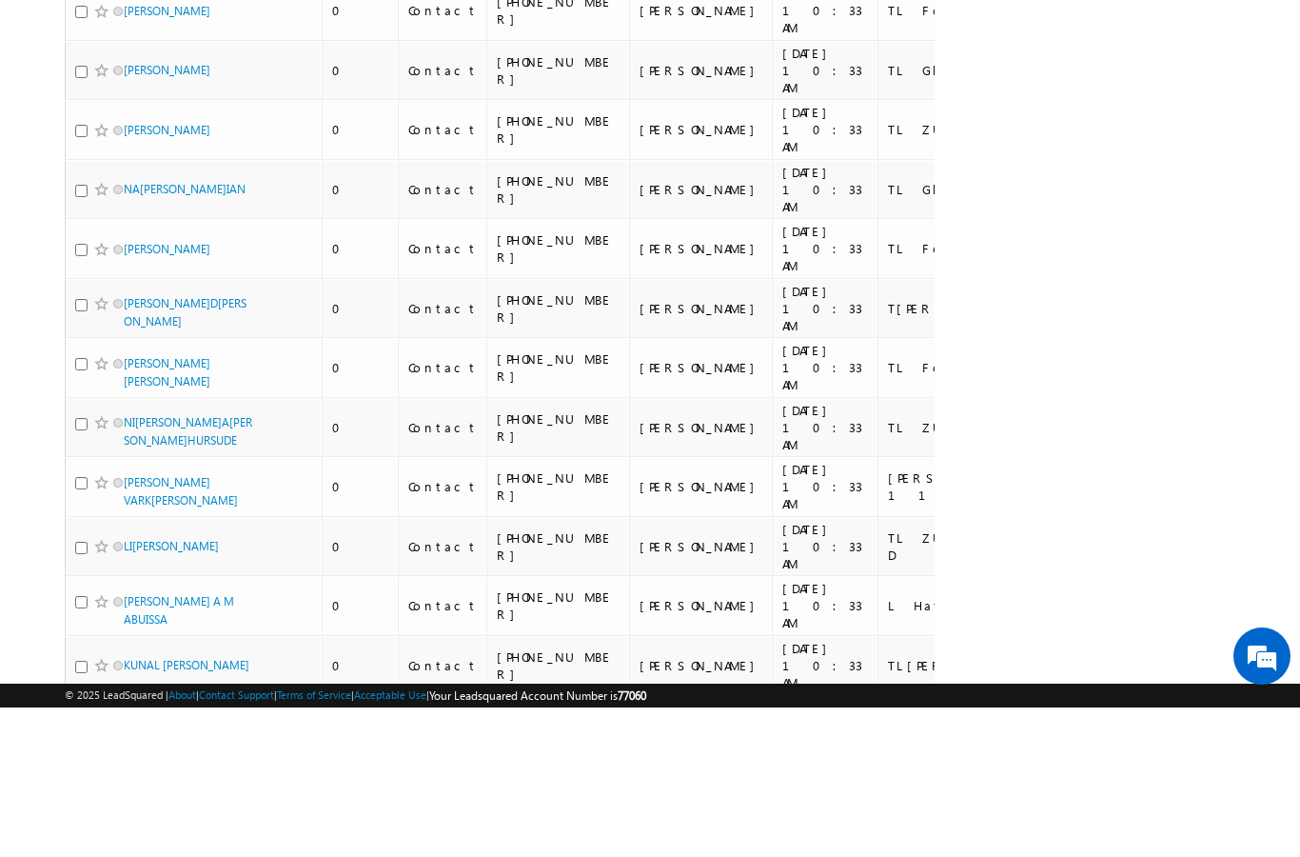
scroll to position [9397, 0]
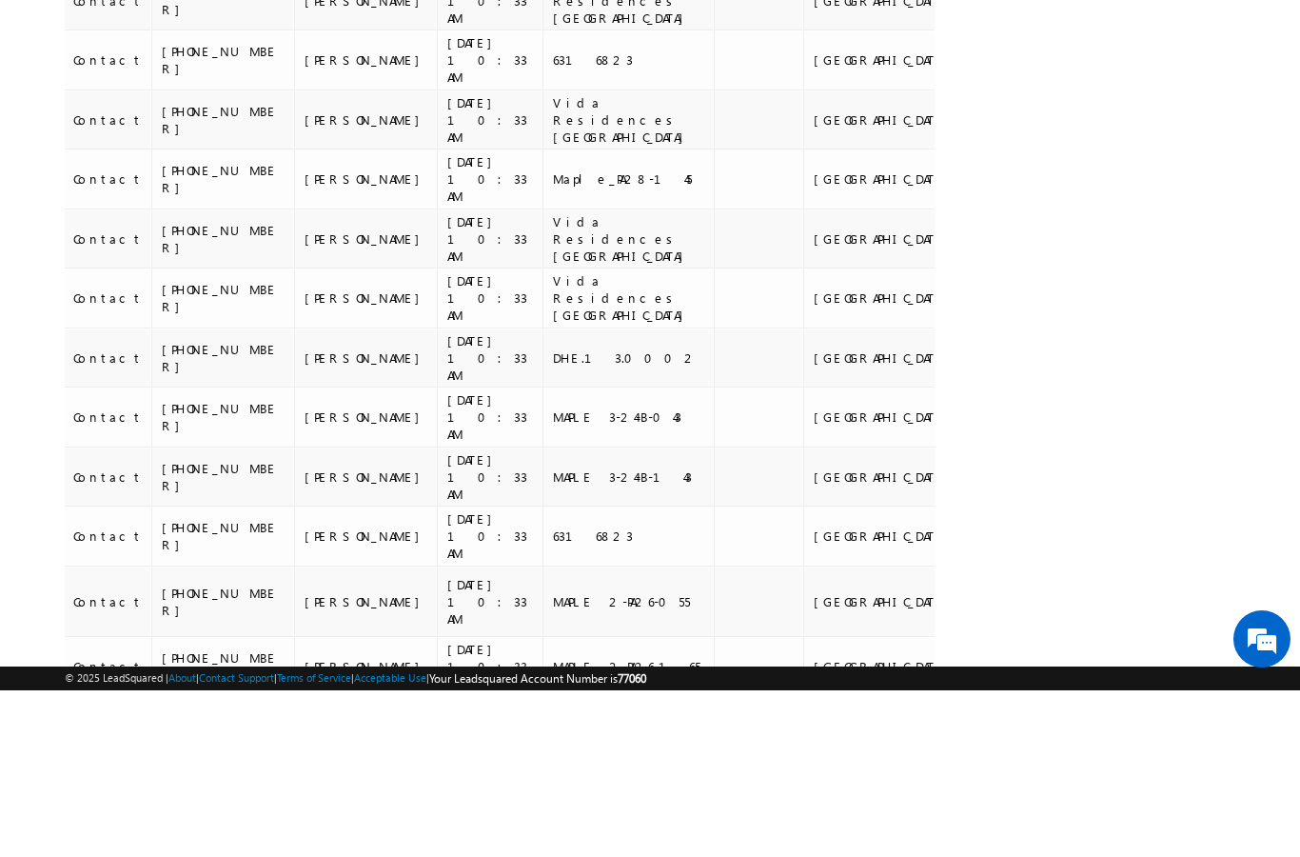
scroll to position [10062, 0]
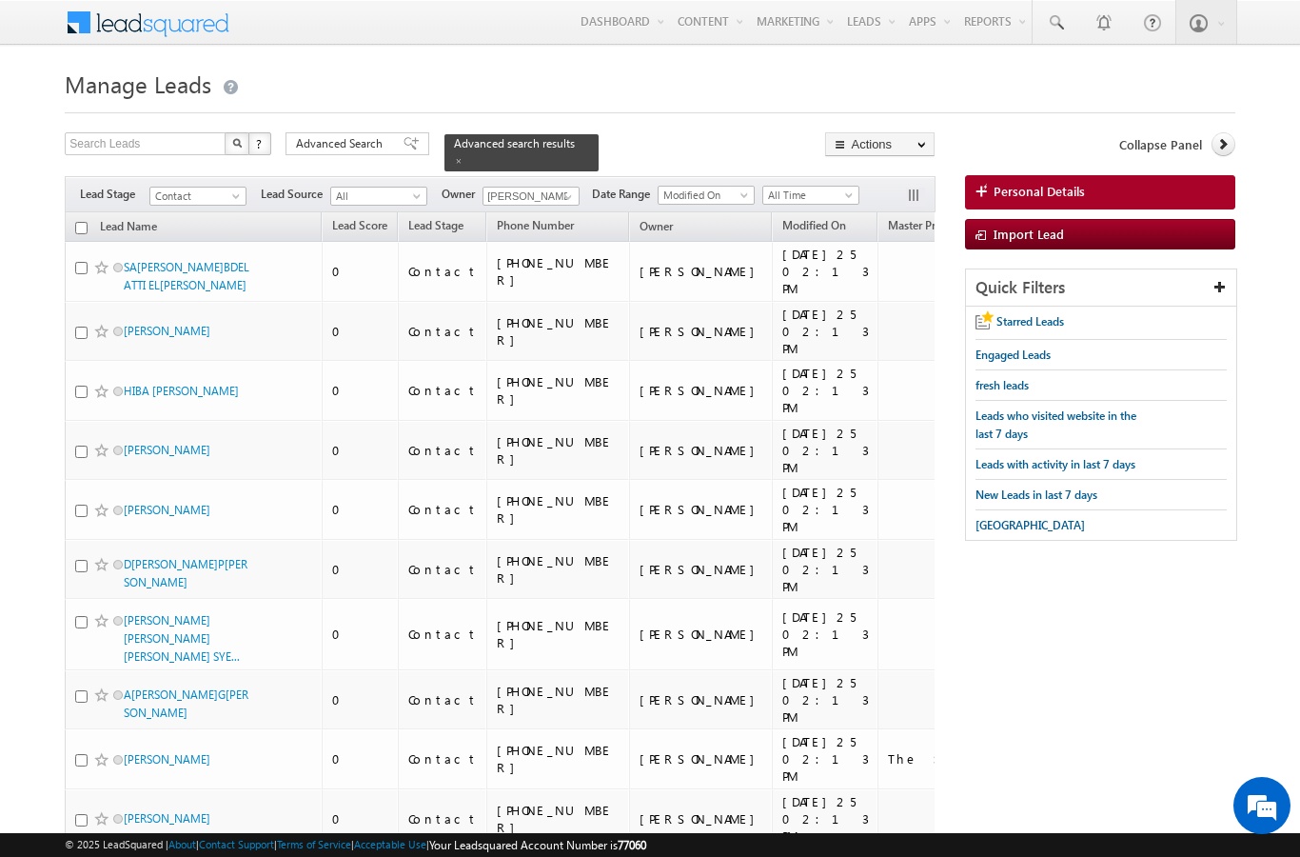
scroll to position [0, 0]
click at [71, 223] on th "Lead Name" at bounding box center [193, 227] width 257 height 30
click at [97, 216] on link "Lead Name" at bounding box center [128, 228] width 76 height 25
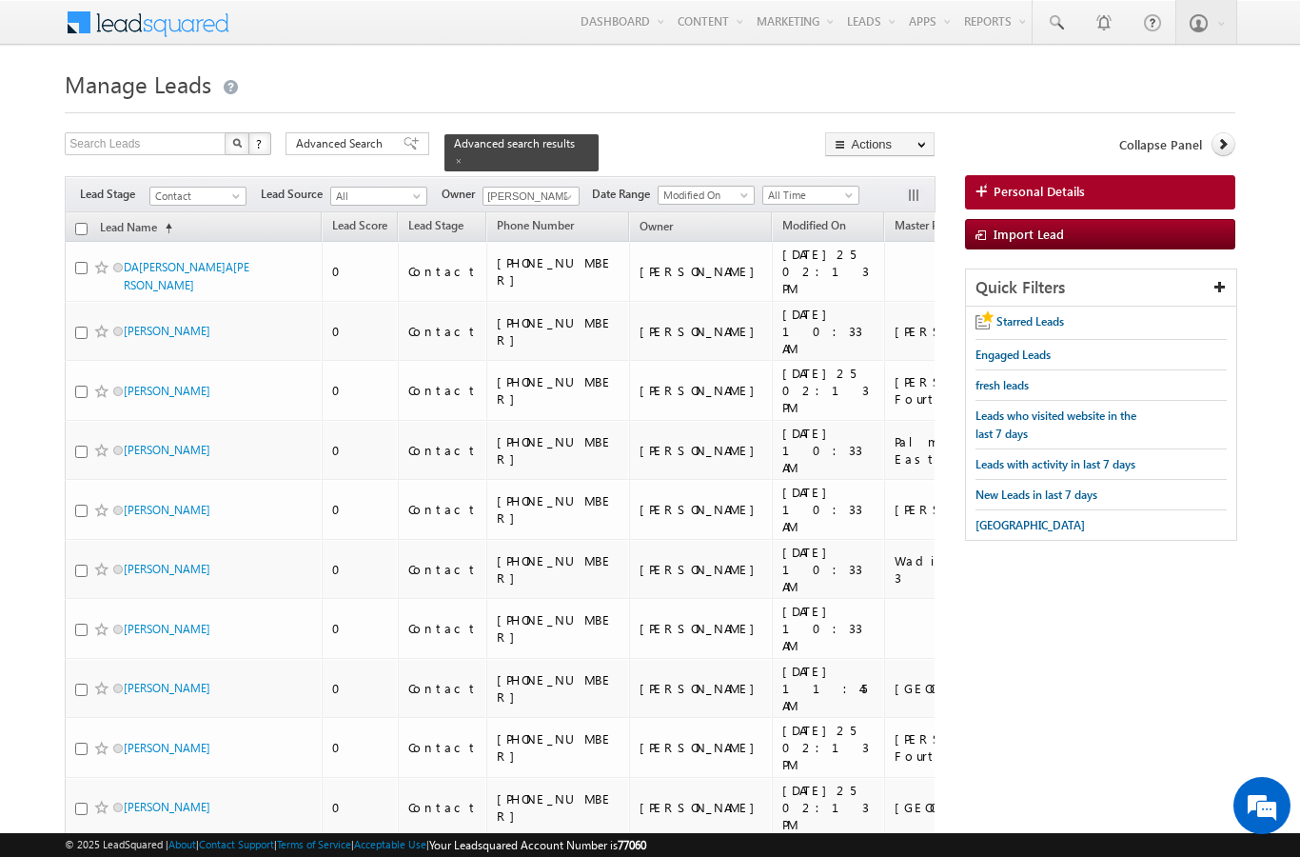
click at [136, 221] on link "Lead Name (sorted ascending)" at bounding box center [135, 228] width 91 height 25
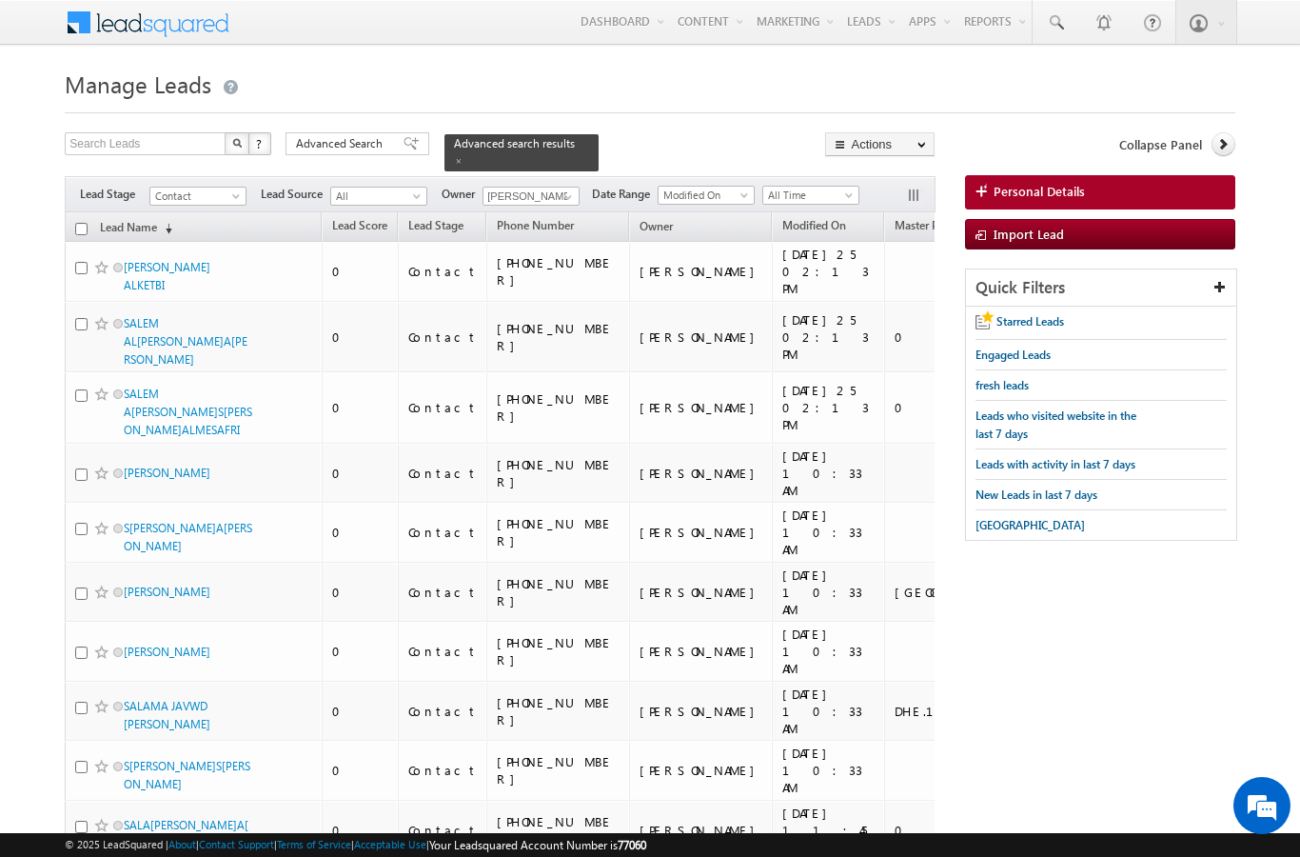
click at [134, 216] on link "Lead Name (sorted descending)" at bounding box center [135, 228] width 91 height 25
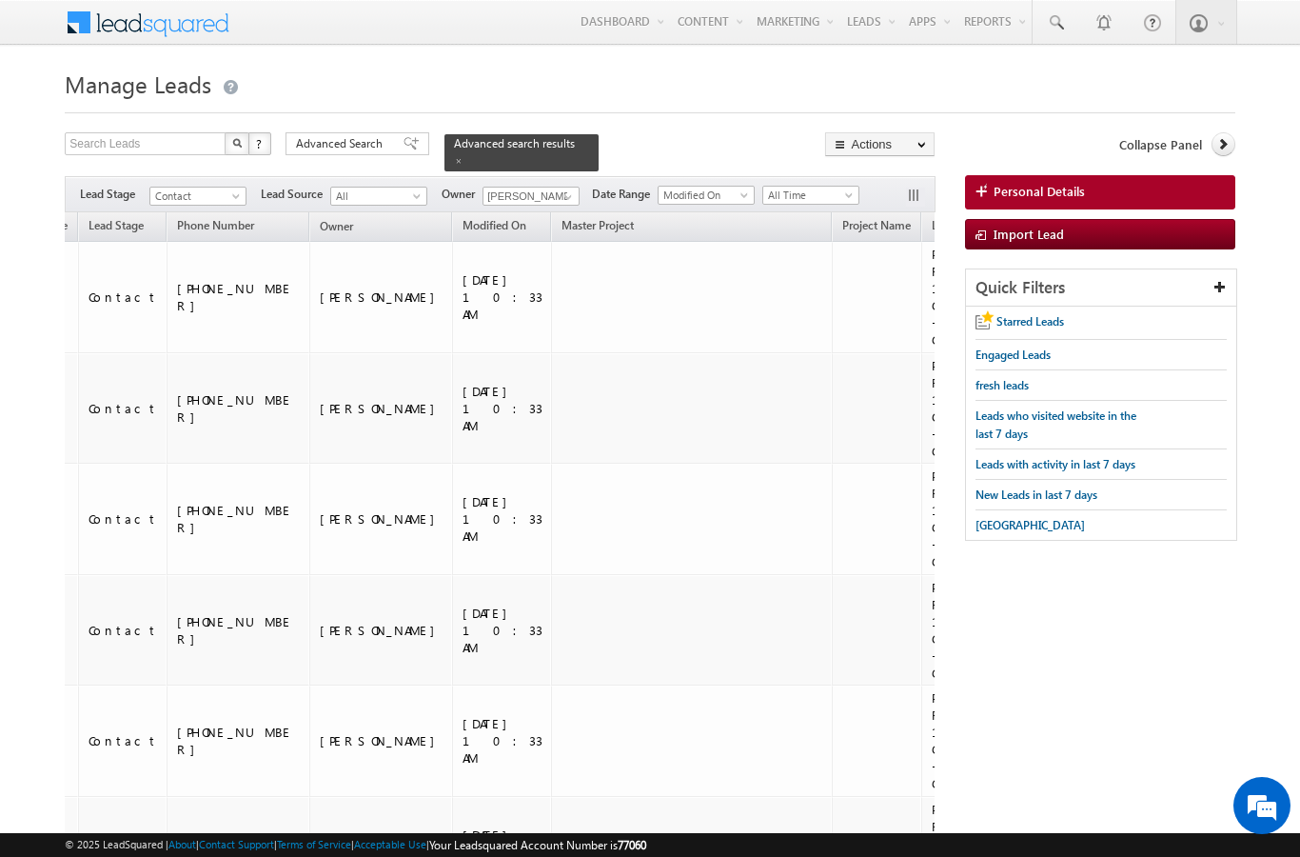
click at [679, 191] on span "Modified On" at bounding box center [704, 195] width 90 height 17
click at [832, 294] on td at bounding box center [876, 297] width 89 height 111
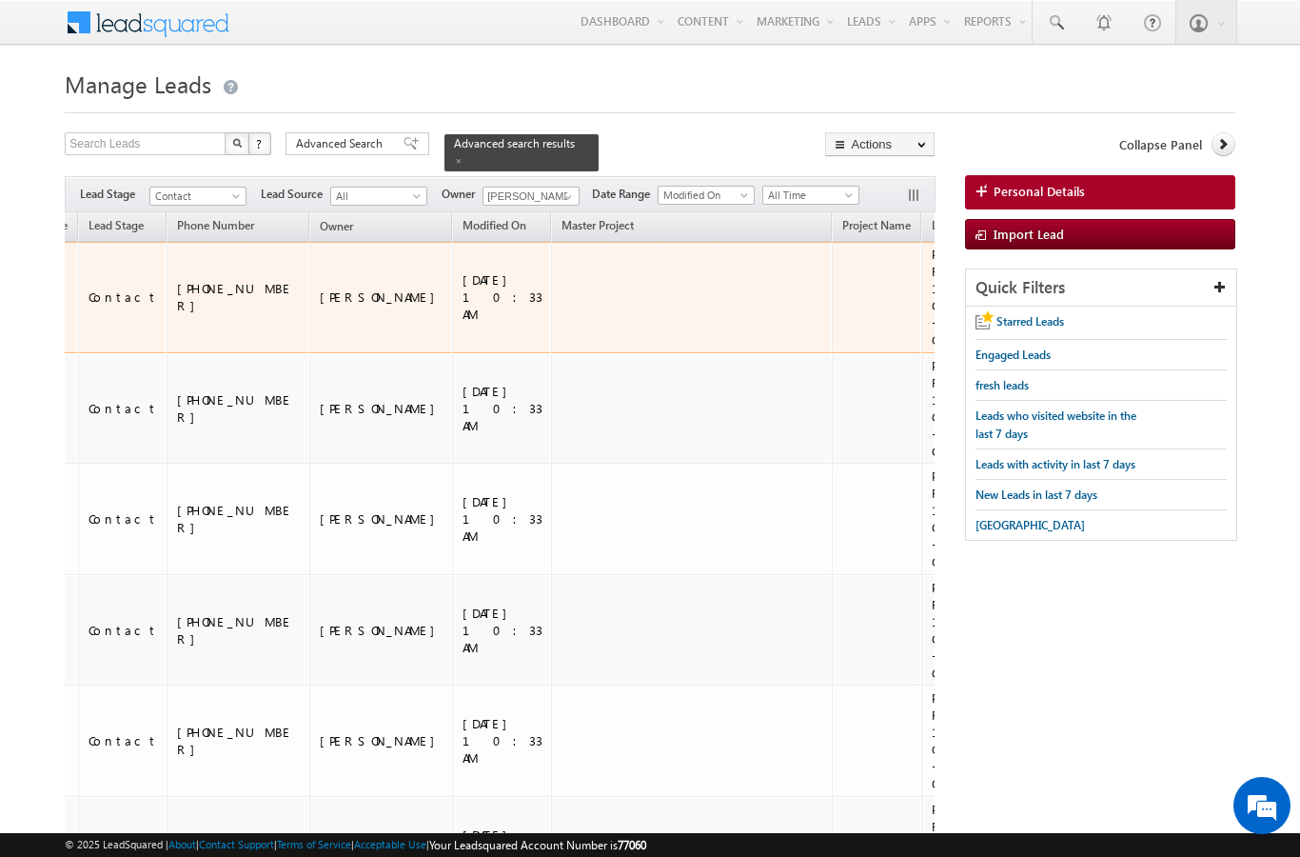
click at [932, 218] on span "Lead Source" at bounding box center [963, 225] width 62 height 14
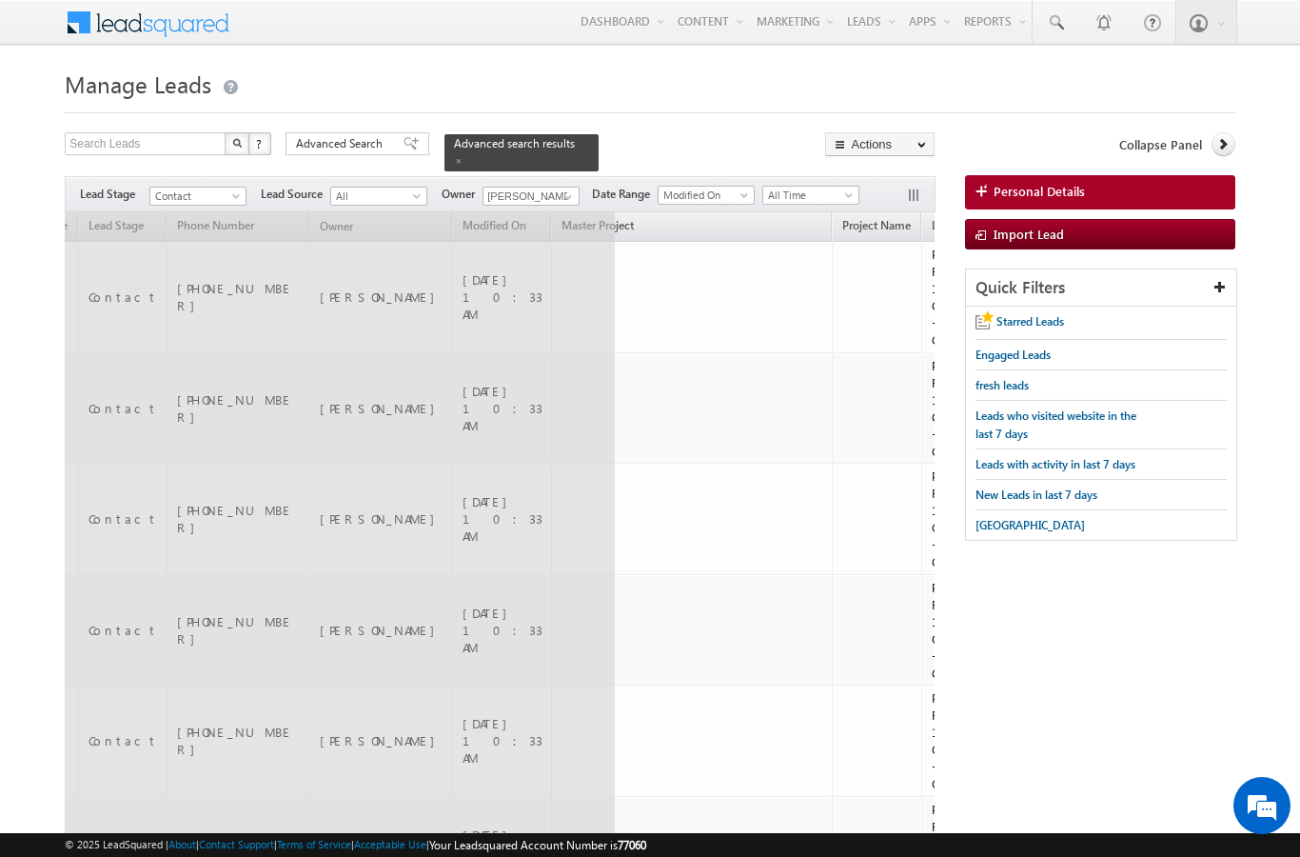
click at [932, 218] on span "Lead Source" at bounding box center [963, 225] width 62 height 14
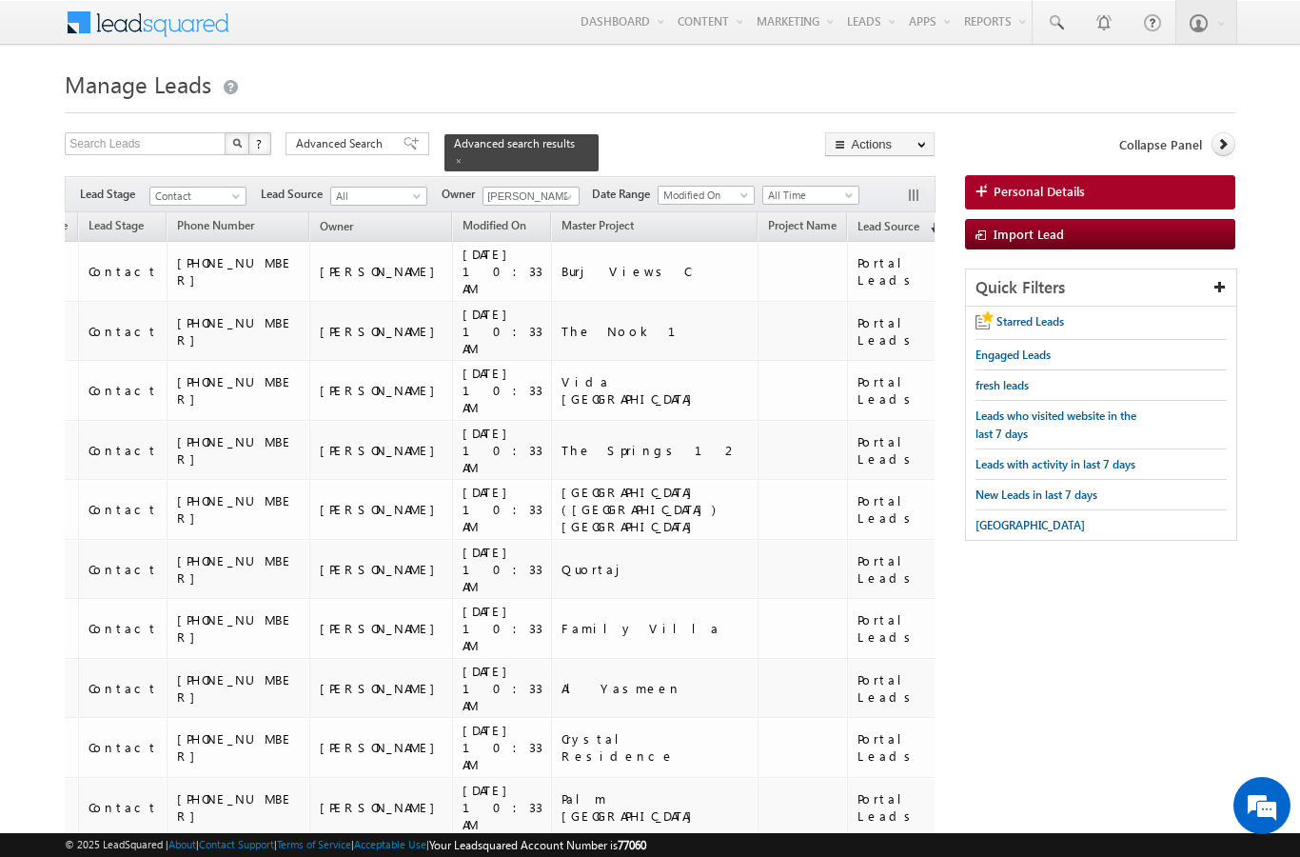
scroll to position [8561, 0]
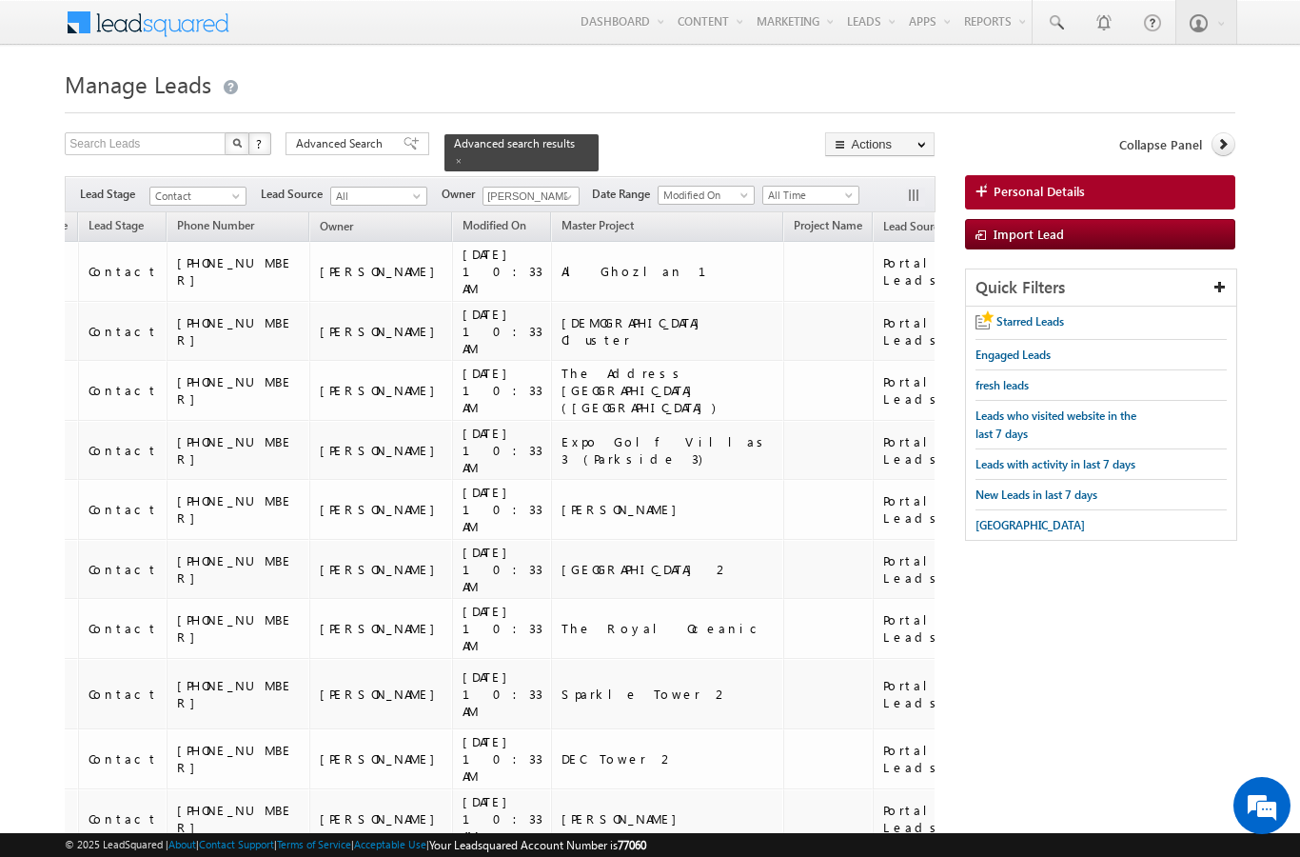
scroll to position [8738, 0]
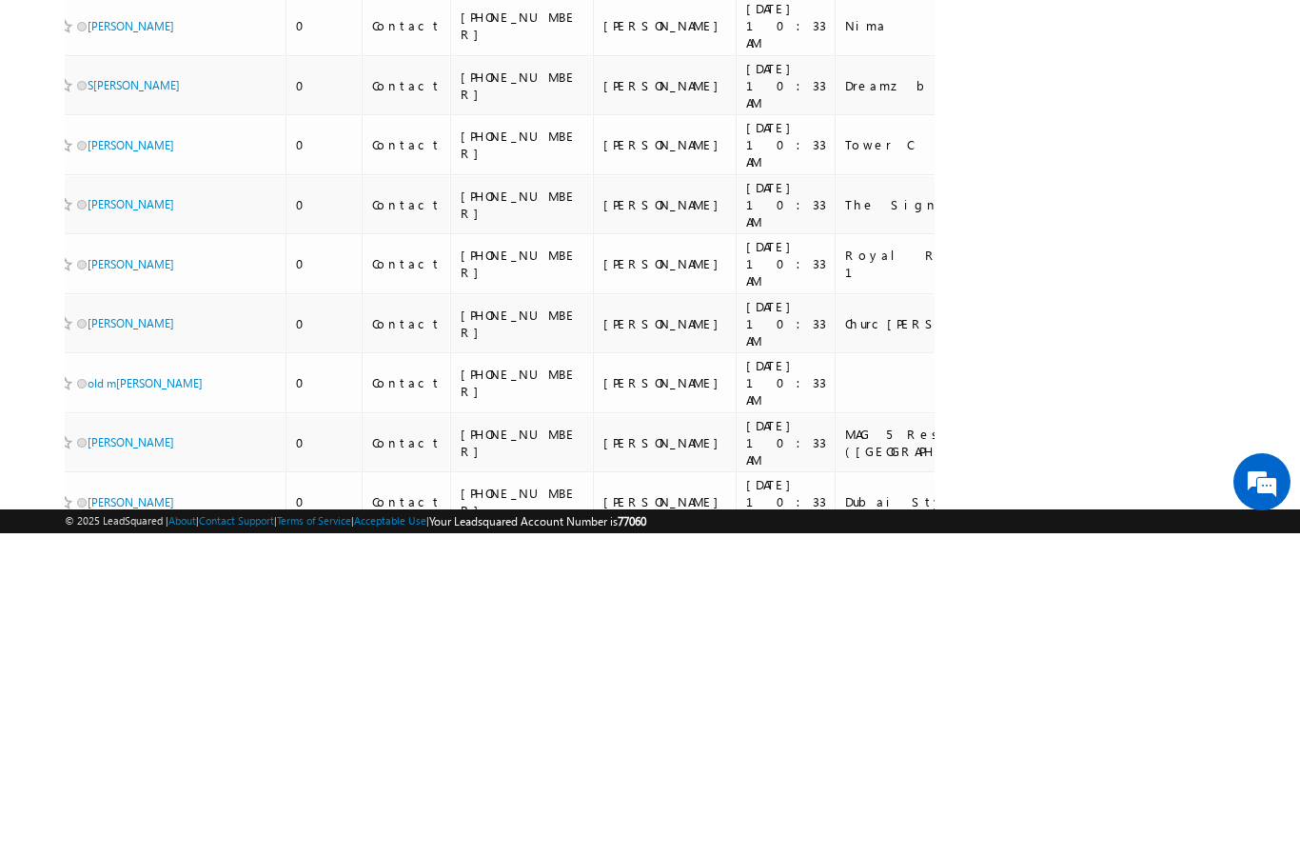
scroll to position [0, 33]
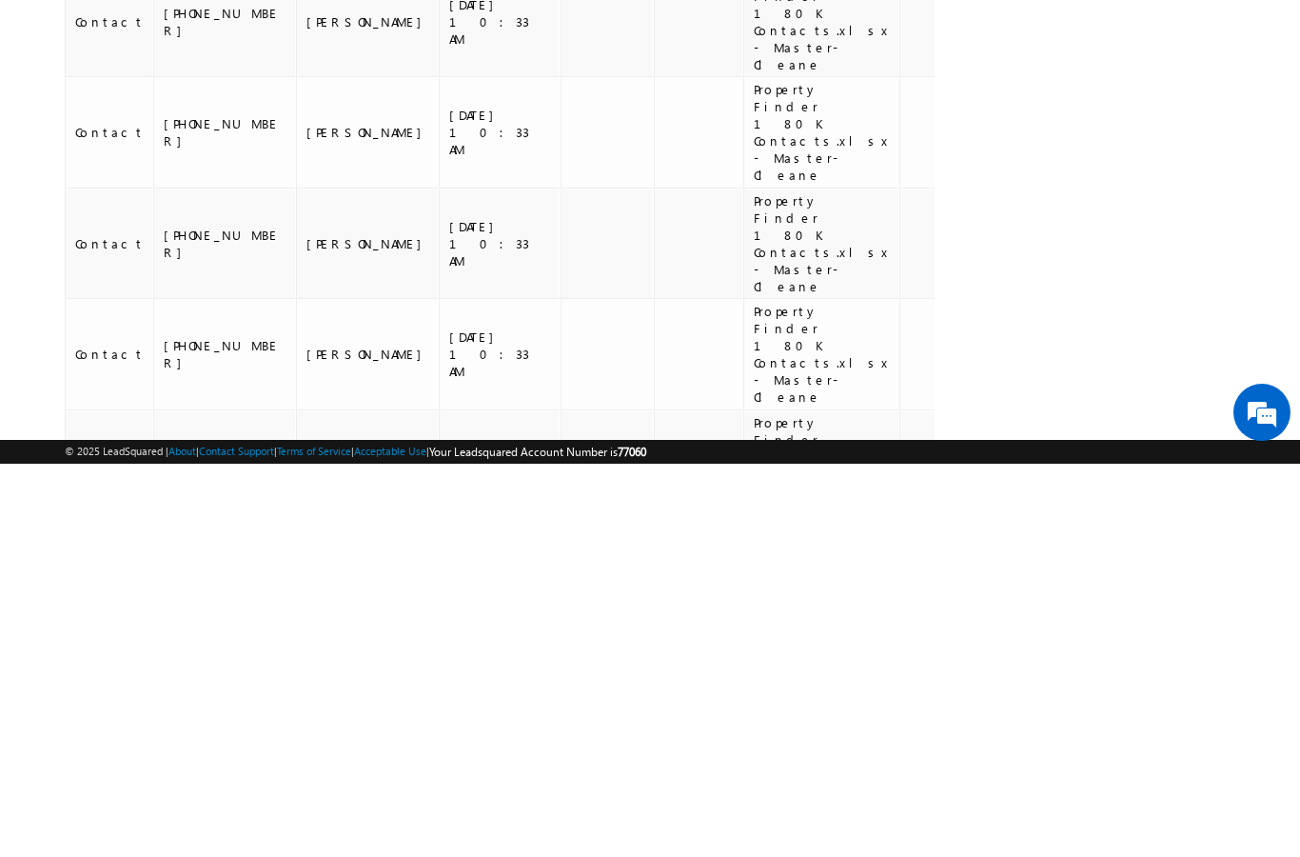
scroll to position [14853, 0]
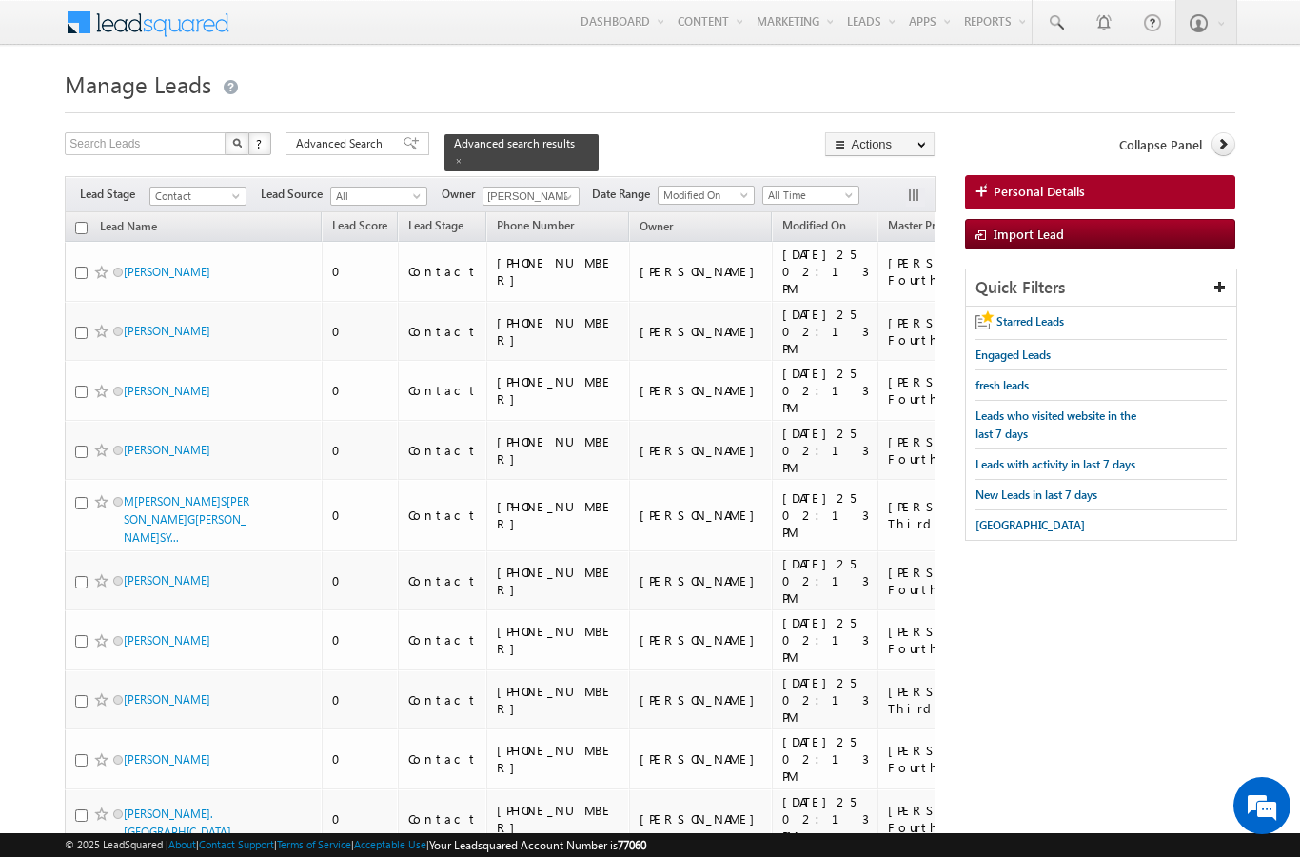
scroll to position [0, 0]
click at [75, 212] on th "Lead Name (sorted descending)" at bounding box center [193, 227] width 257 height 30
click at [83, 222] on input "checkbox" at bounding box center [81, 228] width 12 height 12
click at [0, 0] on link "Change Owner" at bounding box center [0, 0] width 0 height 0
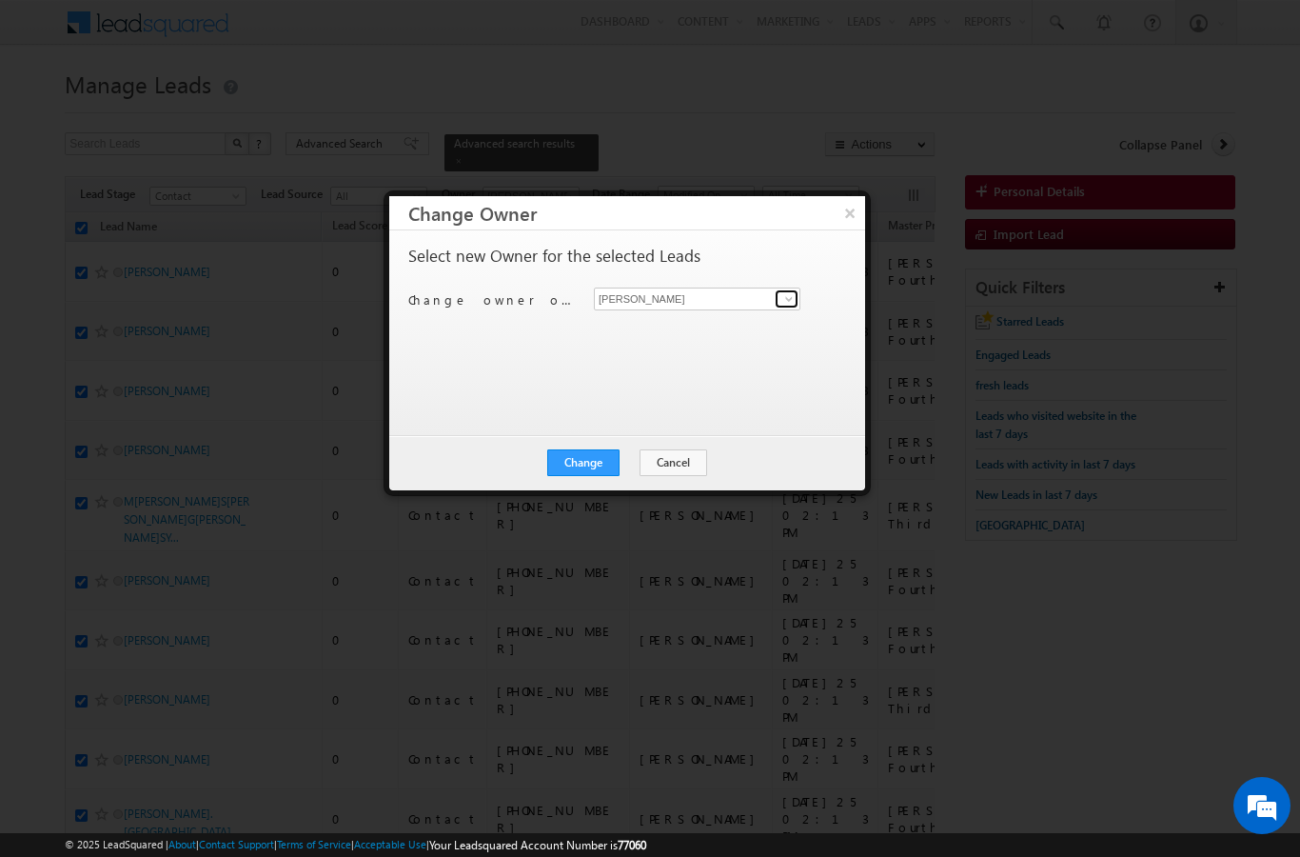
click at [790, 296] on span at bounding box center [788, 298] width 15 height 15
click at [684, 329] on span "[EMAIL_ADDRESS][DOMAIN_NAME]" at bounding box center [687, 336] width 171 height 14
click at [589, 455] on button "Change" at bounding box center [583, 462] width 72 height 27
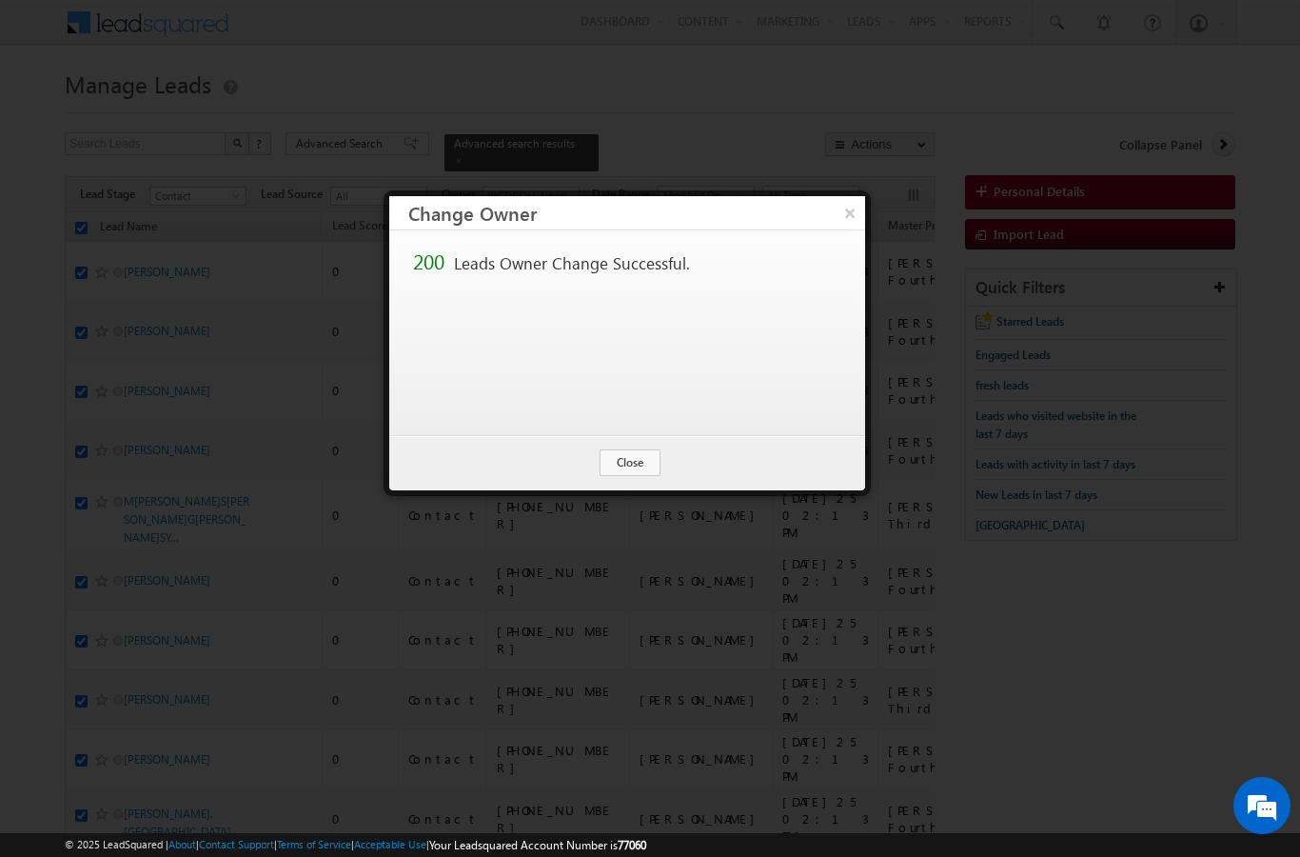
click at [643, 461] on button "Close" at bounding box center [630, 462] width 61 height 27
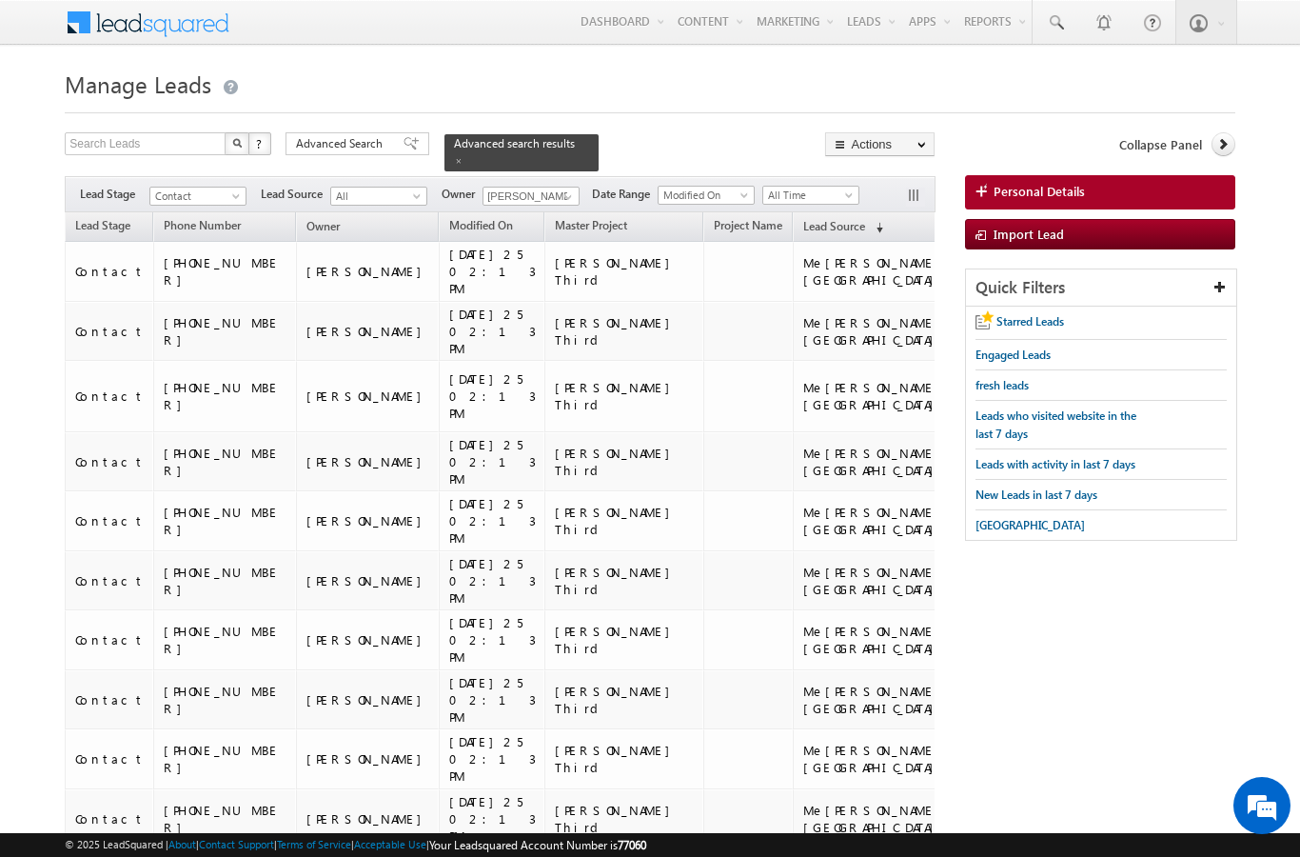
scroll to position [9221, 0]
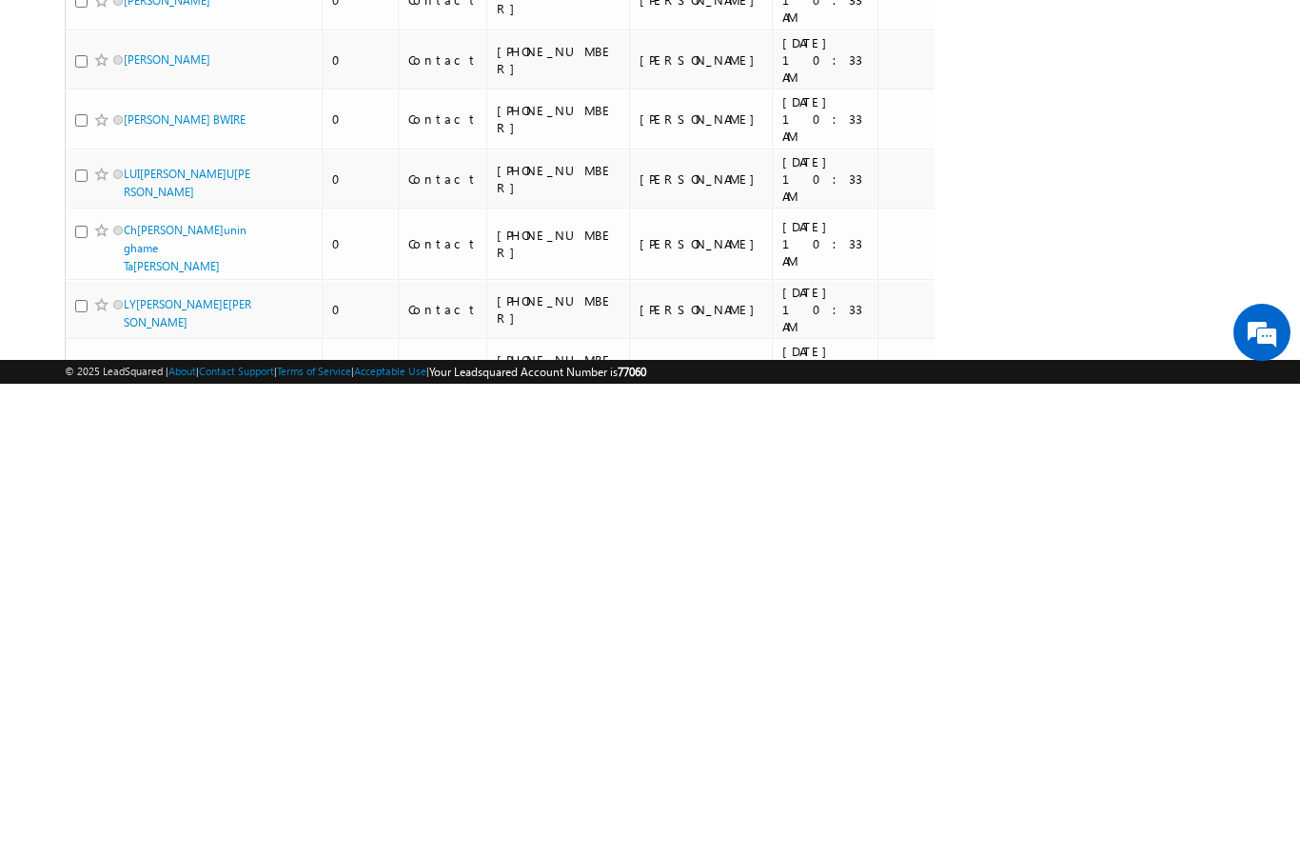
scroll to position [0, 0]
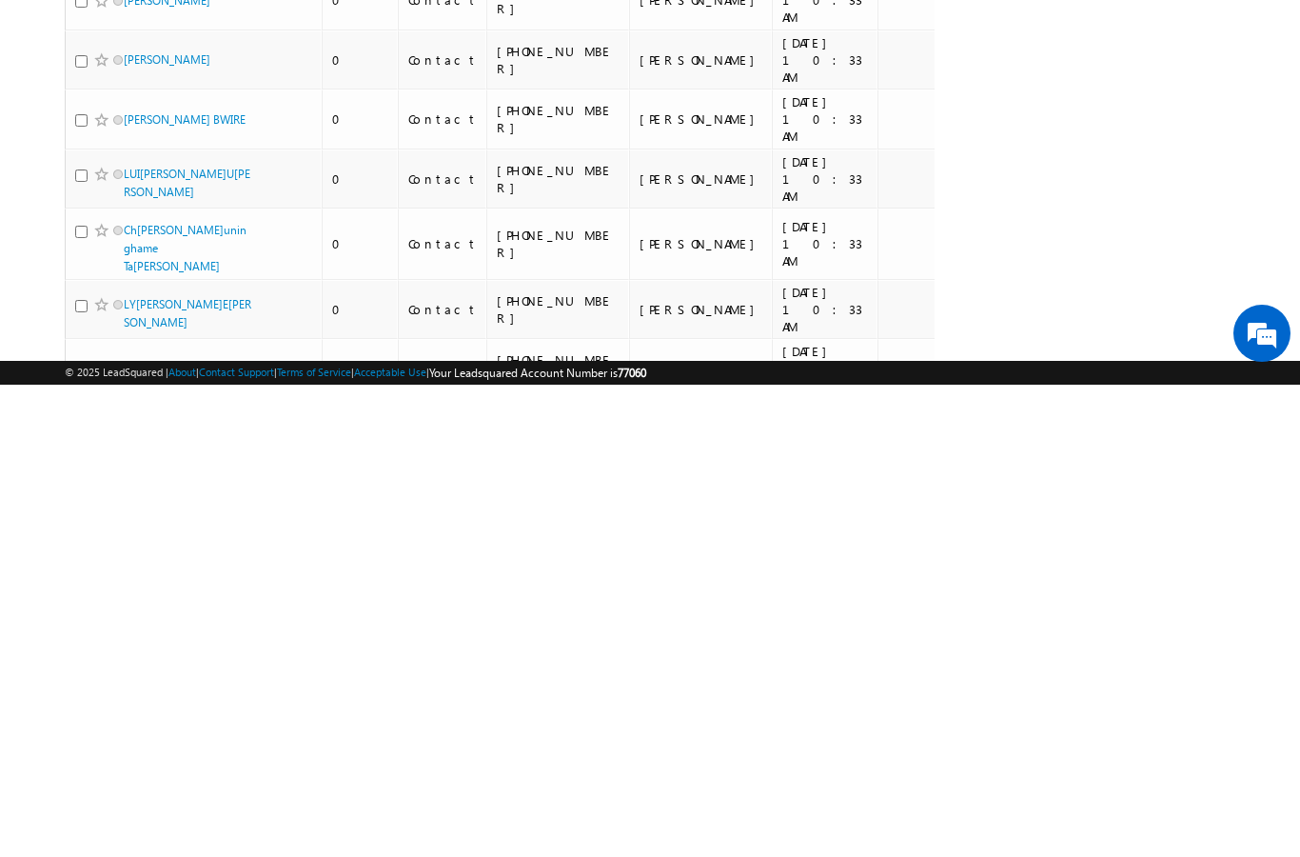
click at [130, 813] on li "100" at bounding box center [131, 822] width 46 height 19
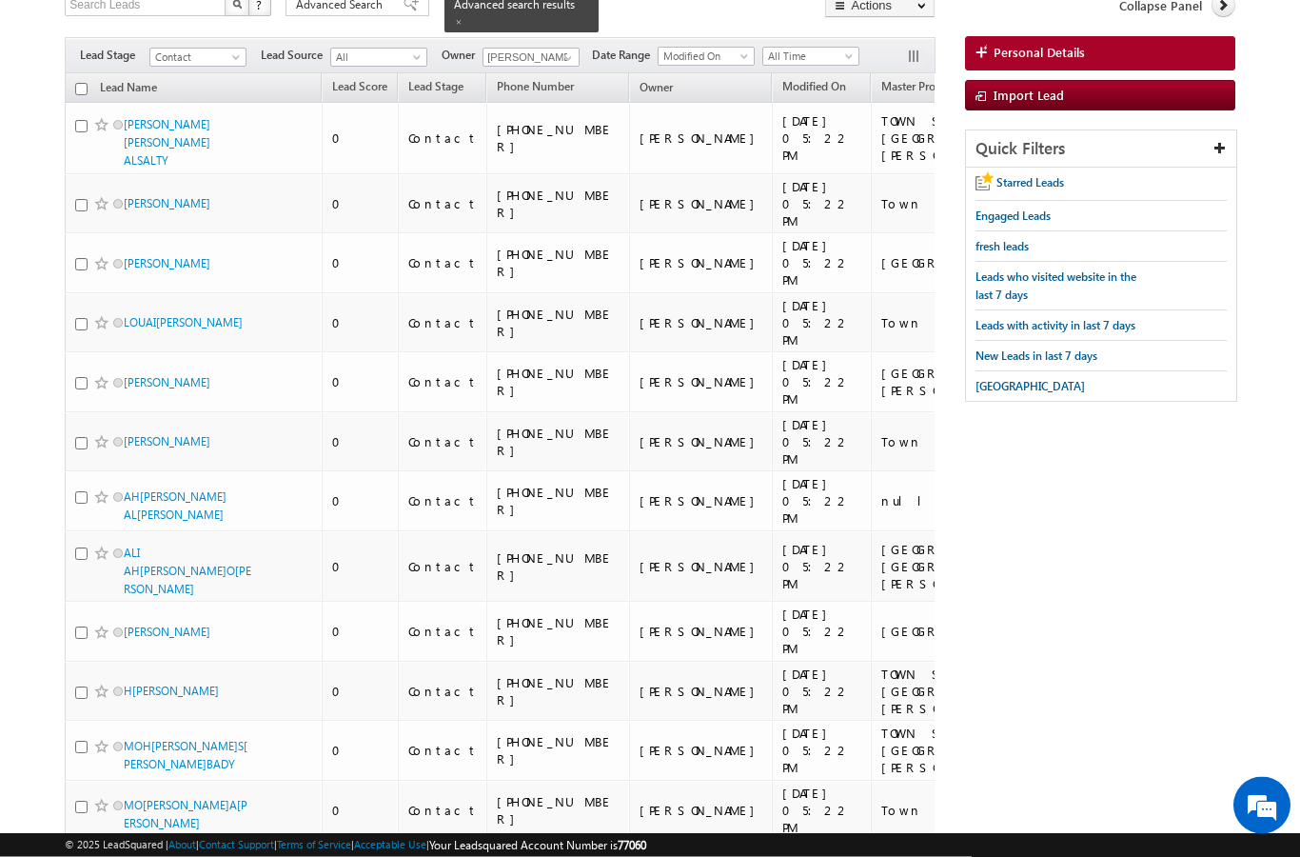
scroll to position [0, 0]
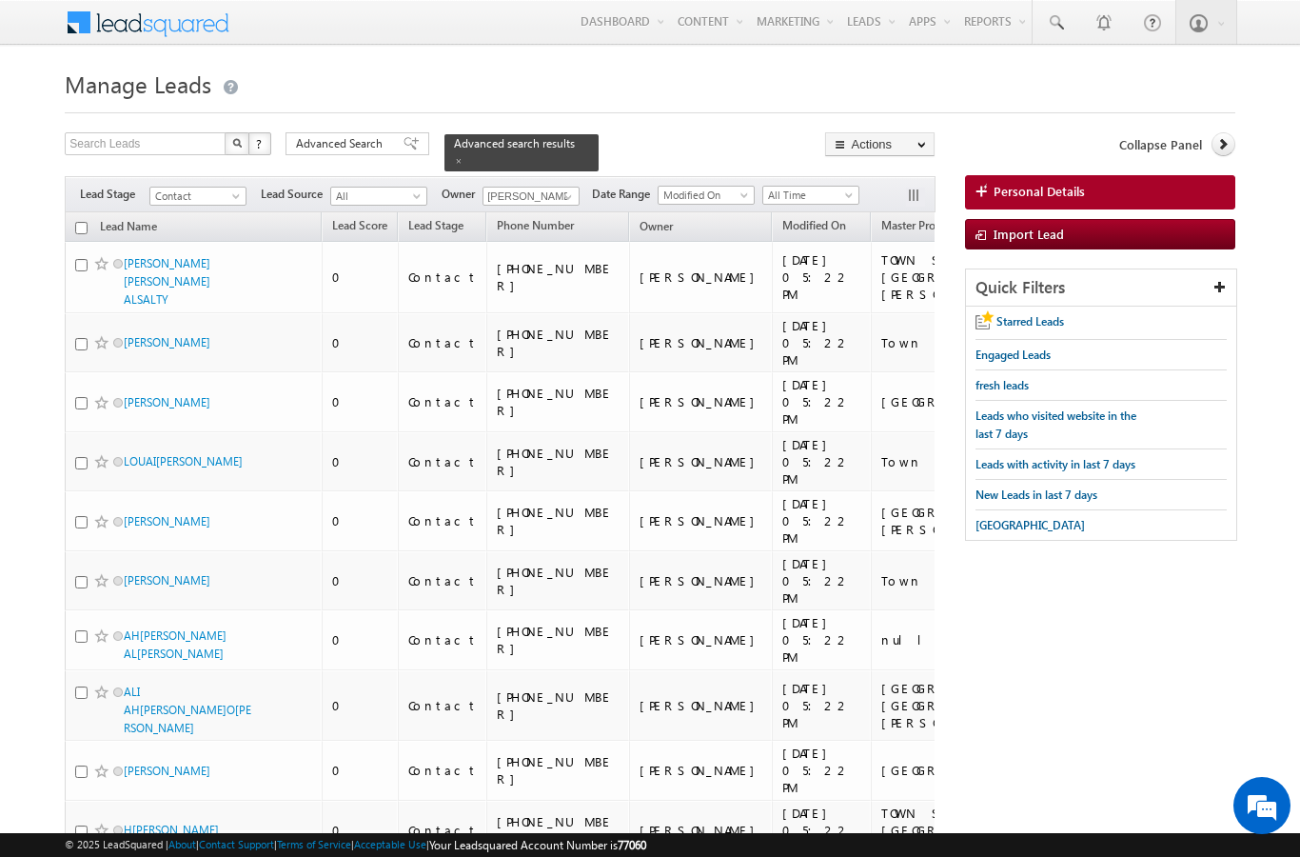
click at [85, 212] on th "Lead Name (sorted descending)" at bounding box center [193, 227] width 257 height 30
click at [86, 222] on input "checkbox" at bounding box center [81, 228] width 12 height 12
click at [0, 0] on link "Change Owner" at bounding box center [0, 0] width 0 height 0
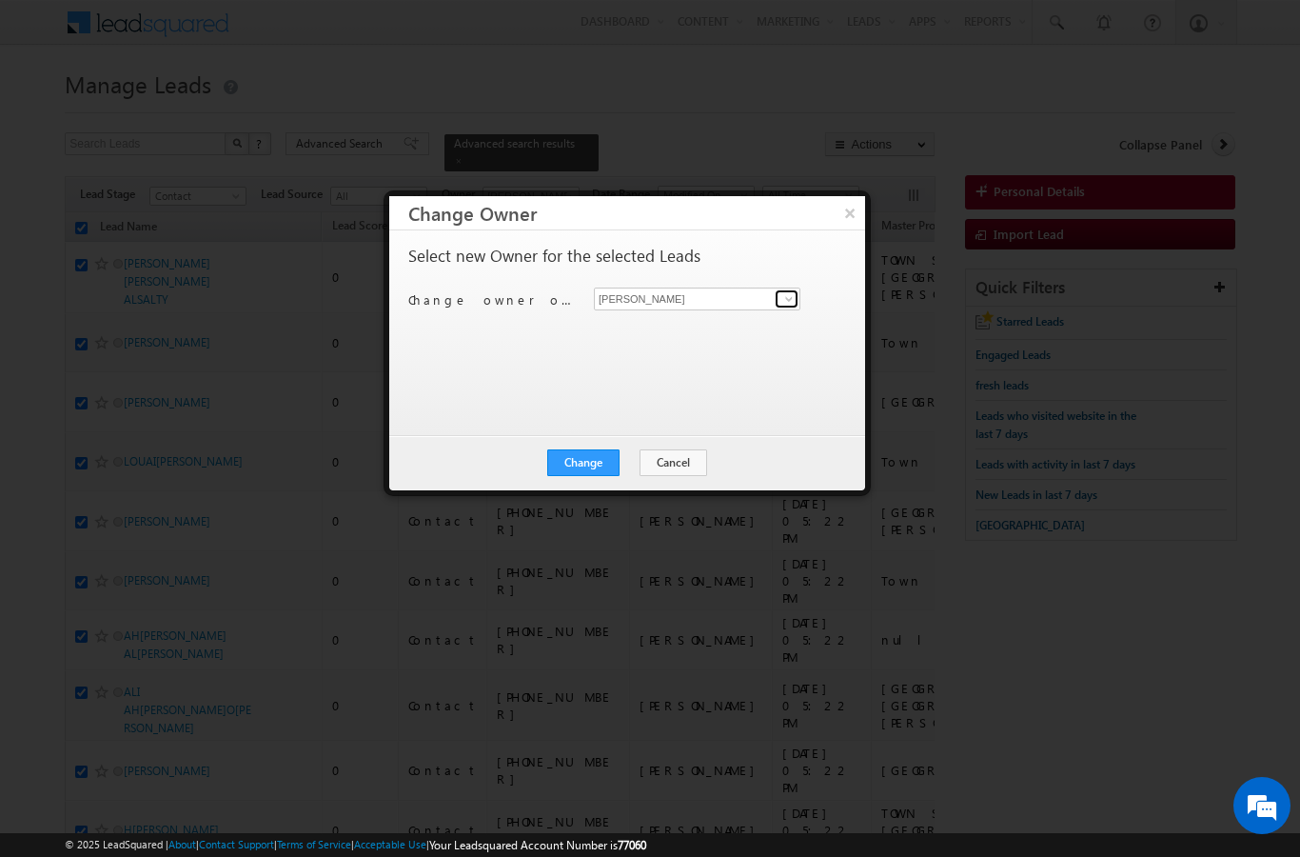
click at [794, 302] on span at bounding box center [788, 298] width 15 height 15
click at [849, 211] on button "×" at bounding box center [850, 212] width 30 height 33
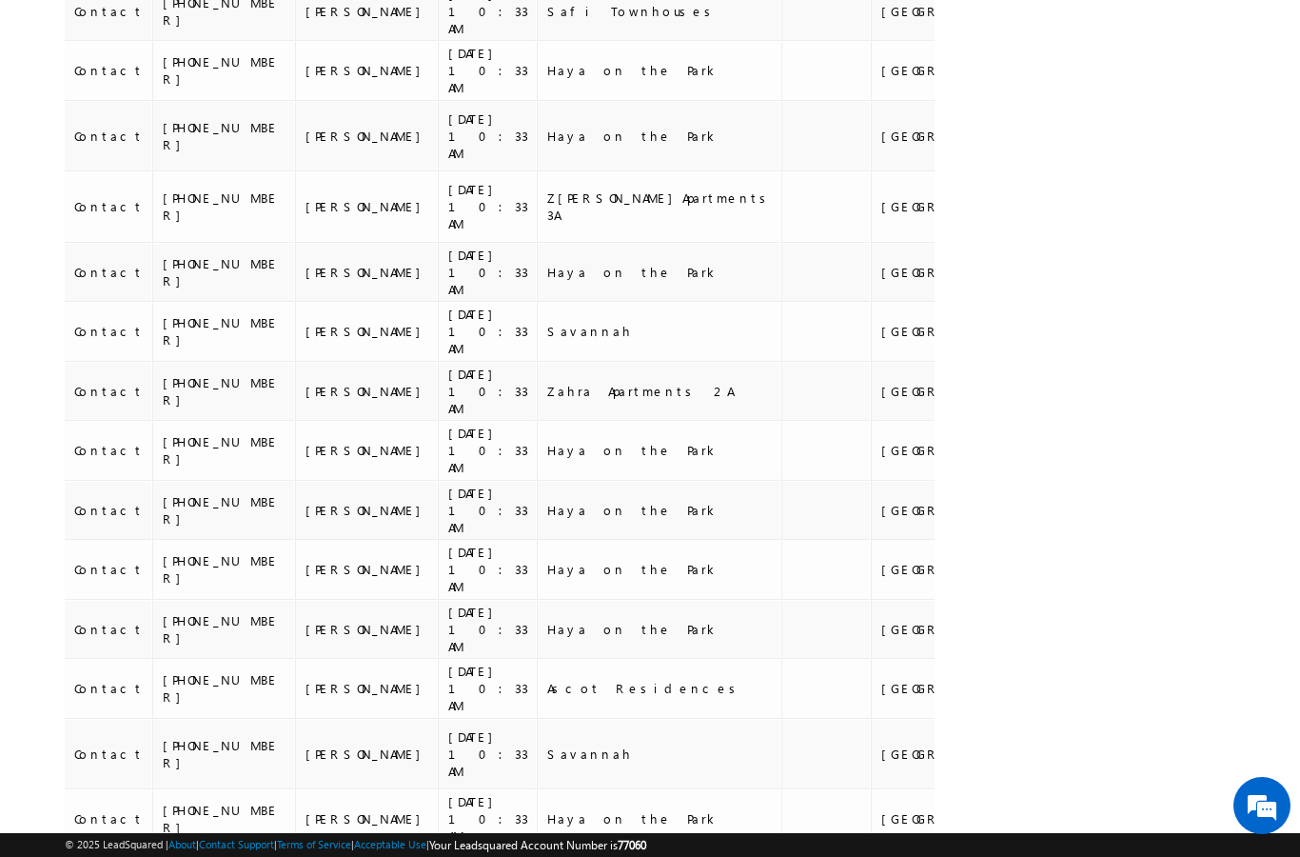
scroll to position [0, 333]
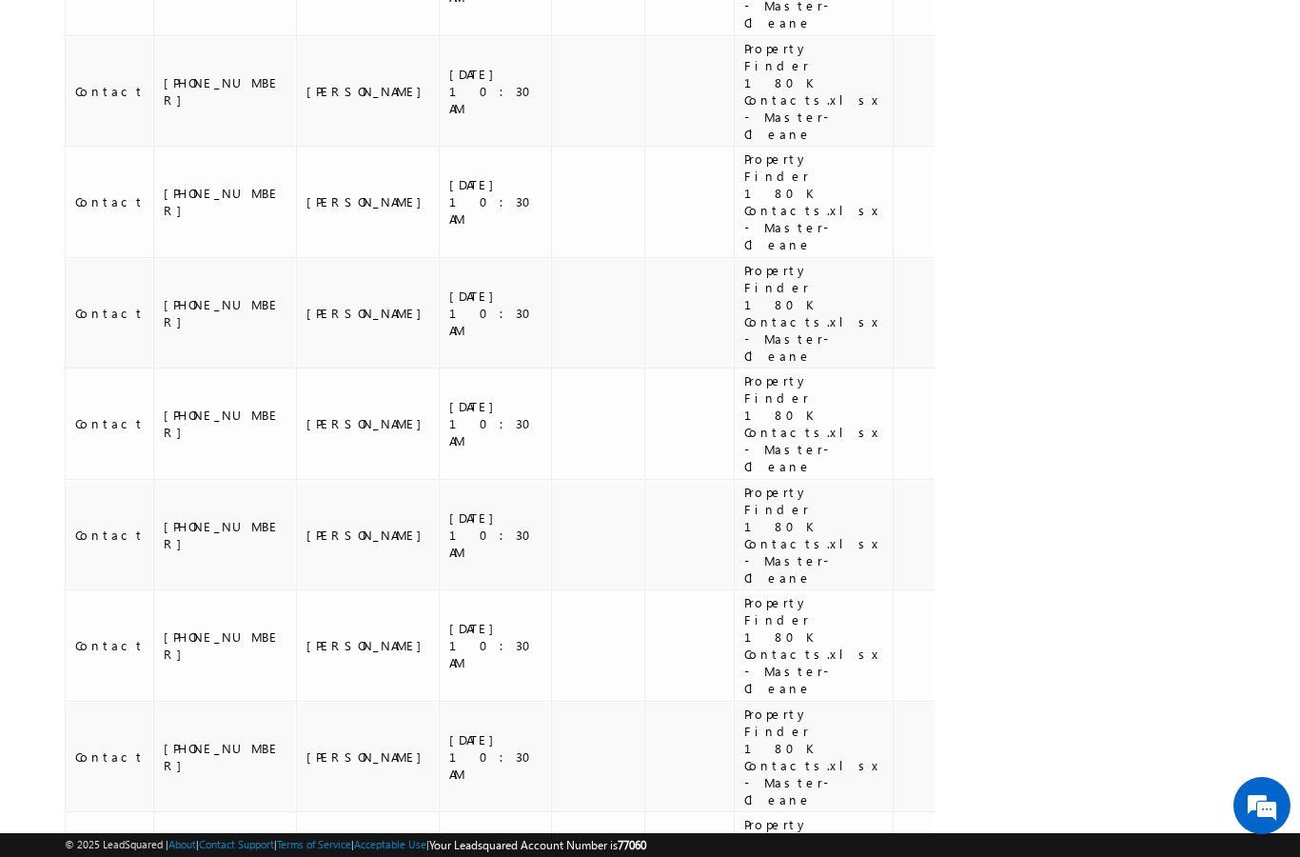
scroll to position [4830, 0]
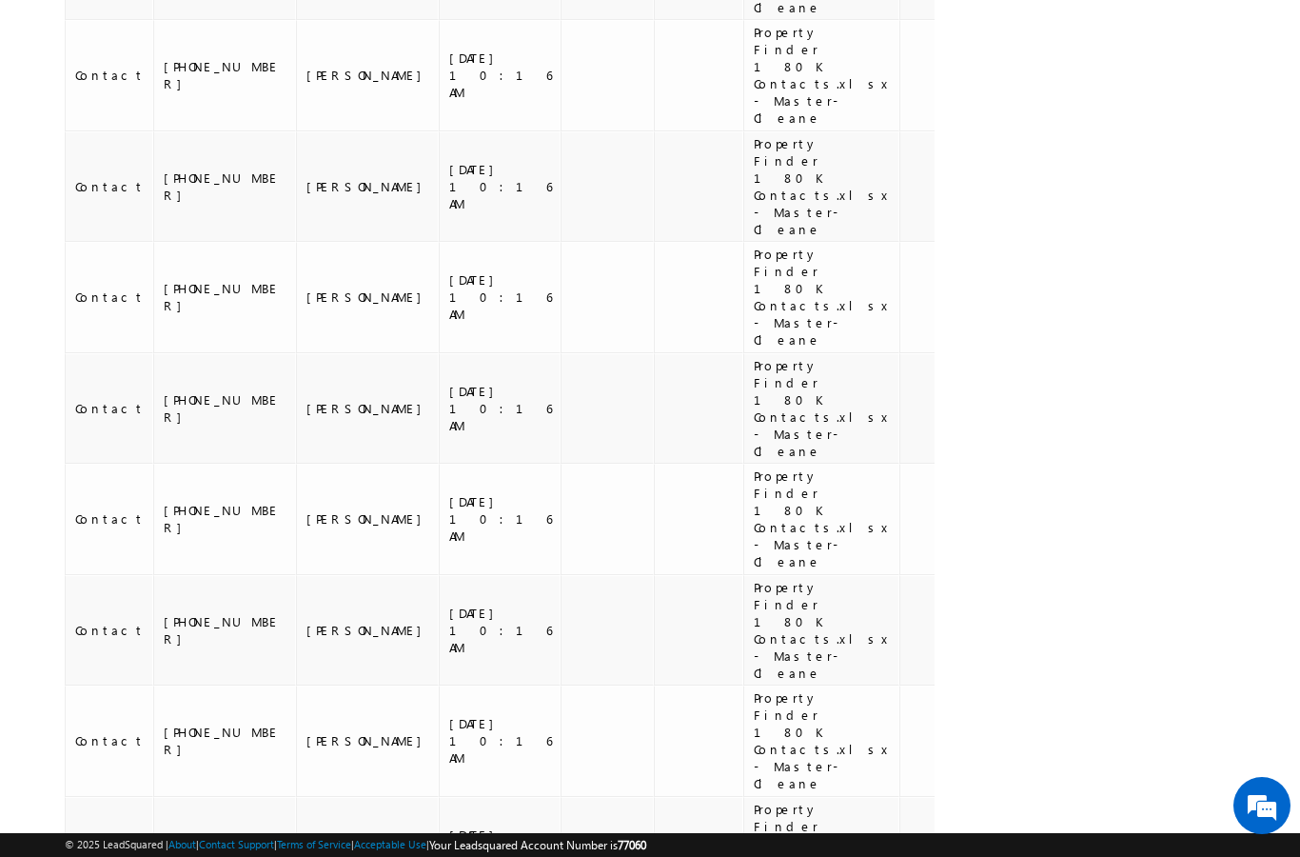
scroll to position [7190, 0]
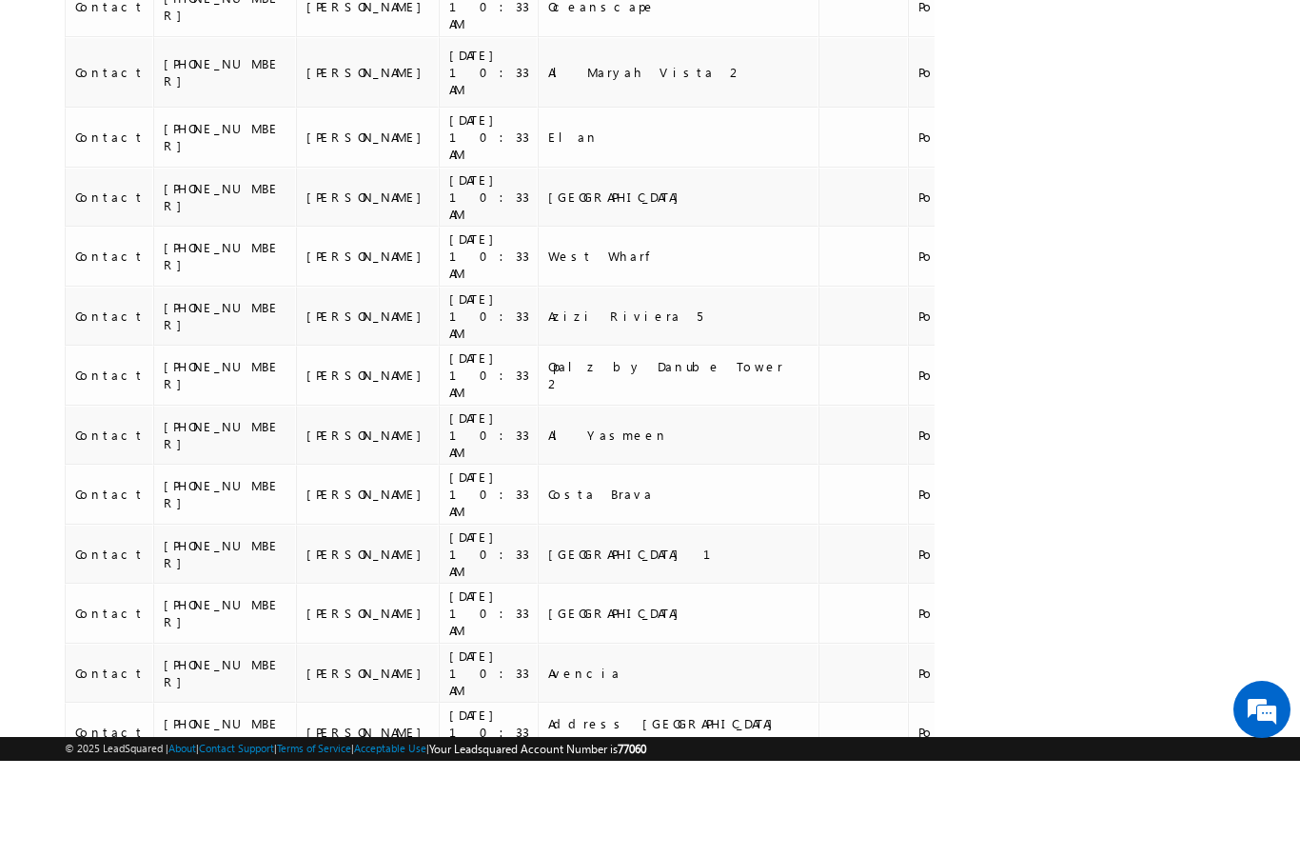
scroll to position [4624, 0]
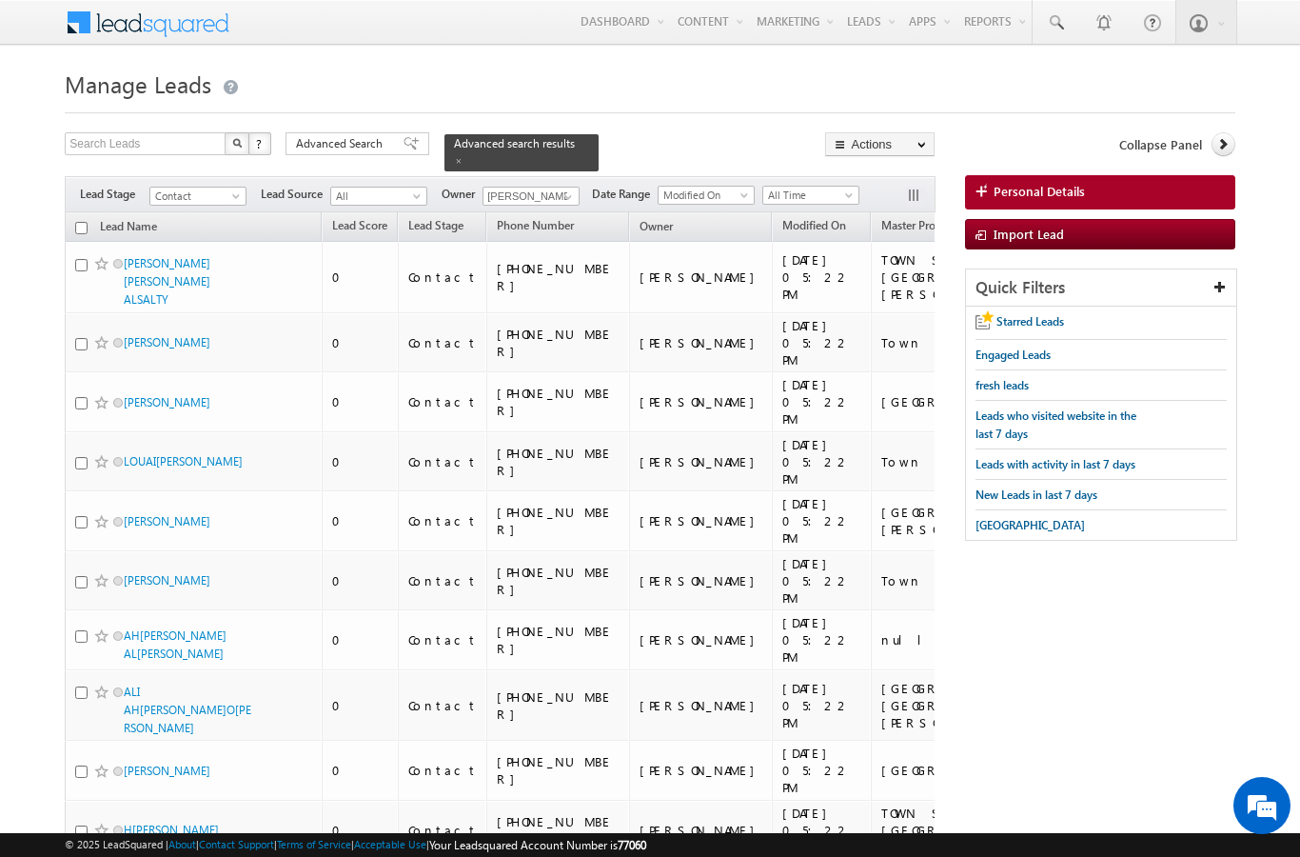
scroll to position [0, 0]
click at [86, 222] on input "checkbox" at bounding box center [81, 228] width 12 height 12
click at [0, 0] on link "Change Owner" at bounding box center [0, 0] width 0 height 0
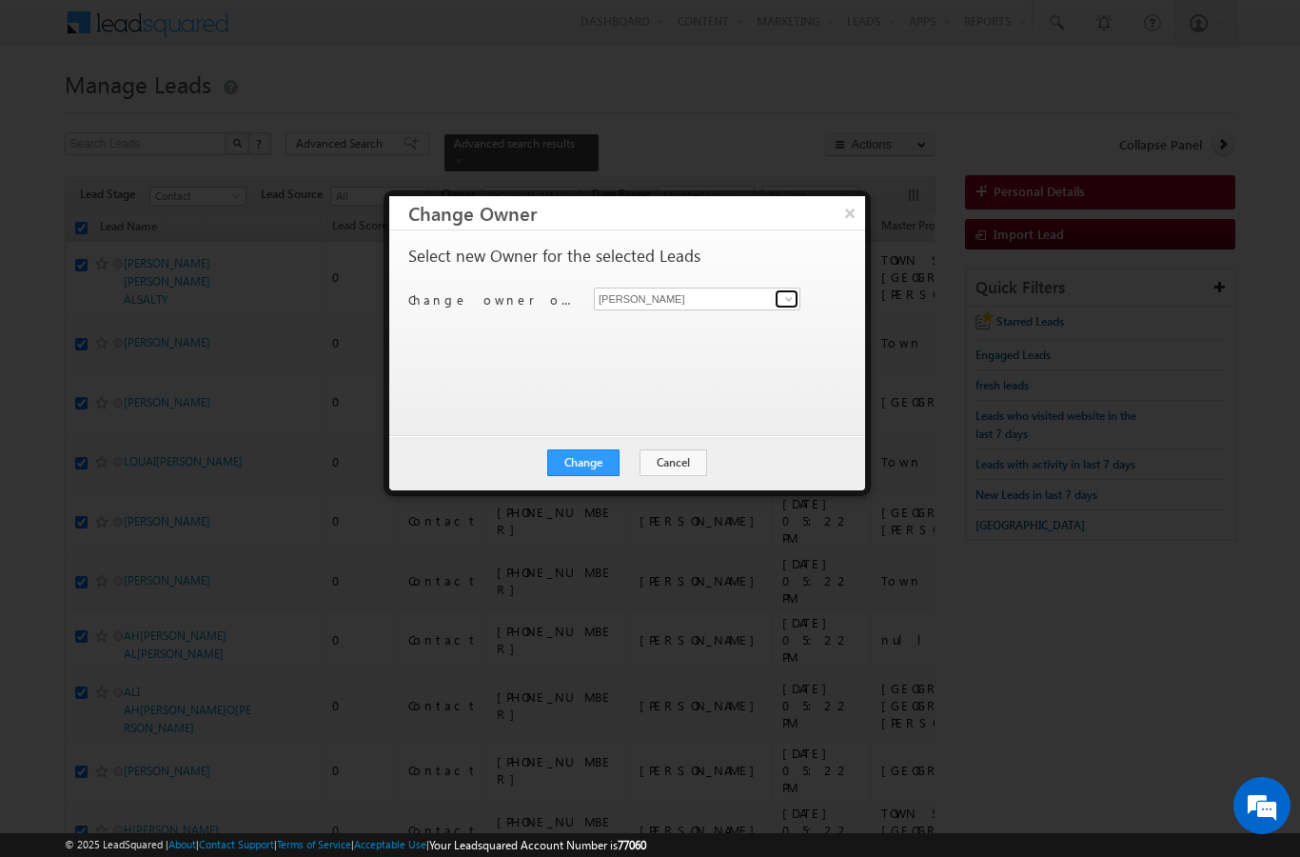
click at [798, 295] on link at bounding box center [787, 298] width 24 height 19
click at [710, 367] on span "[EMAIL_ADDRESS][DOMAIN_NAME]" at bounding box center [687, 370] width 171 height 14
click at [585, 464] on button "Change" at bounding box center [583, 462] width 72 height 27
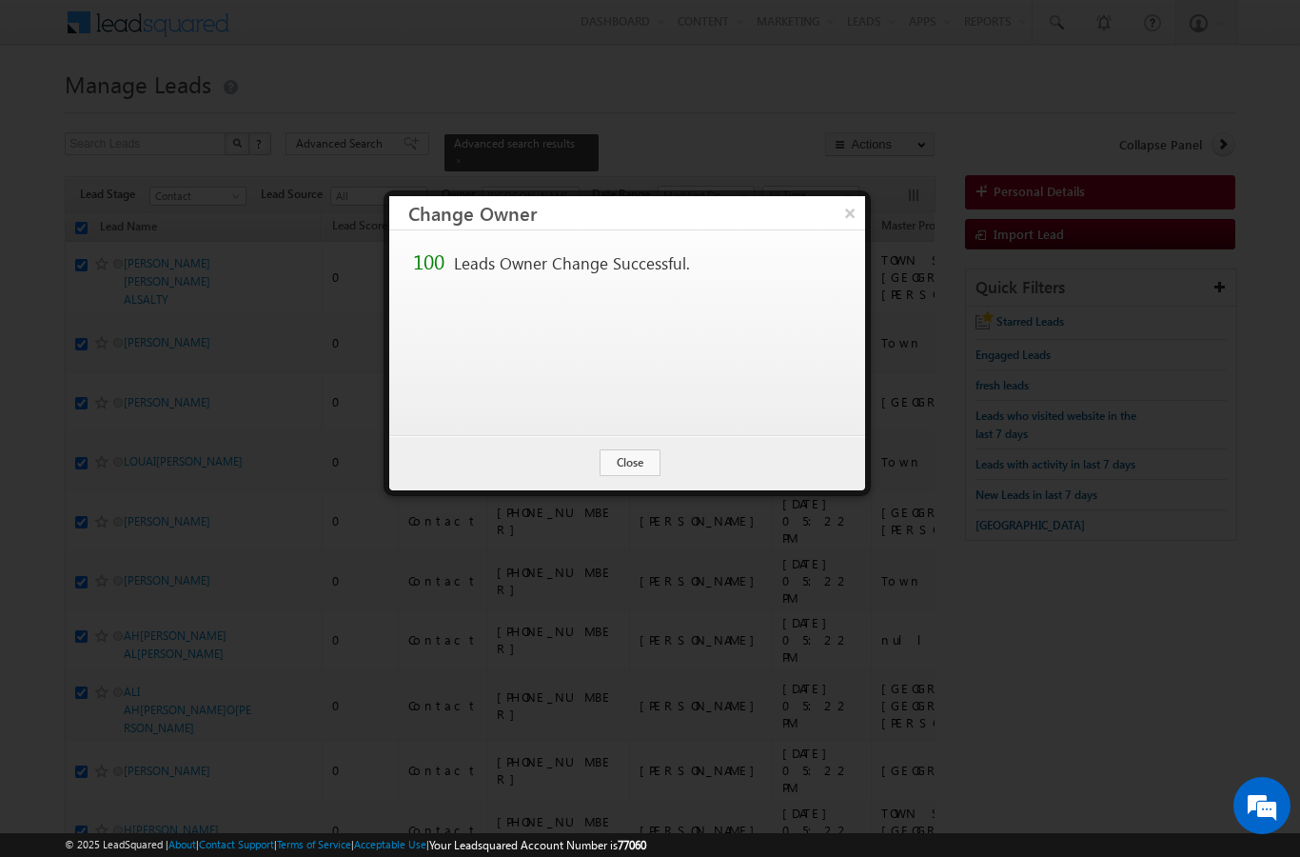
click at [624, 458] on button "Close" at bounding box center [630, 462] width 61 height 27
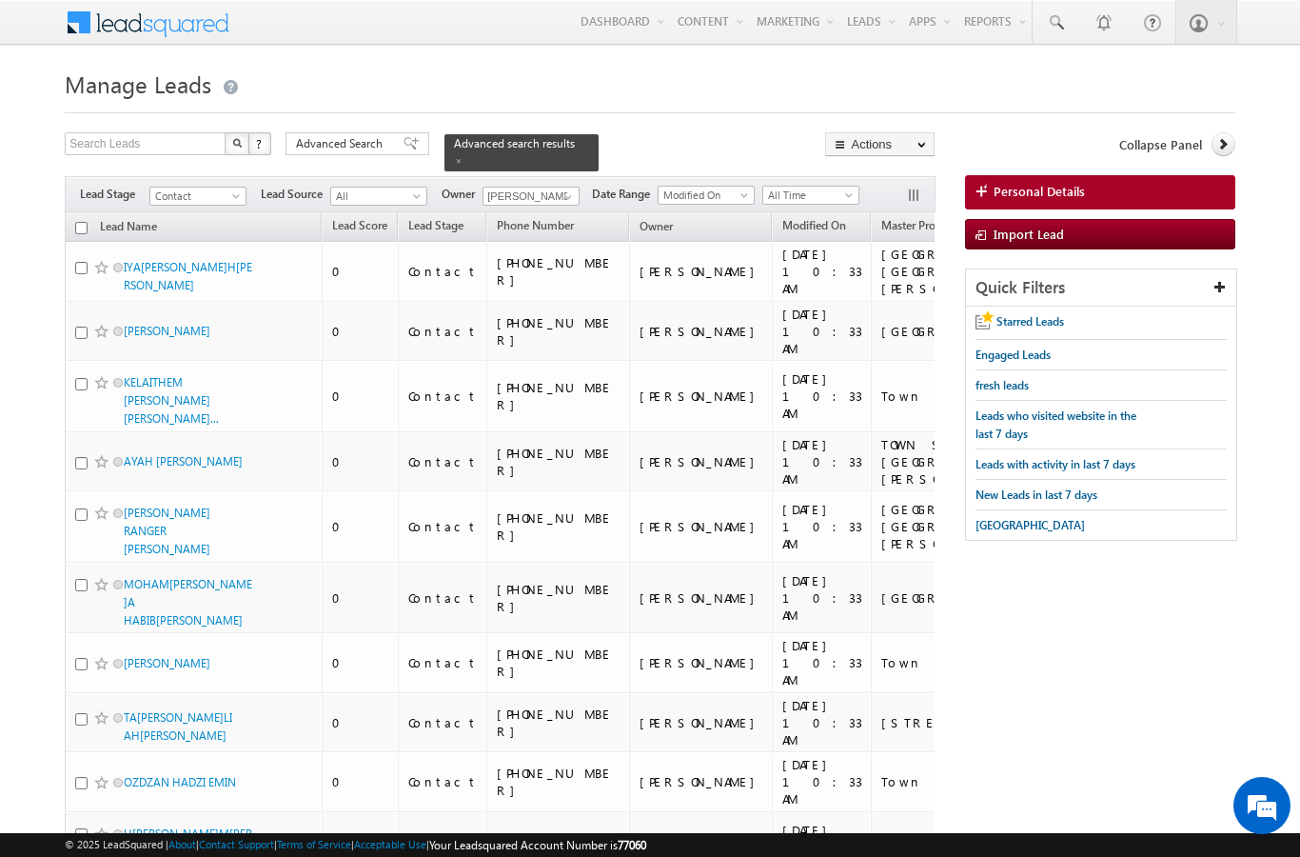
click at [90, 216] on link "Lead Name (sorted descending)" at bounding box center [128, 228] width 76 height 25
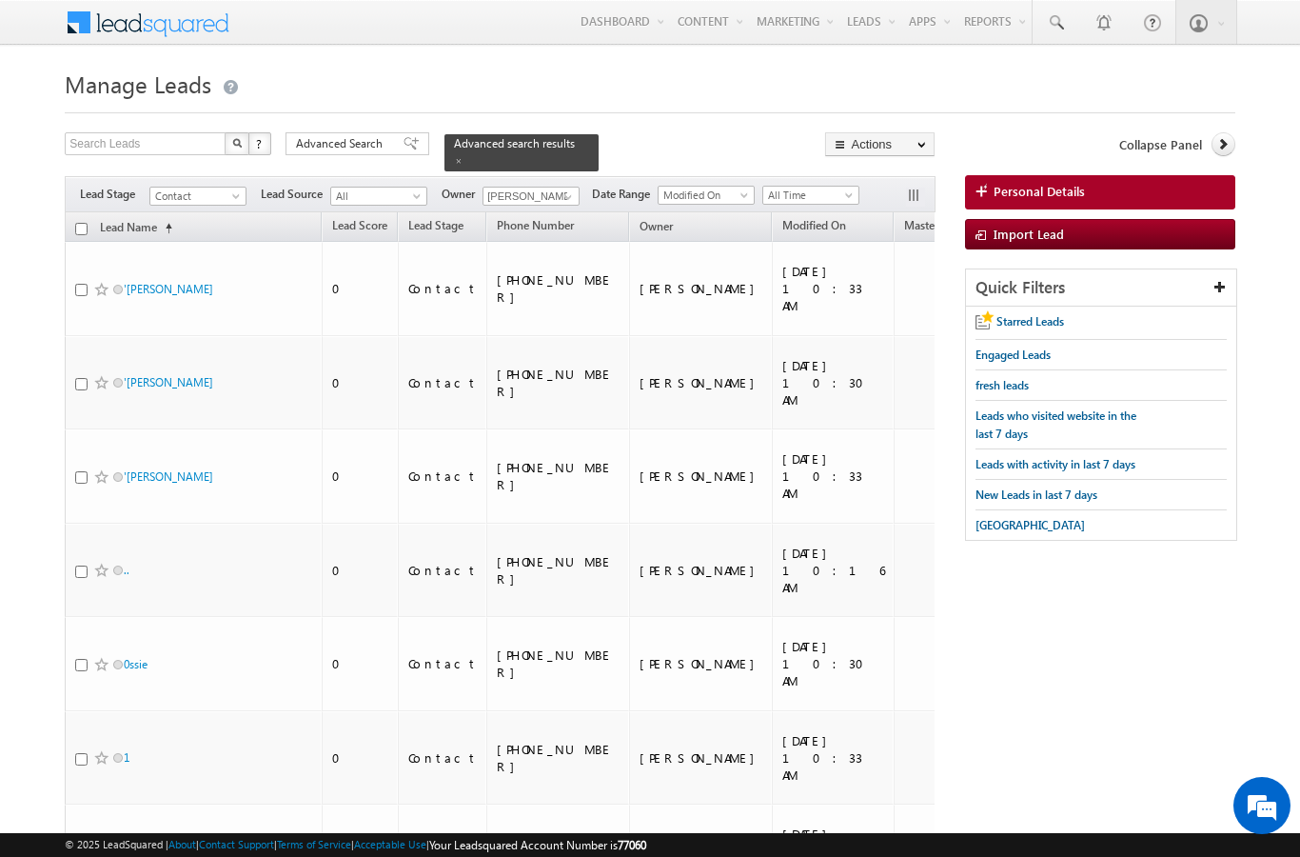
click at [82, 223] on input "checkbox" at bounding box center [81, 229] width 12 height 12
click at [151, 216] on link "Lead Name (sorted ascending)" at bounding box center [135, 228] width 91 height 25
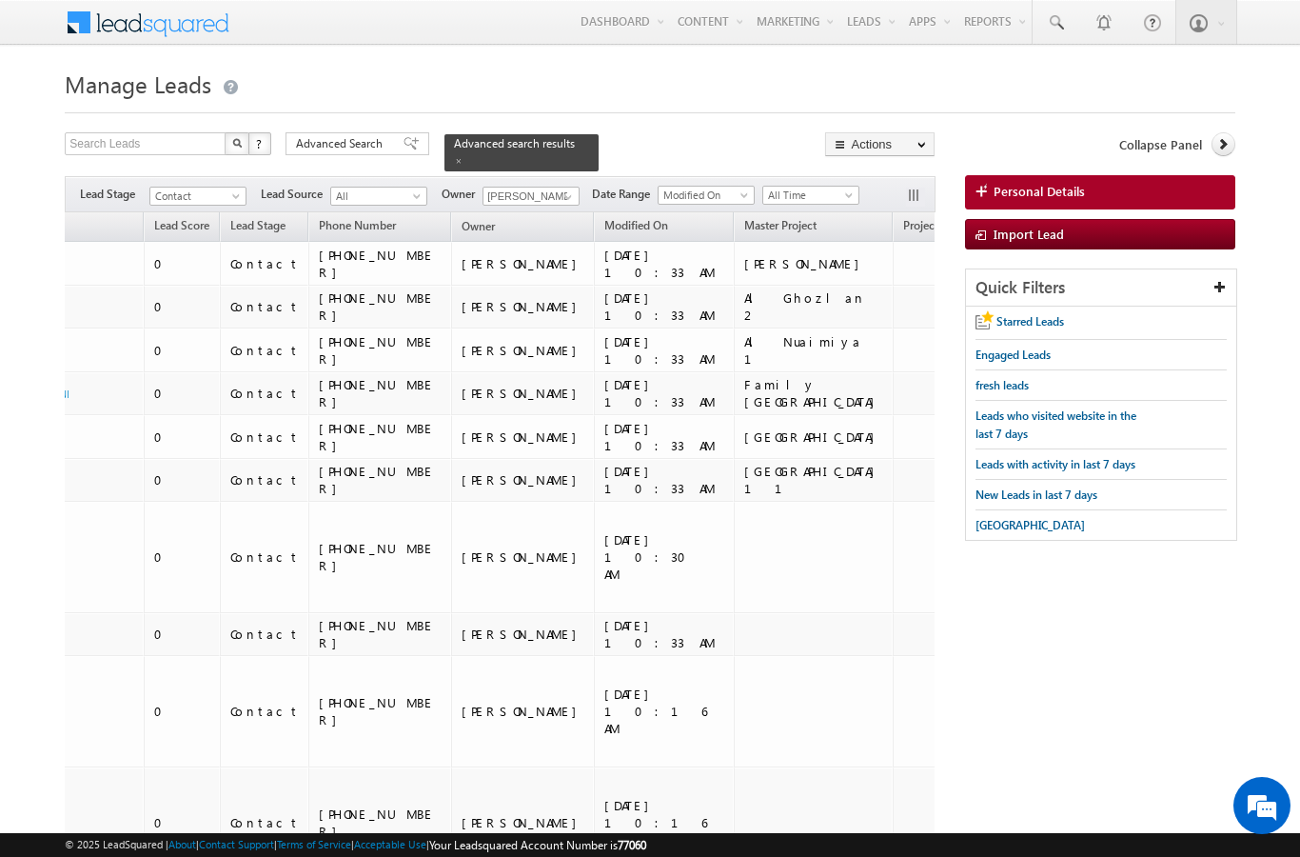
scroll to position [0, 244]
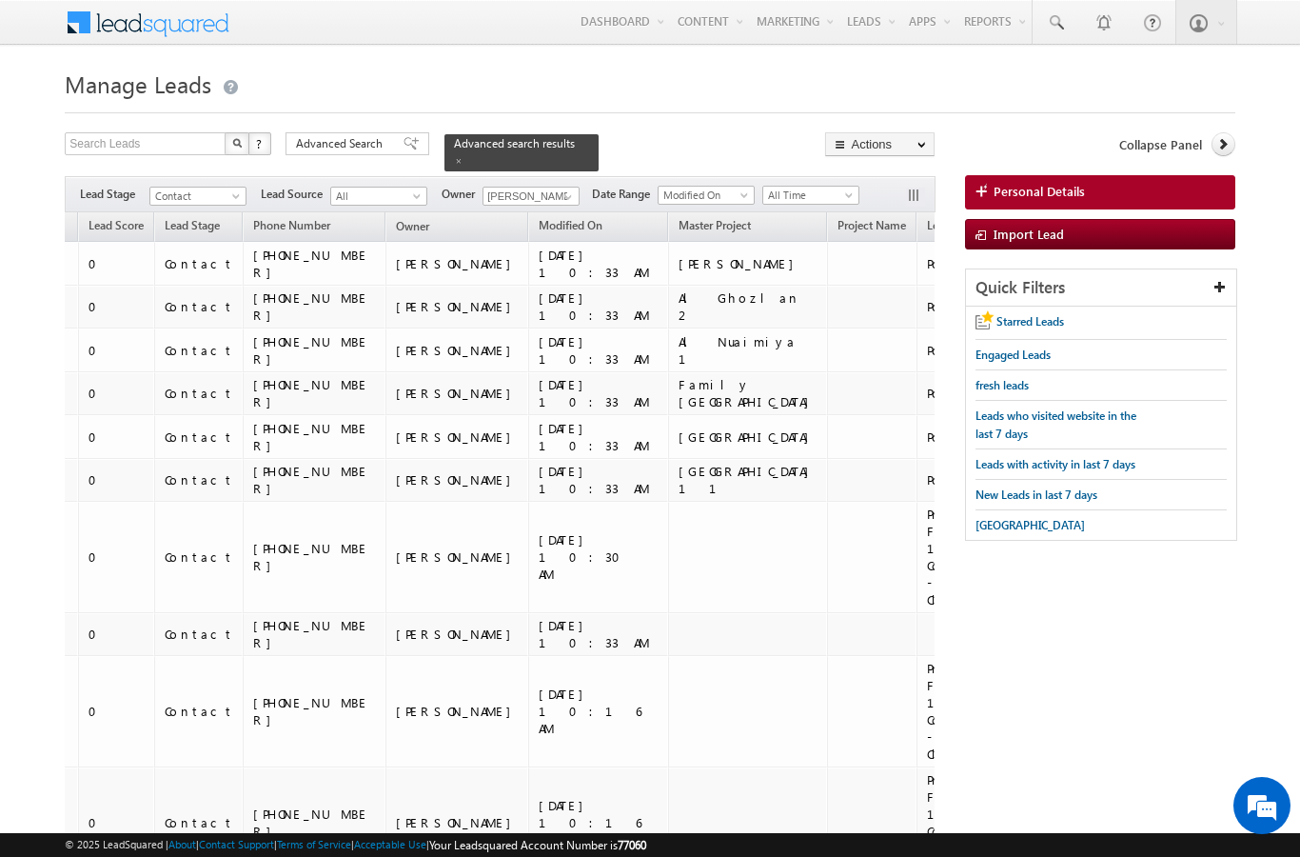
click at [927, 218] on span "Lead Source" at bounding box center [958, 225] width 62 height 14
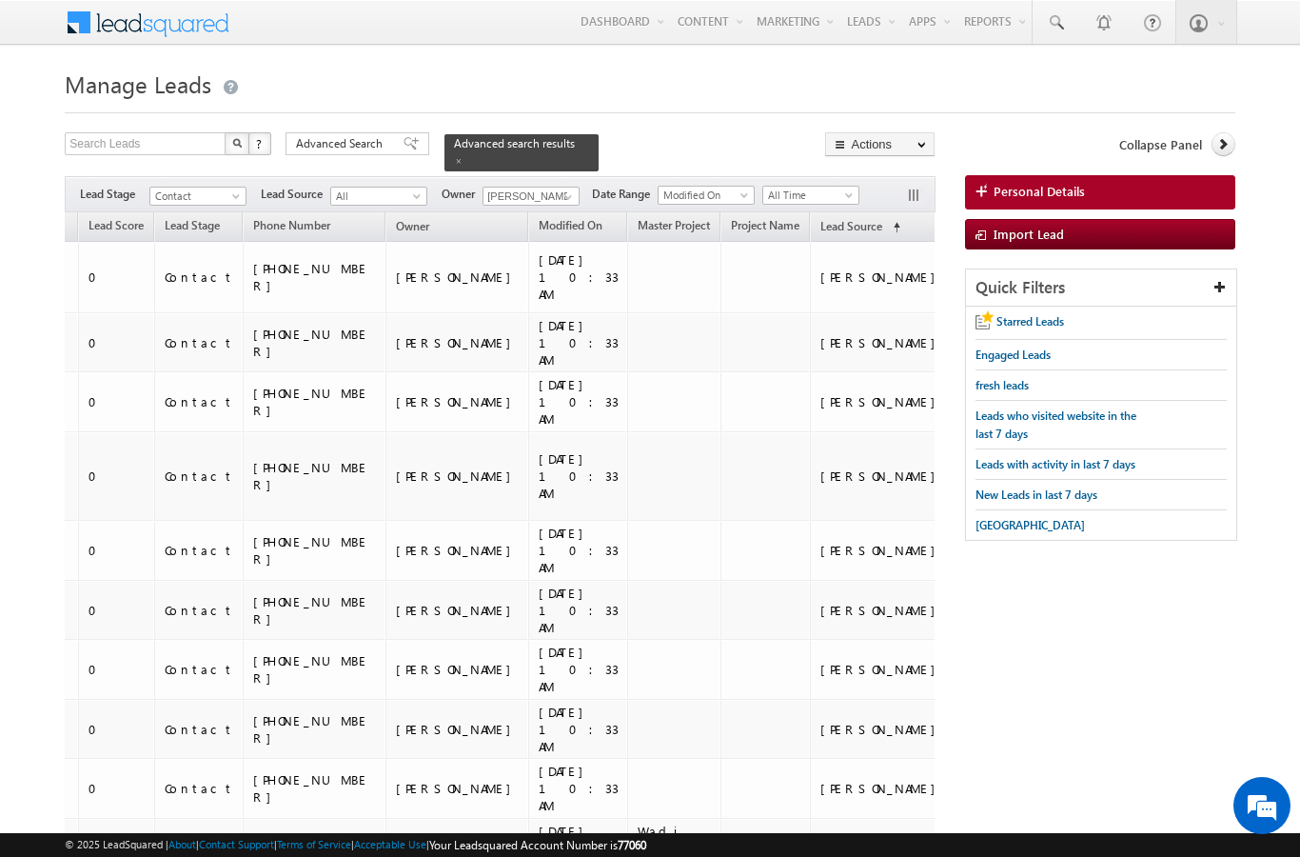
click at [638, 218] on span "Master Project" at bounding box center [674, 225] width 72 height 14
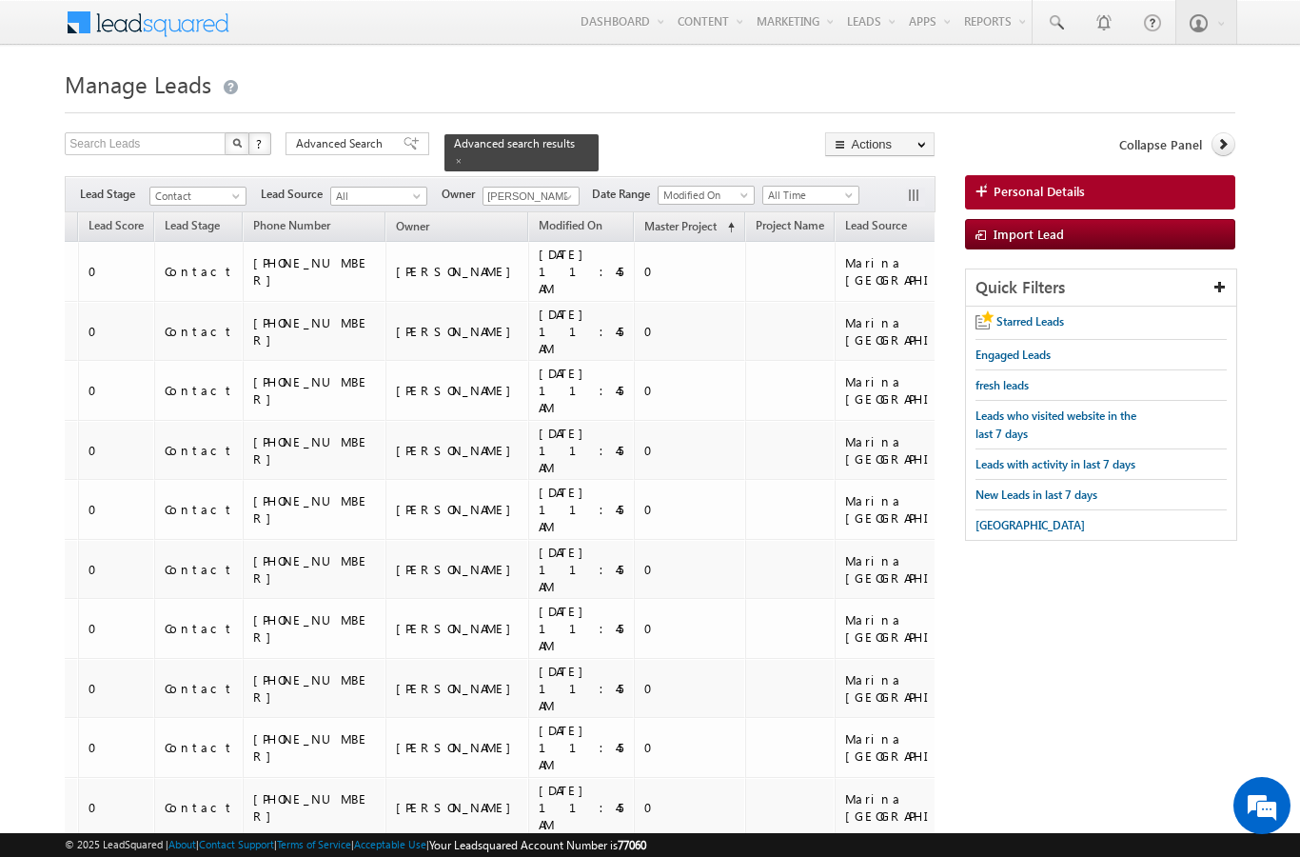
click at [845, 218] on span "Lead Source" at bounding box center [876, 225] width 62 height 14
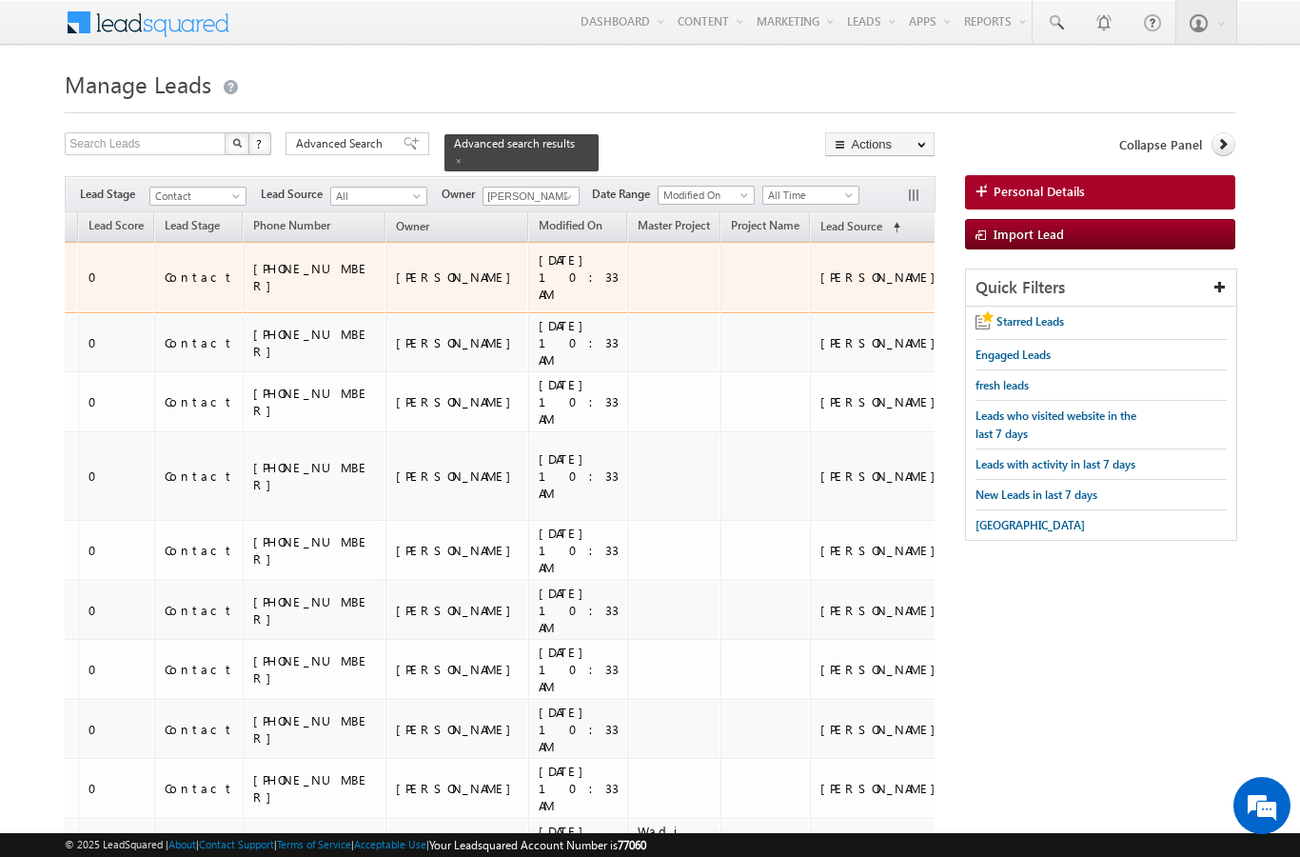
click at [810, 242] on td "[PERSON_NAME]" at bounding box center [882, 277] width 144 height 71
click at [820, 219] on span "Lead Source" at bounding box center [851, 226] width 62 height 14
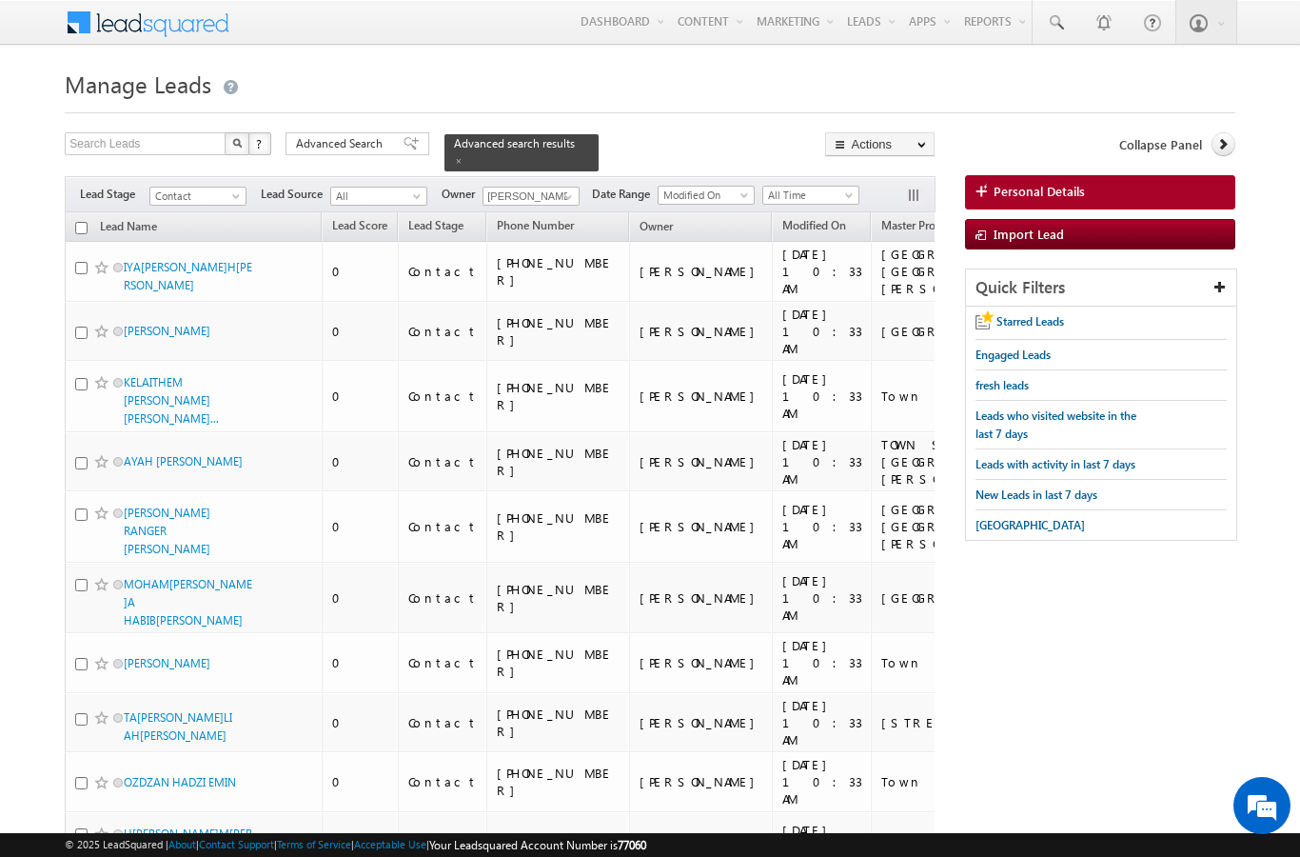
scroll to position [0, 0]
click at [85, 222] on input "checkbox" at bounding box center [81, 228] width 12 height 12
click at [0, 0] on link "Change Owner" at bounding box center [0, 0] width 0 height 0
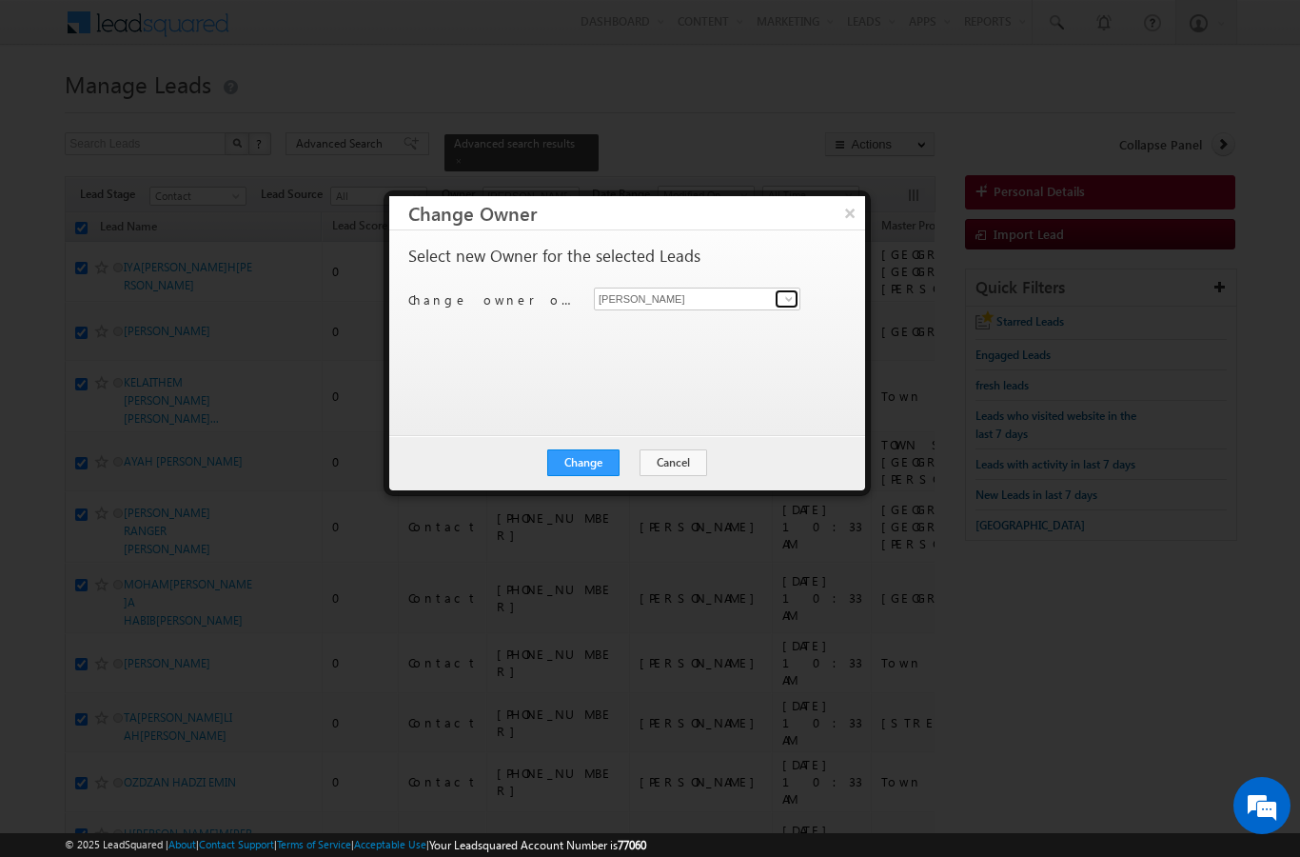
click at [794, 292] on span at bounding box center [788, 298] width 15 height 15
click at [691, 330] on span "[EMAIL_ADDRESS][PERSON_NAME][DOMAIN_NAME]" at bounding box center [687, 336] width 171 height 14
click at [570, 473] on button "Change" at bounding box center [583, 462] width 72 height 27
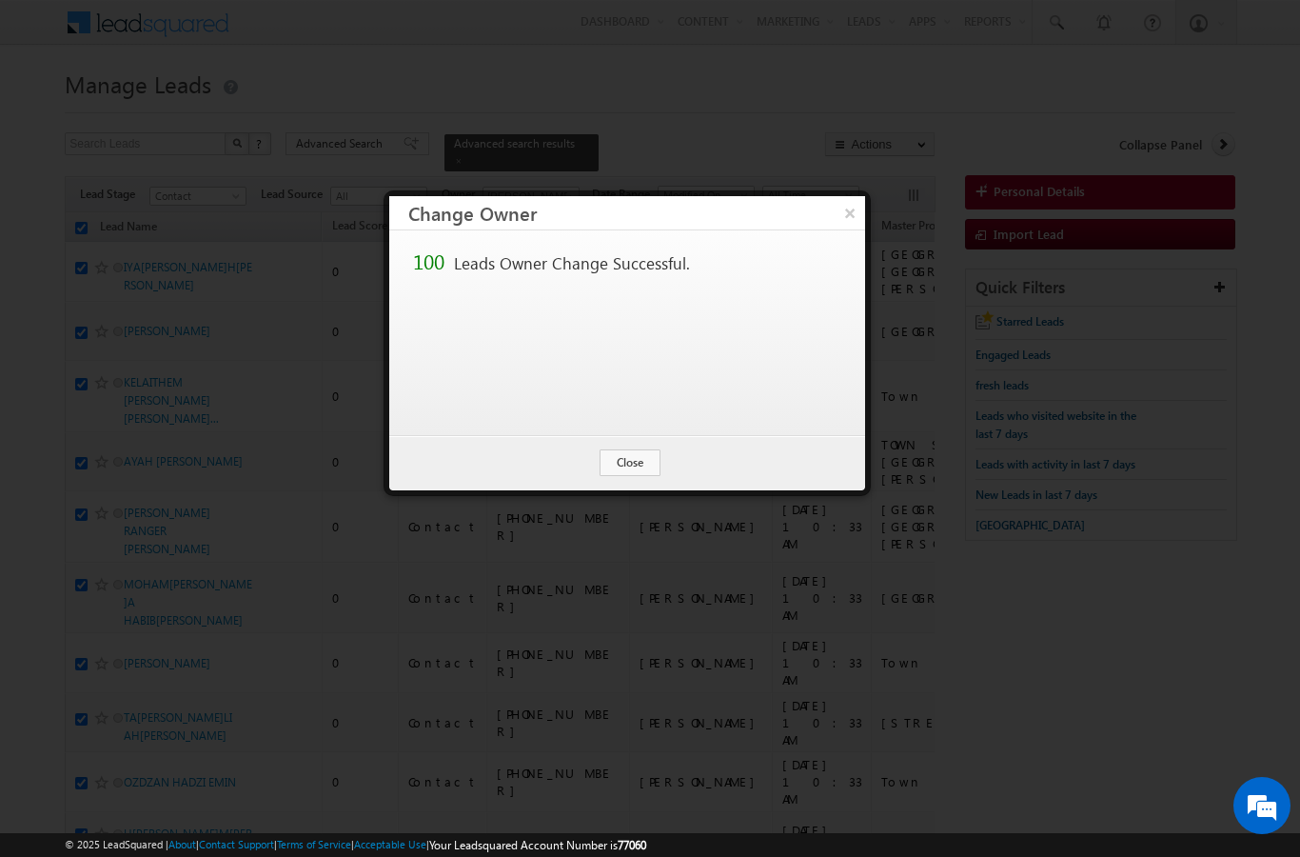
click at [630, 464] on button "Close" at bounding box center [630, 462] width 61 height 27
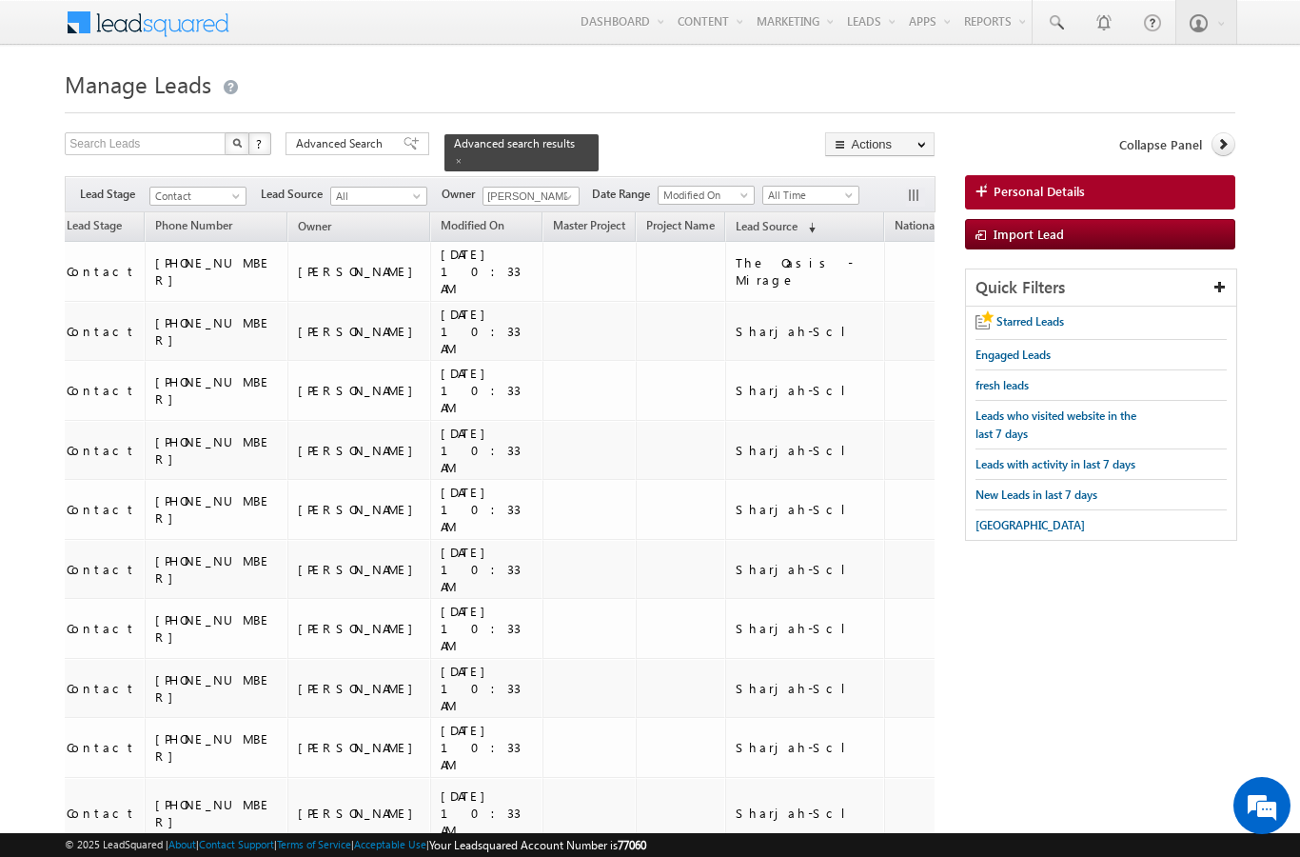
scroll to position [0, 333]
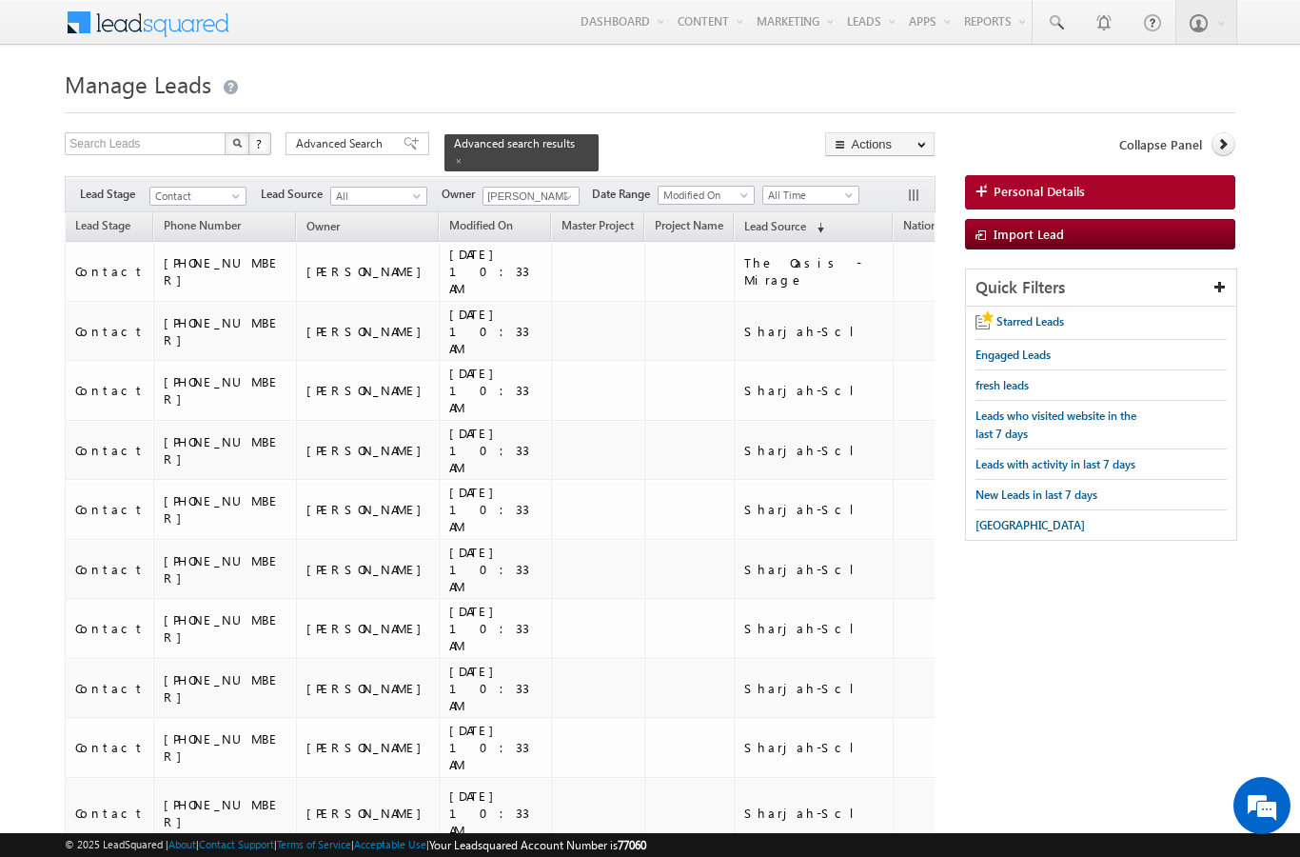
click at [744, 219] on span "Lead Source" at bounding box center [775, 226] width 62 height 14
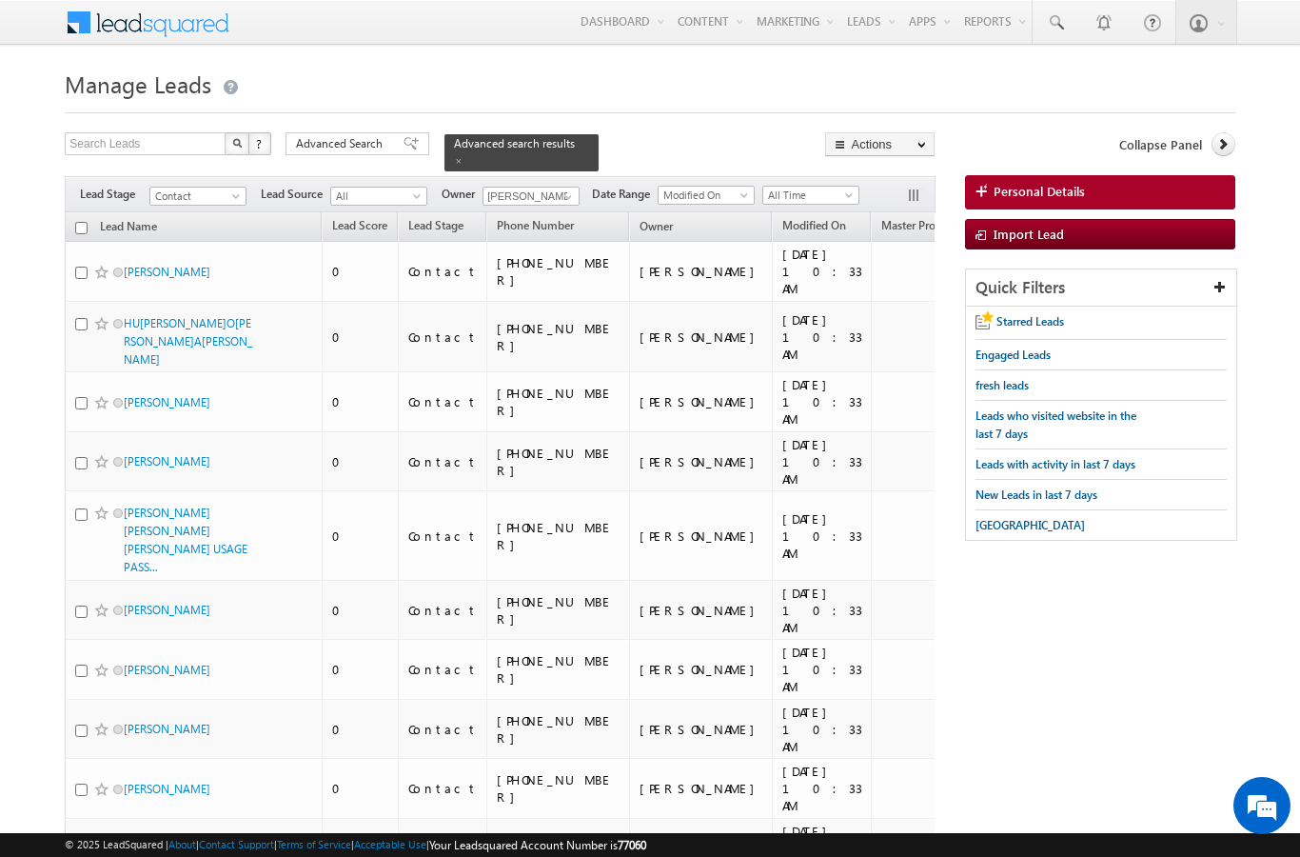
scroll to position [0, 0]
click at [72, 225] on th "Lead Name (sorted descending)" at bounding box center [193, 227] width 257 height 30
click at [79, 212] on th "Lead Name (sorted descending)" at bounding box center [193, 227] width 257 height 30
click at [86, 222] on input "checkbox" at bounding box center [81, 228] width 12 height 12
click at [0, 0] on link "Change Owner" at bounding box center [0, 0] width 0 height 0
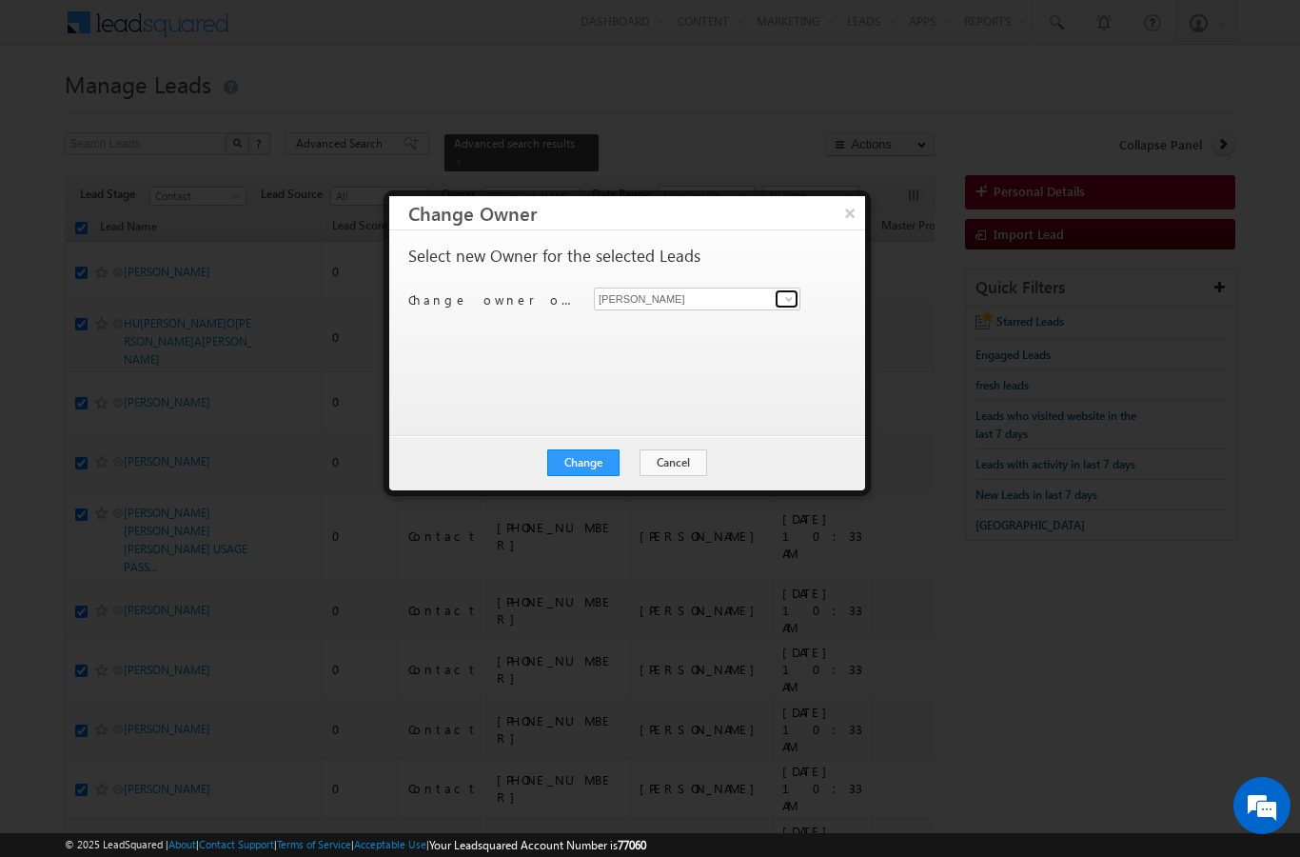
click at [791, 301] on span at bounding box center [788, 298] width 15 height 15
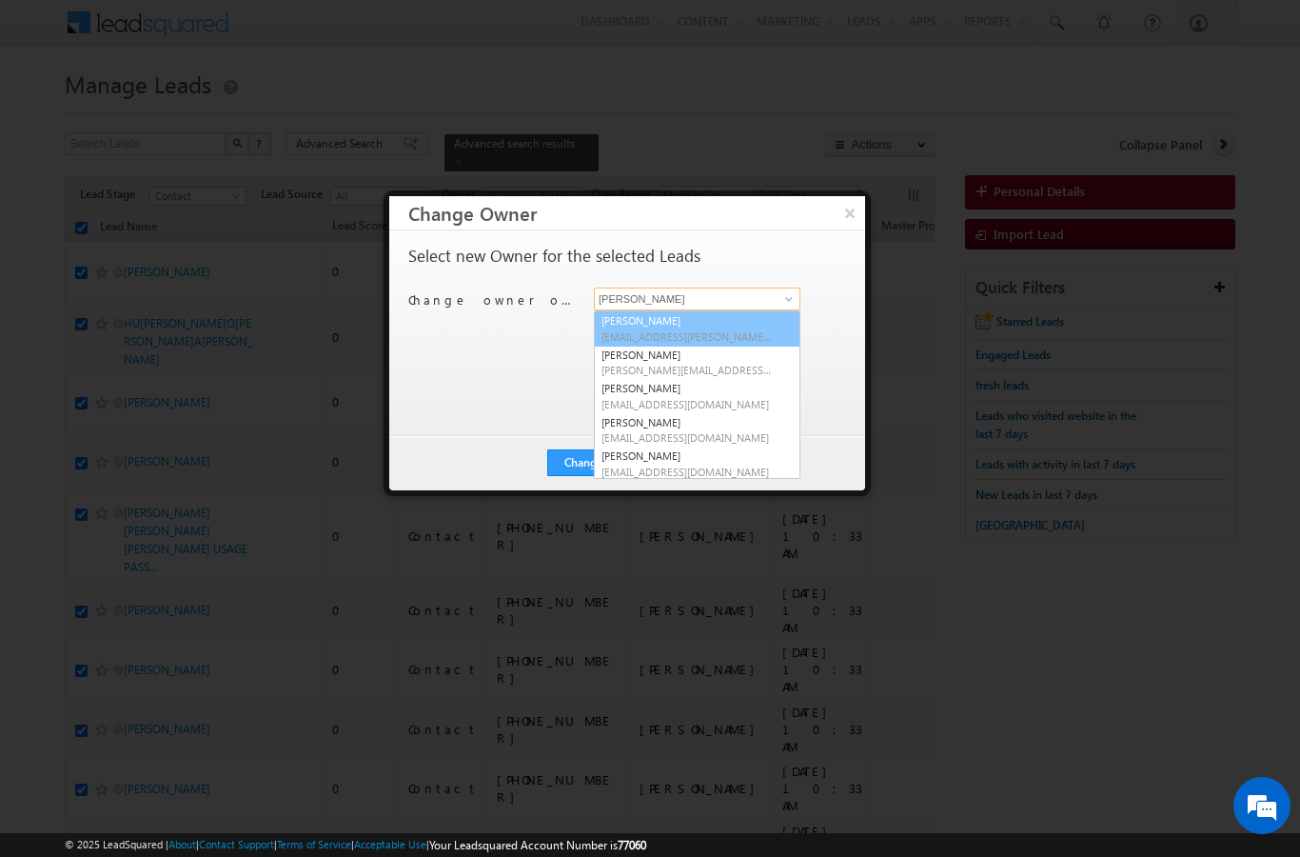
click at [725, 330] on span "[EMAIL_ADDRESS][PERSON_NAME][DOMAIN_NAME]" at bounding box center [687, 336] width 171 height 14
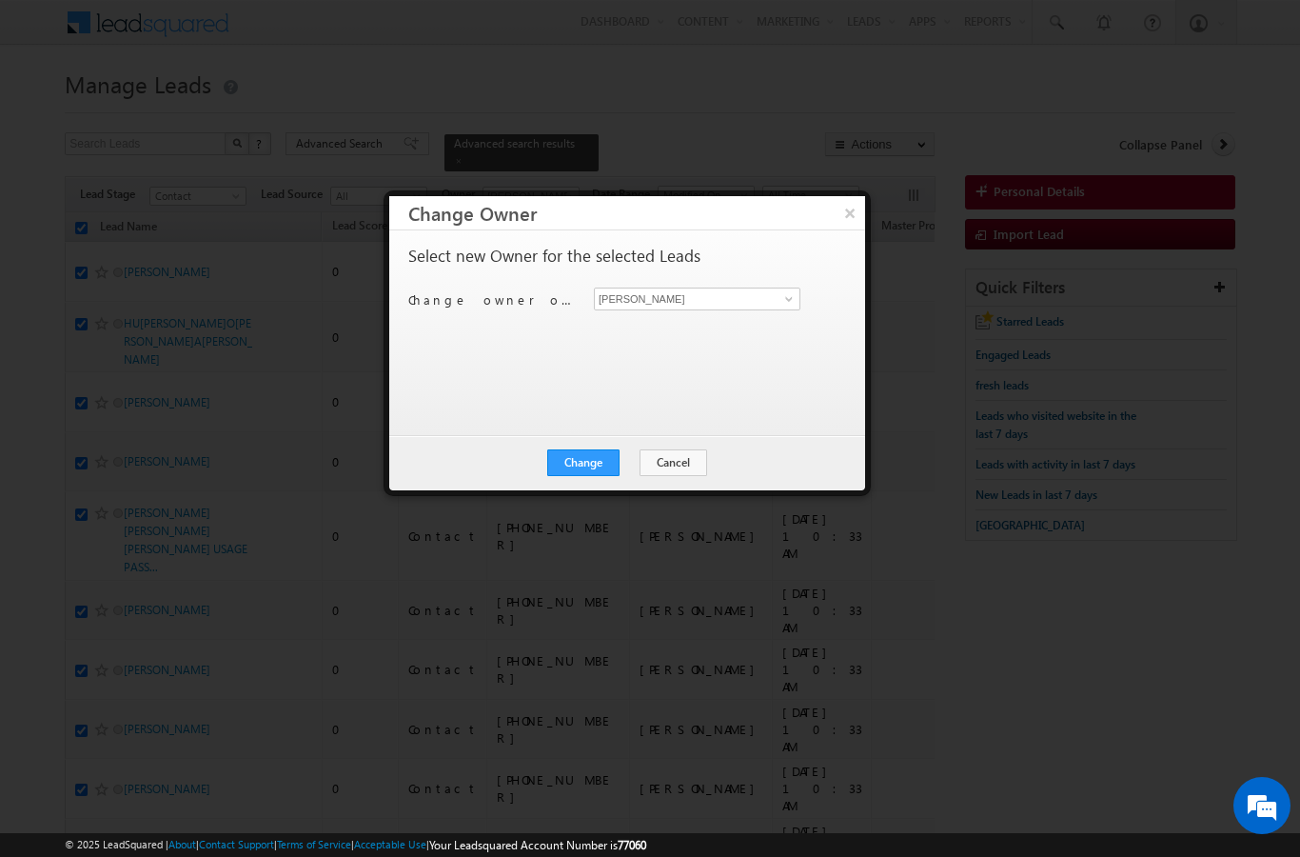
click at [588, 467] on button "Change" at bounding box center [583, 462] width 72 height 27
click at [640, 465] on button "Close" at bounding box center [630, 462] width 61 height 27
